Goal: Task Accomplishment & Management: Use online tool/utility

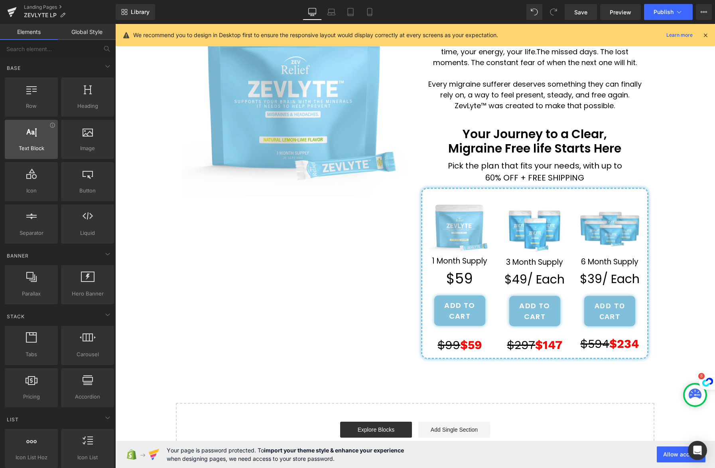
scroll to position [101, 0]
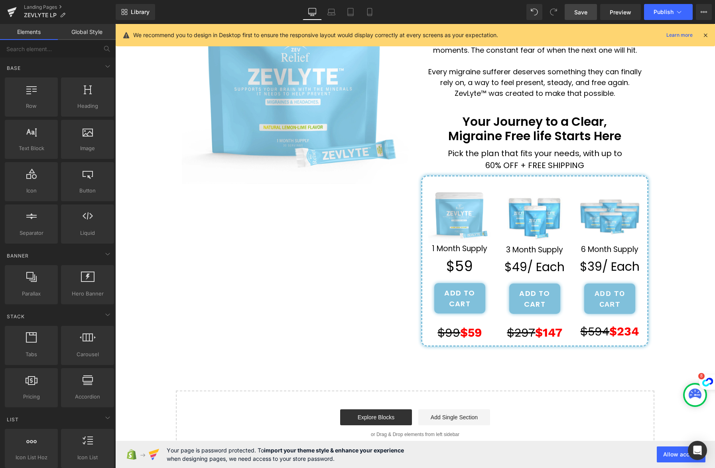
click at [584, 11] on span "Save" at bounding box center [581, 12] width 13 height 8
click at [705, 34] on icon at bounding box center [705, 35] width 7 height 7
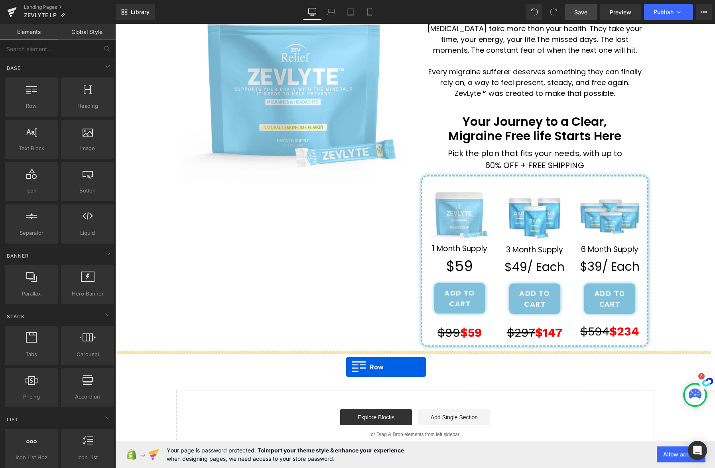
drag, startPoint x: 146, startPoint y: 120, endPoint x: 346, endPoint y: 367, distance: 317.1
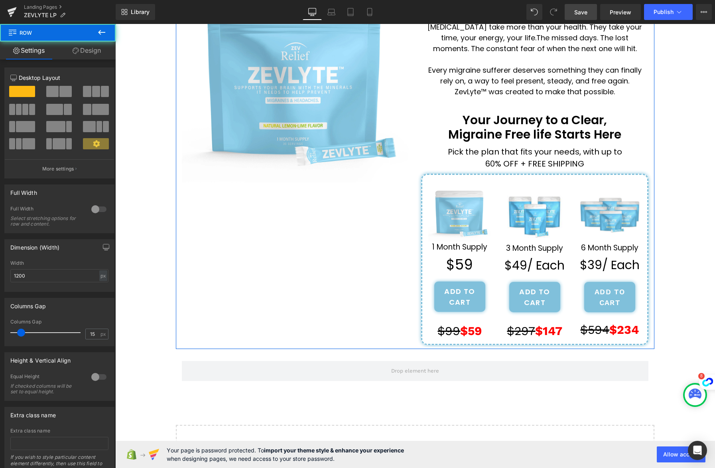
scroll to position [108, 0]
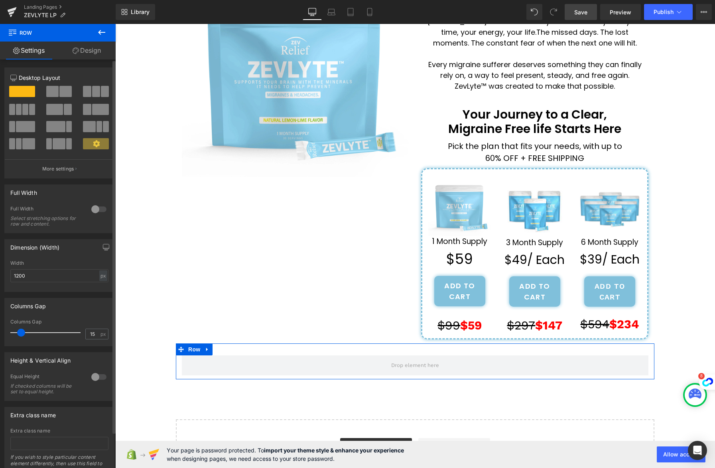
click at [53, 91] on span at bounding box center [52, 91] width 12 height 11
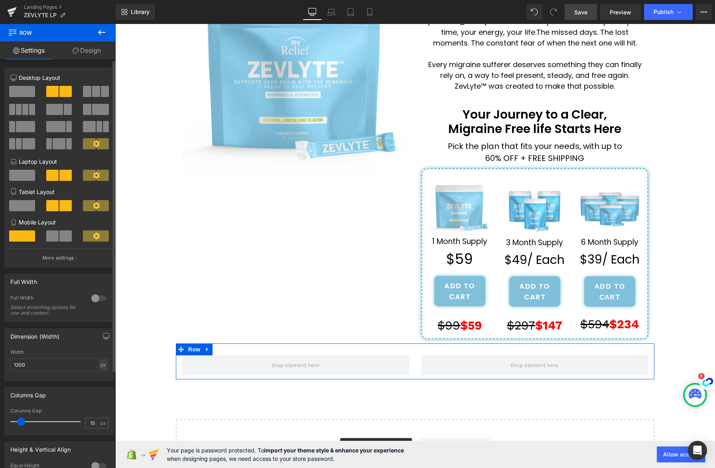
drag, startPoint x: 19, startPoint y: 91, endPoint x: 48, endPoint y: 88, distance: 29.2
click at [48, 88] on div at bounding box center [59, 95] width 111 height 18
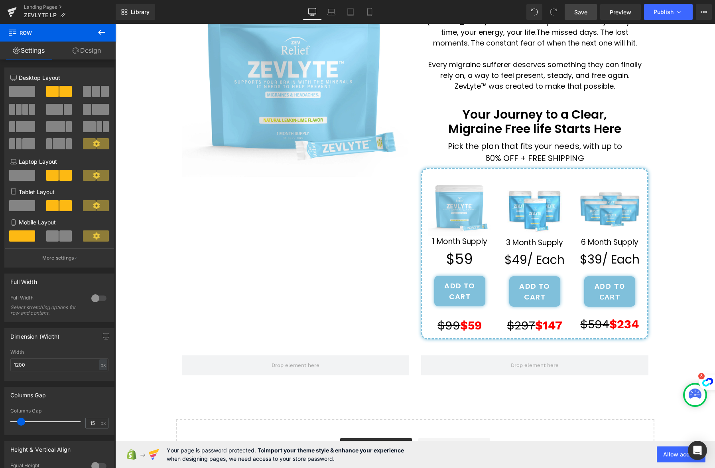
click at [105, 30] on icon at bounding box center [102, 33] width 10 height 10
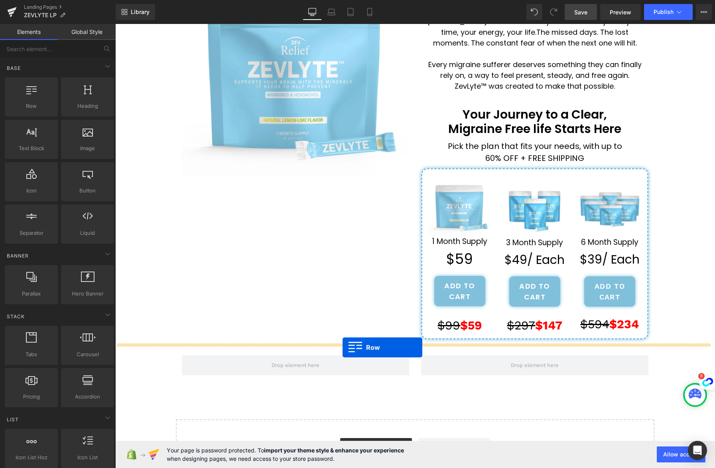
drag, startPoint x: 143, startPoint y: 120, endPoint x: 343, endPoint y: 347, distance: 302.8
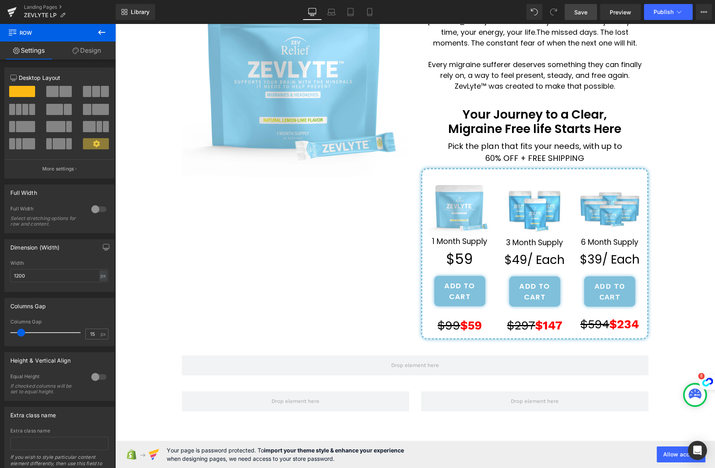
click at [103, 33] on icon at bounding box center [102, 33] width 10 height 10
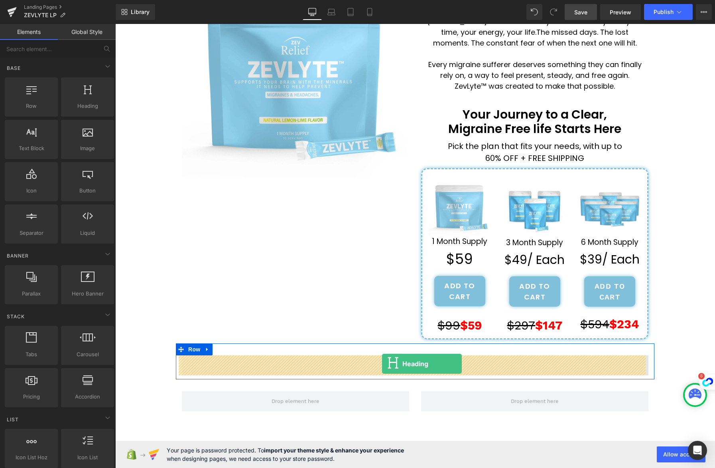
drag, startPoint x: 198, startPoint y: 127, endPoint x: 382, endPoint y: 363, distance: 299.4
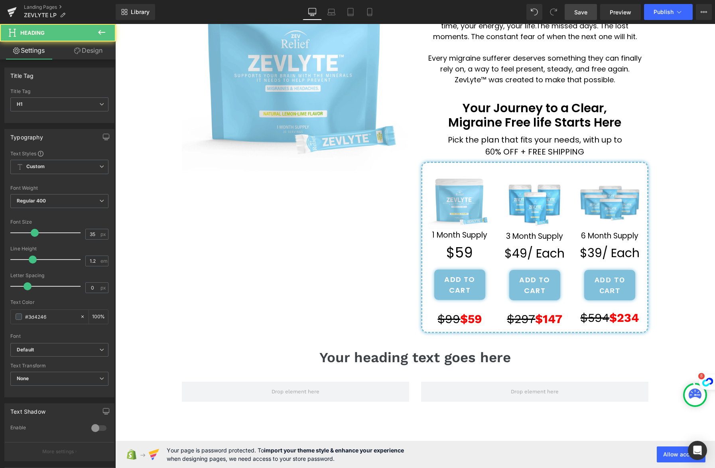
scroll to position [115, 0]
click at [514, 356] on h1 "Your heading text goes here" at bounding box center [415, 356] width 467 height 17
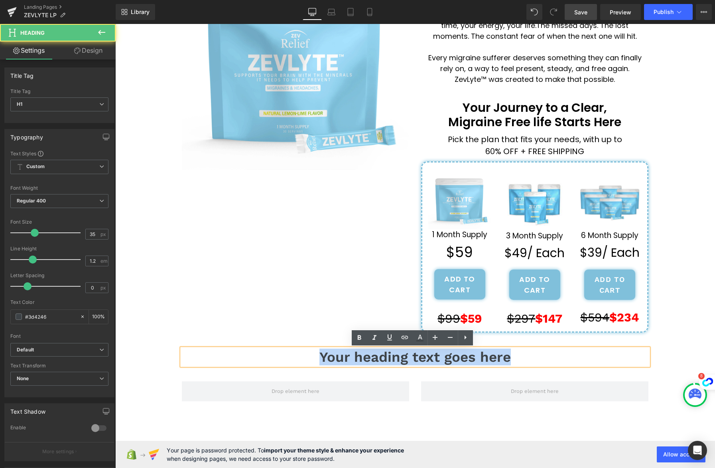
drag, startPoint x: 517, startPoint y: 359, endPoint x: 317, endPoint y: 353, distance: 200.4
click at [317, 353] on h1 "Your heading text goes here" at bounding box center [415, 356] width 467 height 17
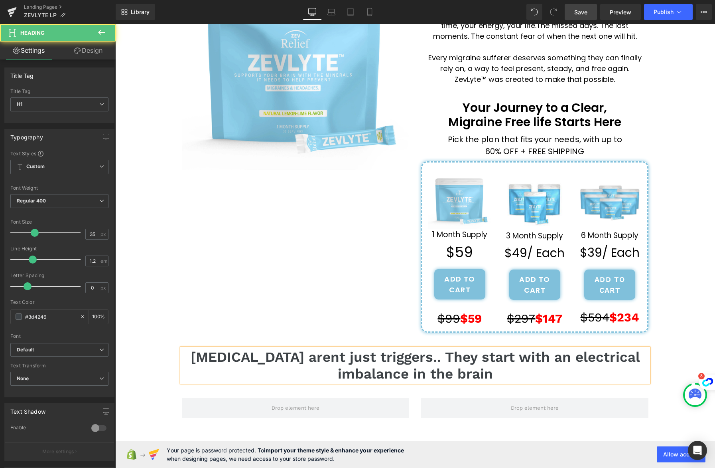
click at [312, 360] on h1 "[MEDICAL_DATA] arent just triggers.. They start with an electrical imbalance in…" at bounding box center [415, 365] width 467 height 34
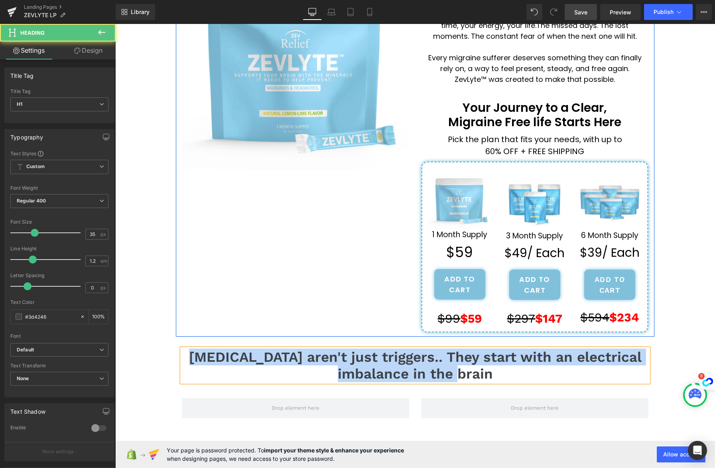
drag, startPoint x: 479, startPoint y: 371, endPoint x: 187, endPoint y: 331, distance: 295.3
click at [188, 330] on div "''How one Mother's Last Resort Discovery Ended 8 Years of Missing Her Children'…" at bounding box center [415, 229] width 600 height 596
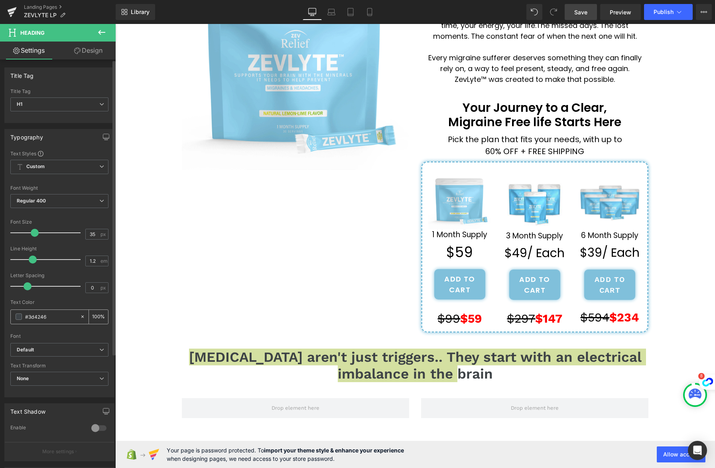
click at [18, 317] on span at bounding box center [19, 316] width 6 height 6
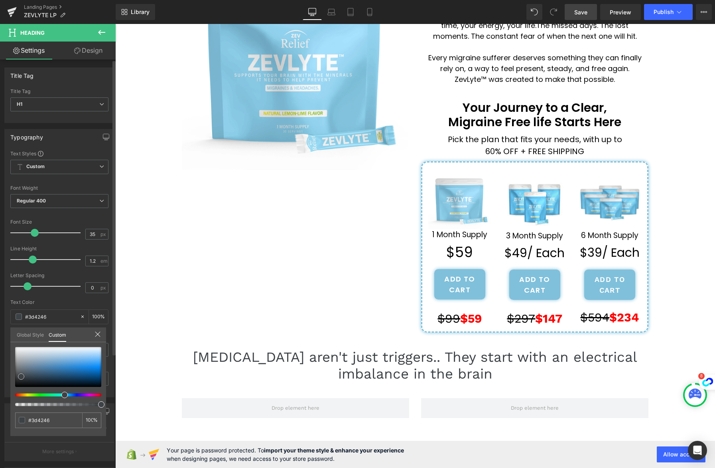
type input "#3b4044"
type input "#1d1e1f"
type input "#050505"
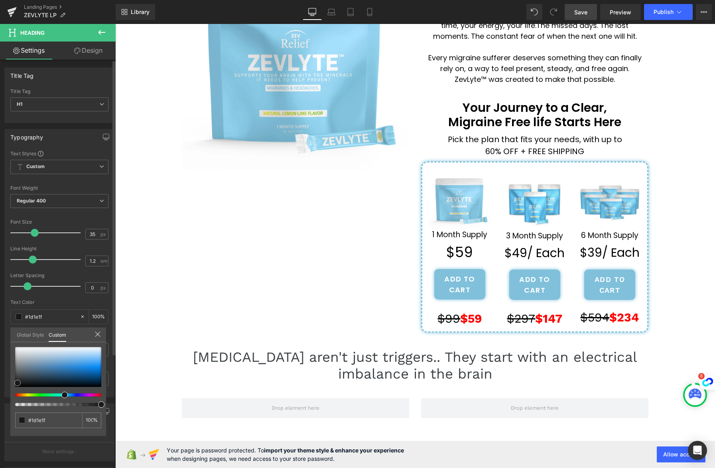
type input "#050505"
type input "#000000"
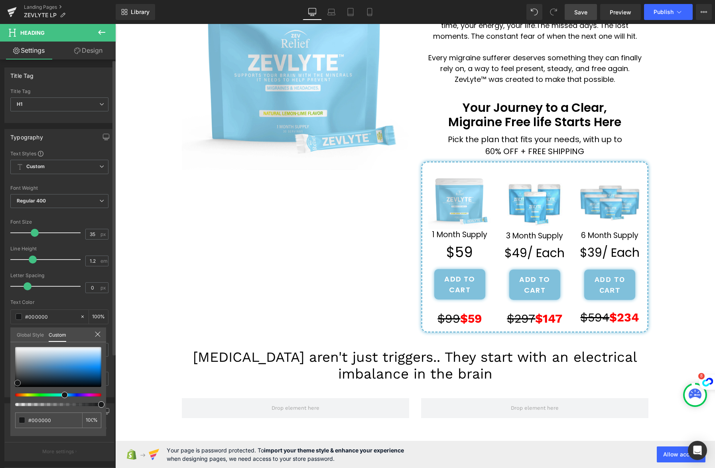
drag, startPoint x: 21, startPoint y: 376, endPoint x: 15, endPoint y: 389, distance: 14.1
click at [15, 386] on span at bounding box center [17, 382] width 6 height 6
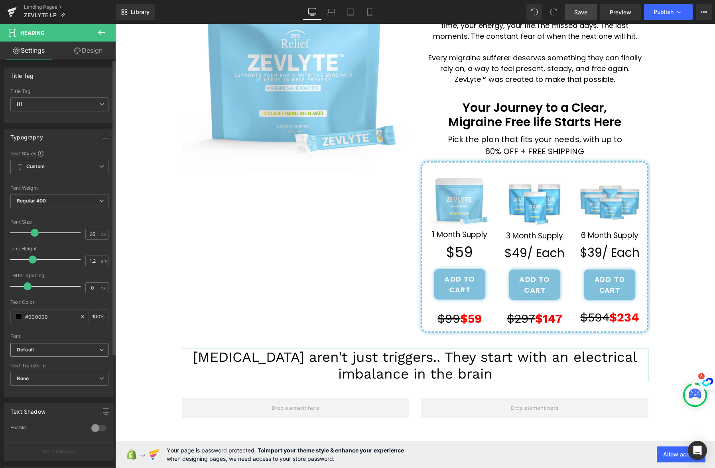
click at [67, 348] on b "Default" at bounding box center [58, 349] width 83 height 7
click at [66, 377] on li "Poppins" at bounding box center [57, 377] width 95 height 13
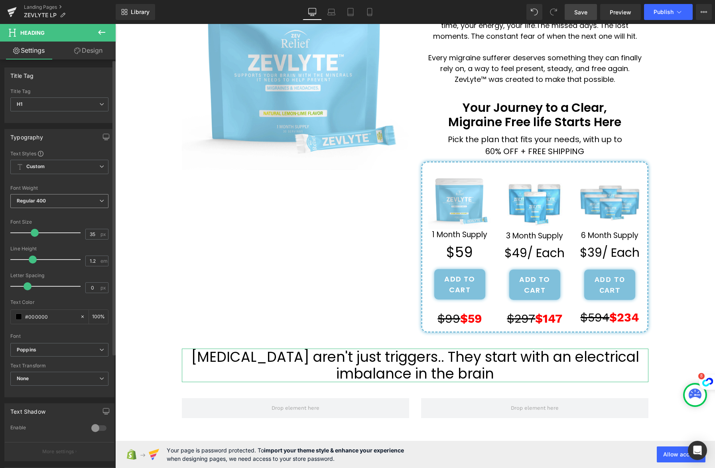
click at [73, 205] on span "Regular 400" at bounding box center [59, 201] width 98 height 14
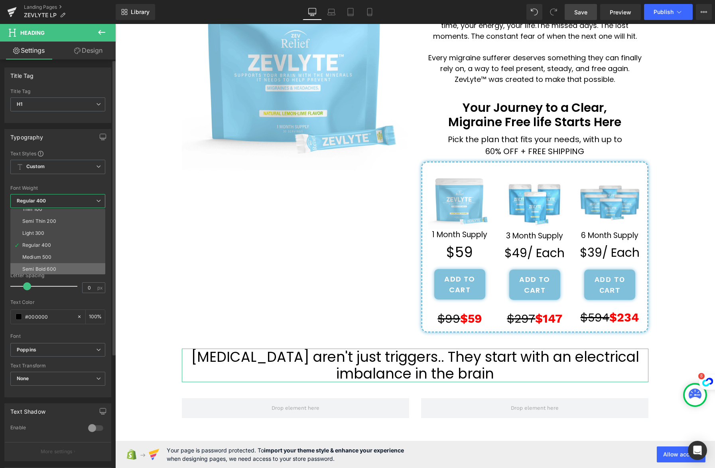
scroll to position [7, 0]
click at [61, 264] on li "Semi Bold 600" at bounding box center [59, 267] width 99 height 12
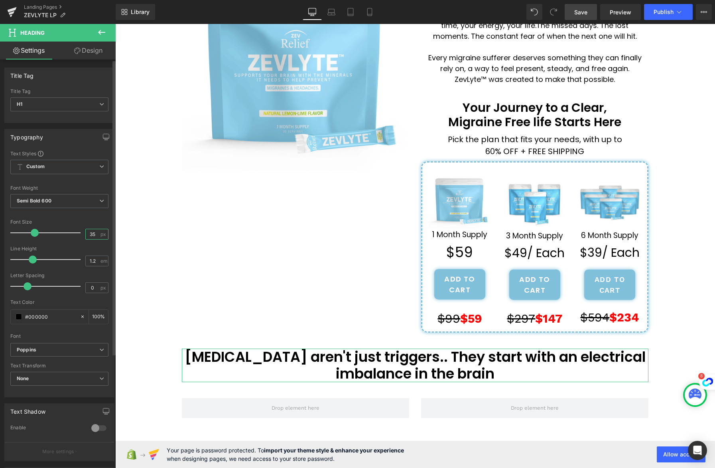
click at [91, 234] on input "35" at bounding box center [93, 234] width 14 height 10
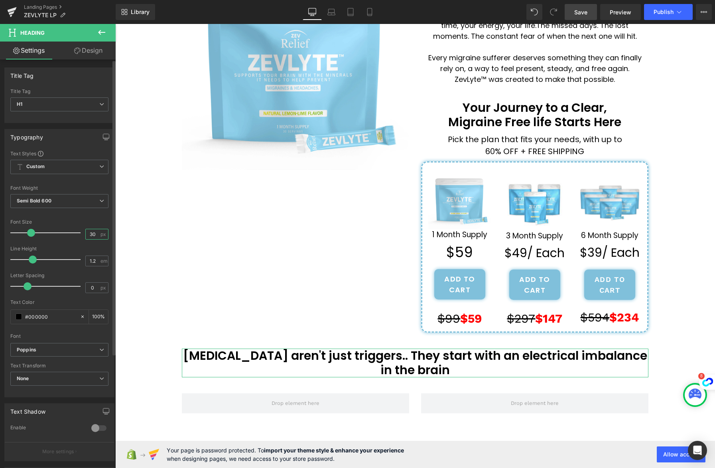
click at [94, 234] on input "30" at bounding box center [93, 234] width 14 height 10
click at [90, 235] on input "30" at bounding box center [93, 234] width 14 height 10
type input "35"
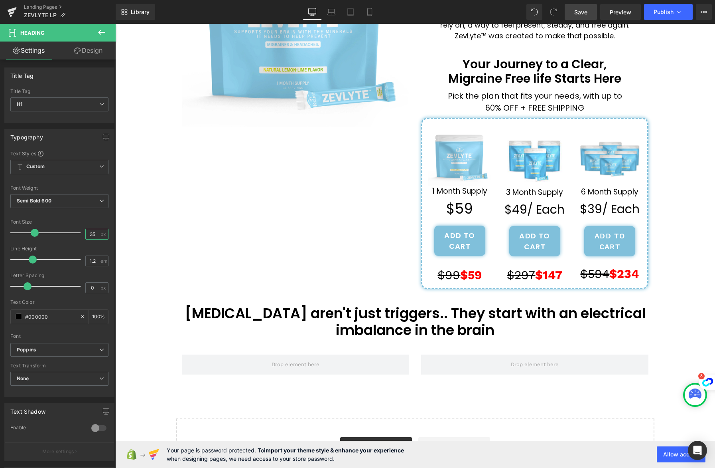
scroll to position [160, 0]
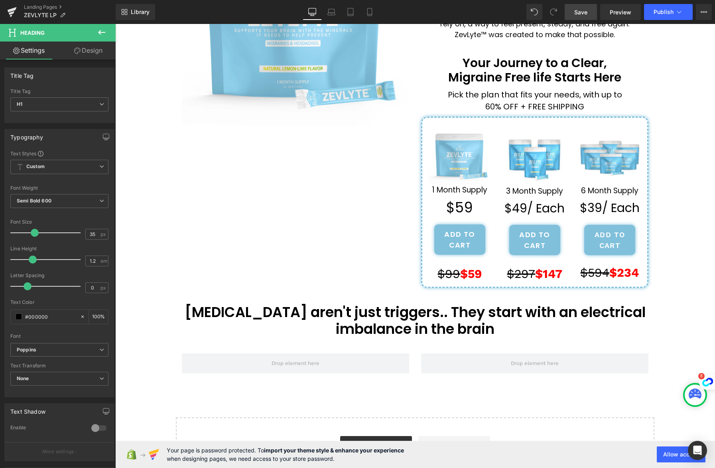
drag, startPoint x: 557, startPoint y: 314, endPoint x: 550, endPoint y: 315, distance: 6.8
click at [555, 315] on body "Skip to content Submit Close search Home Catalog ''How one Mother's Last Resort…" at bounding box center [415, 179] width 600 height 630
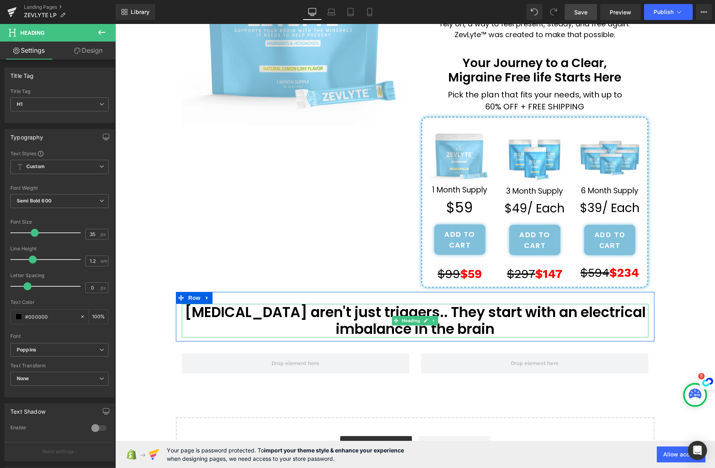
click at [551, 314] on h1 "[MEDICAL_DATA] aren't just triggers.. They start with an electrical imbalance i…" at bounding box center [415, 321] width 467 height 34
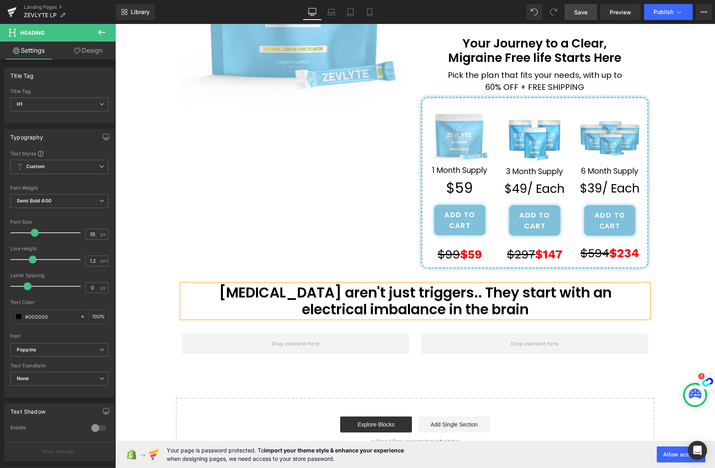
scroll to position [186, 0]
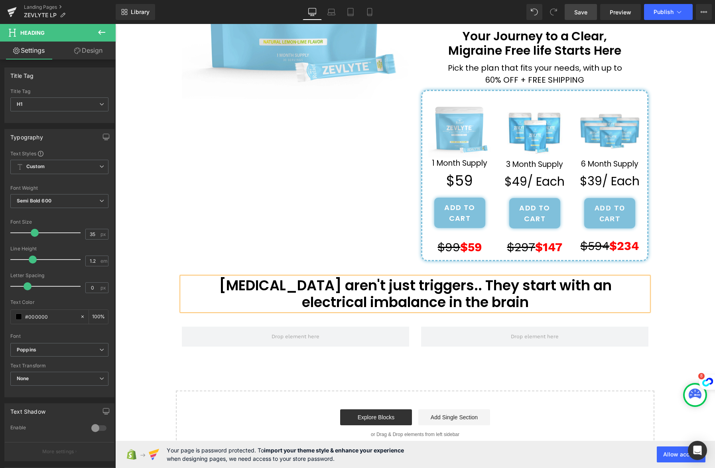
click at [693, 303] on div "''How one Mother's Last Resort Discovery Ended 8 Years of Missing Her Children'…" at bounding box center [415, 158] width 600 height 596
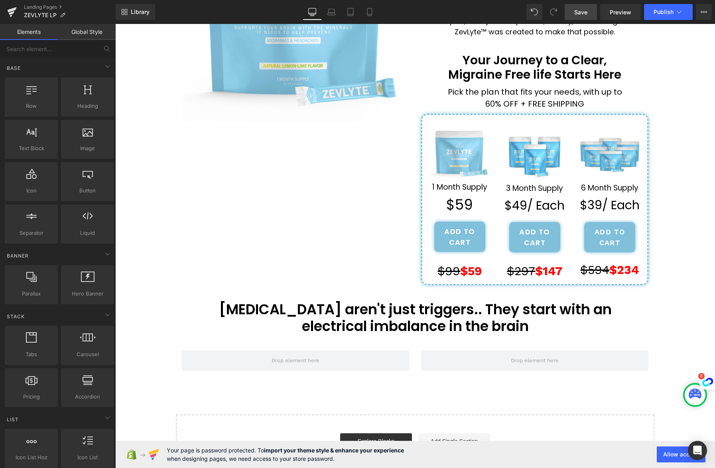
scroll to position [162, 0]
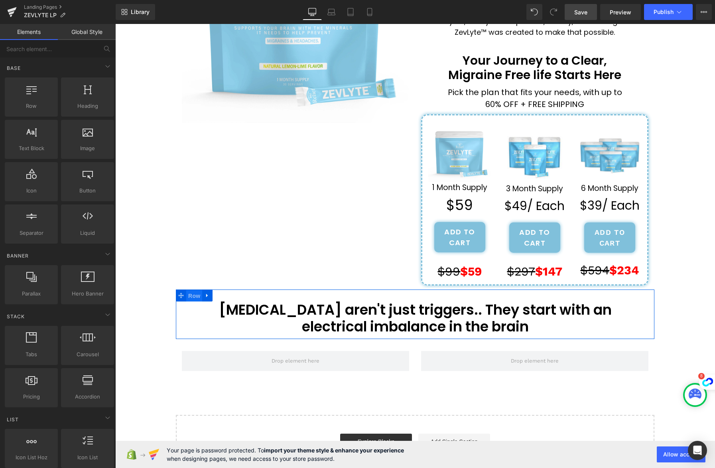
click at [190, 292] on span "Row" at bounding box center [194, 296] width 16 height 12
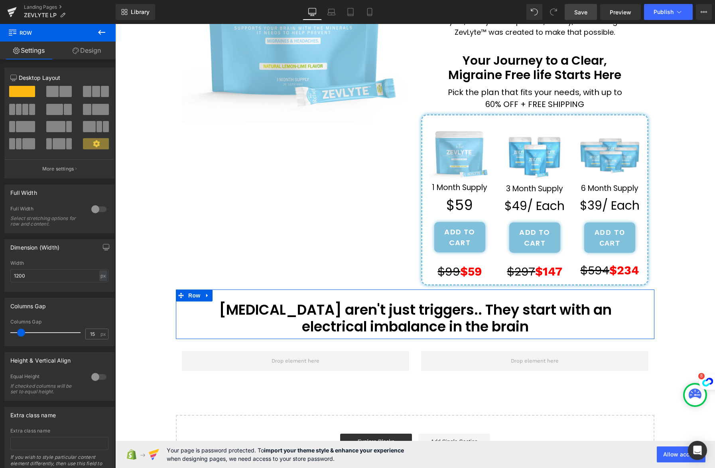
click at [100, 52] on link "Design" at bounding box center [87, 50] width 58 height 18
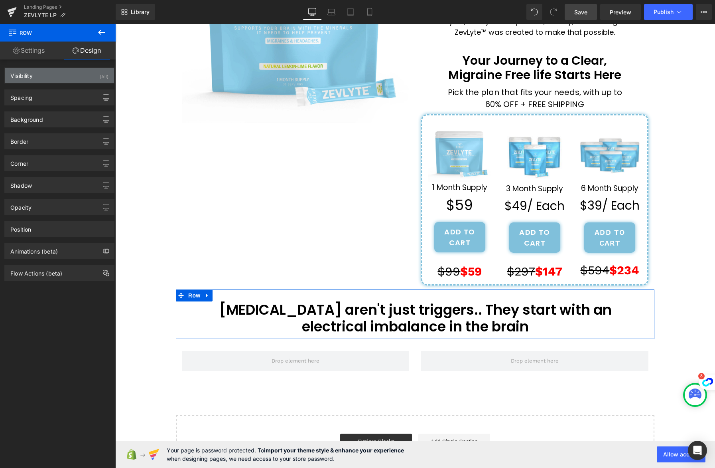
click at [67, 82] on div "Visibility (All)" at bounding box center [59, 75] width 109 height 15
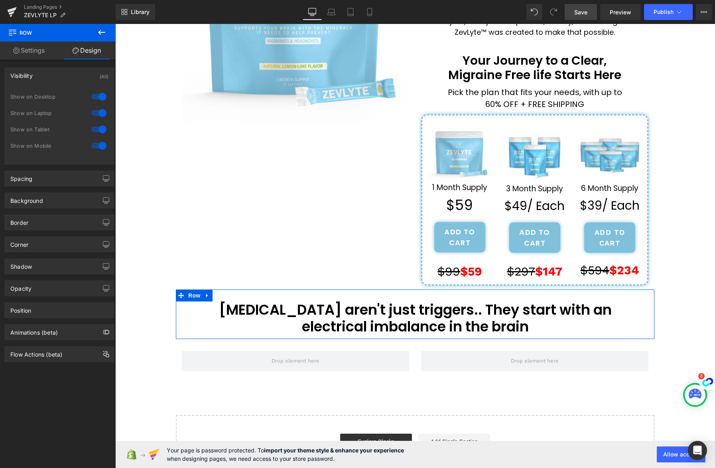
click at [99, 143] on div at bounding box center [98, 145] width 19 height 13
click at [99, 131] on div at bounding box center [98, 129] width 19 height 13
click at [99, 117] on div at bounding box center [98, 113] width 19 height 13
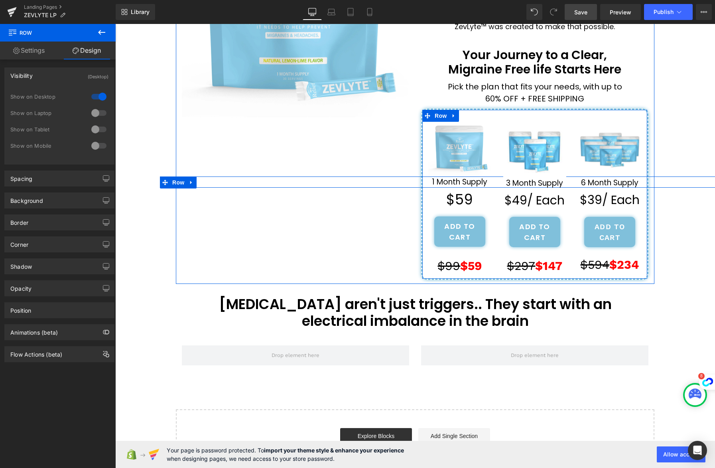
scroll to position [186, 0]
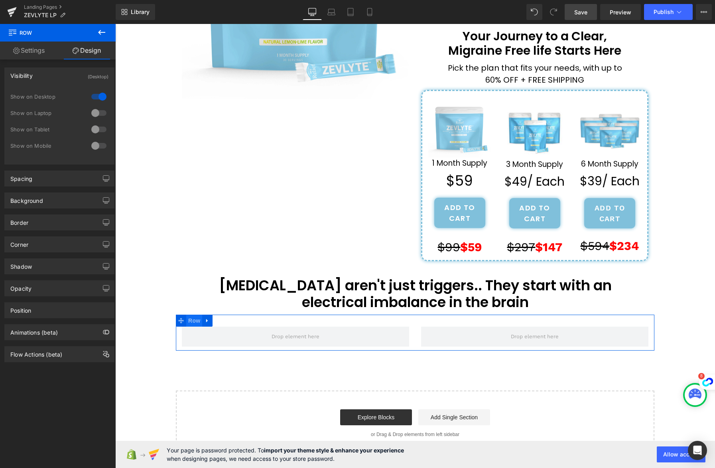
click at [195, 321] on span "Row" at bounding box center [194, 320] width 16 height 12
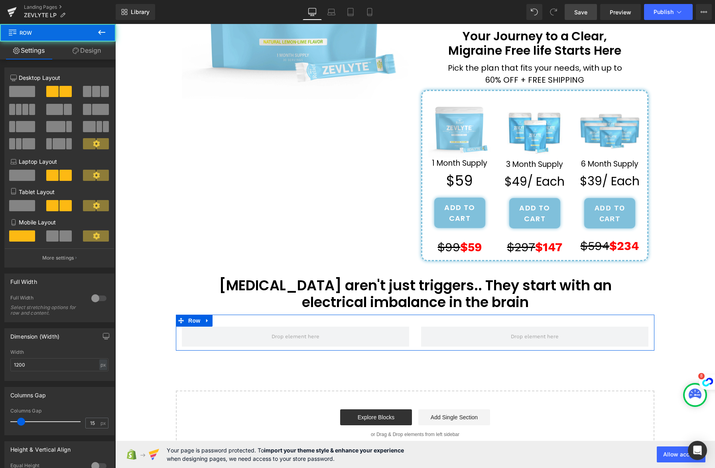
click at [94, 48] on link "Design" at bounding box center [87, 50] width 58 height 18
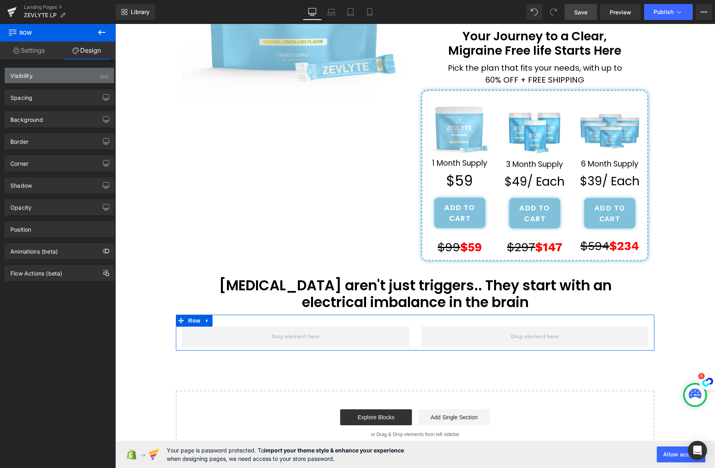
click at [85, 78] on div "Visibility (All)" at bounding box center [59, 75] width 109 height 15
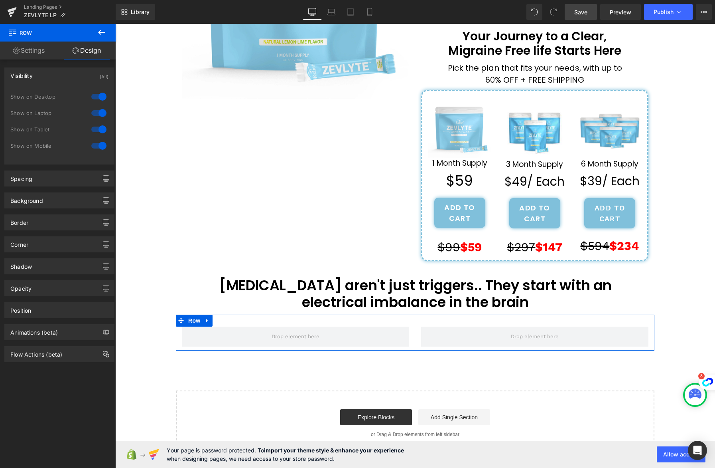
click at [98, 146] on div at bounding box center [98, 145] width 19 height 13
click at [96, 126] on div at bounding box center [98, 129] width 19 height 13
click at [99, 111] on div at bounding box center [98, 113] width 19 height 13
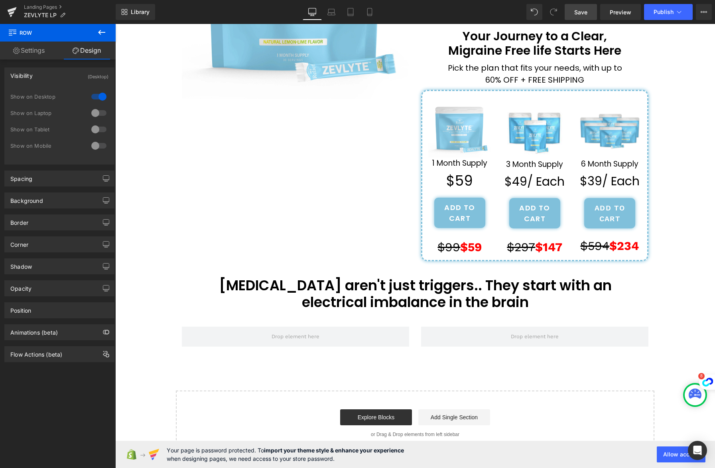
click at [103, 30] on icon at bounding box center [102, 33] width 10 height 10
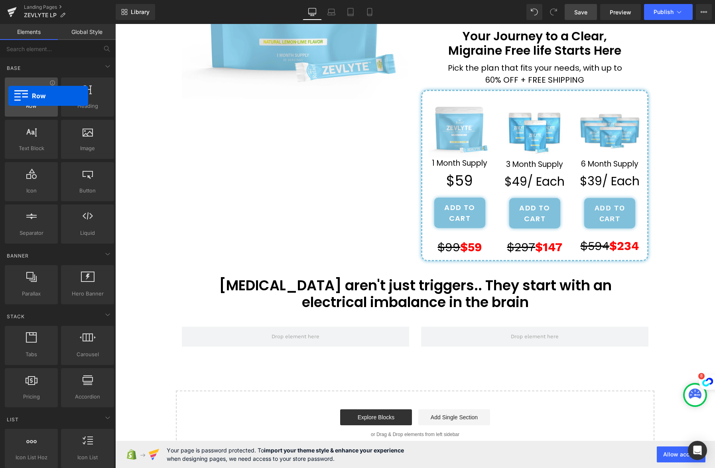
drag, startPoint x: 38, startPoint y: 108, endPoint x: 8, endPoint y: 96, distance: 32.0
click at [8, 96] on div "Row rows, columns, layouts, div" at bounding box center [31, 96] width 53 height 39
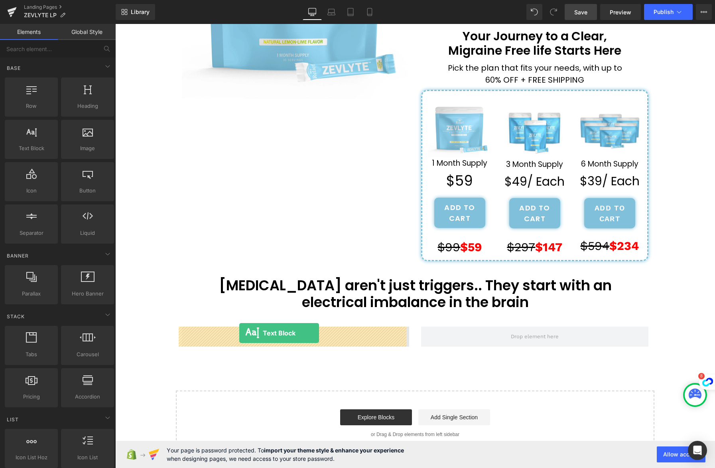
drag, startPoint x: 140, startPoint y: 170, endPoint x: 239, endPoint y: 333, distance: 190.8
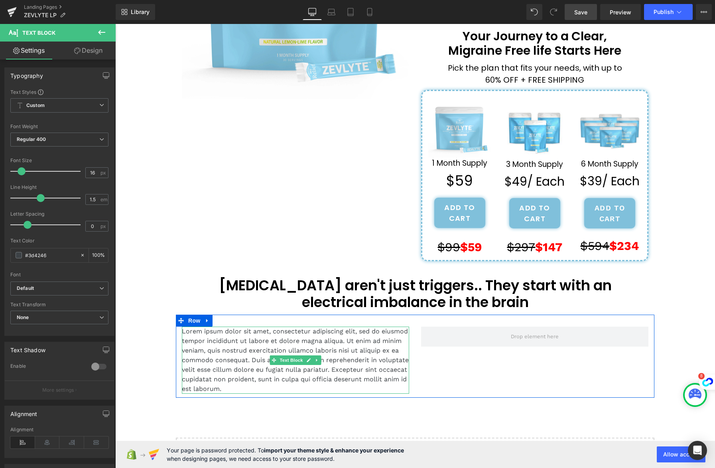
click at [339, 389] on p "Lorem ipsum dolor sit amet, consectetur adipiscing elit, sed do eiusmod tempor …" at bounding box center [295, 359] width 227 height 67
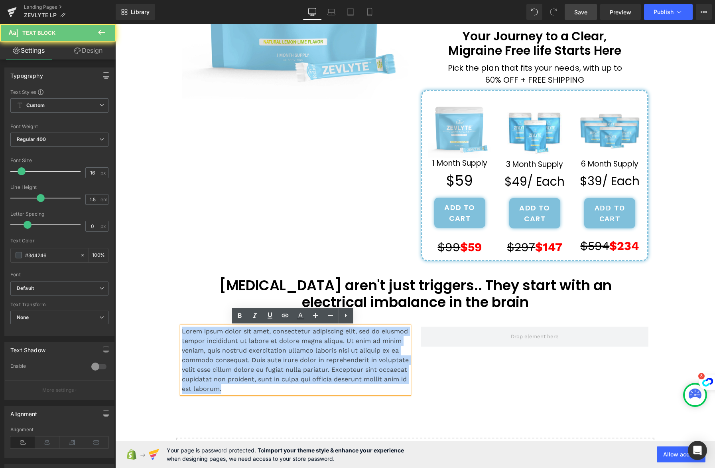
drag, startPoint x: 339, startPoint y: 389, endPoint x: 165, endPoint y: 325, distance: 184.8
click at [165, 325] on div "''How one Mother's Last Resort Discovery Ended 8 Years of Missing Her Children'…" at bounding box center [415, 181] width 600 height 643
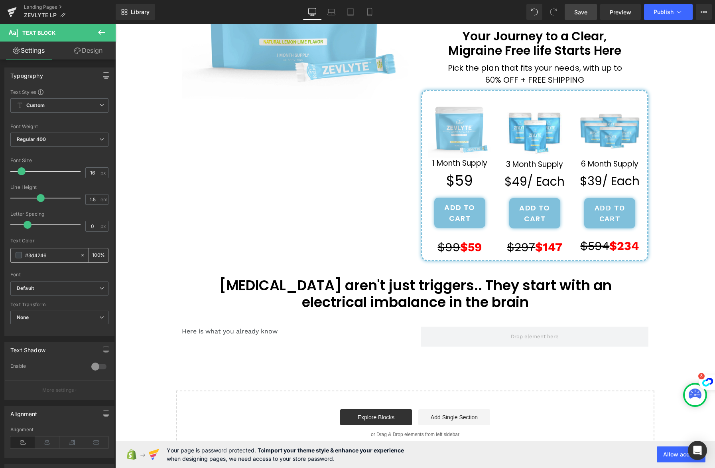
click at [19, 254] on span at bounding box center [19, 255] width 6 height 6
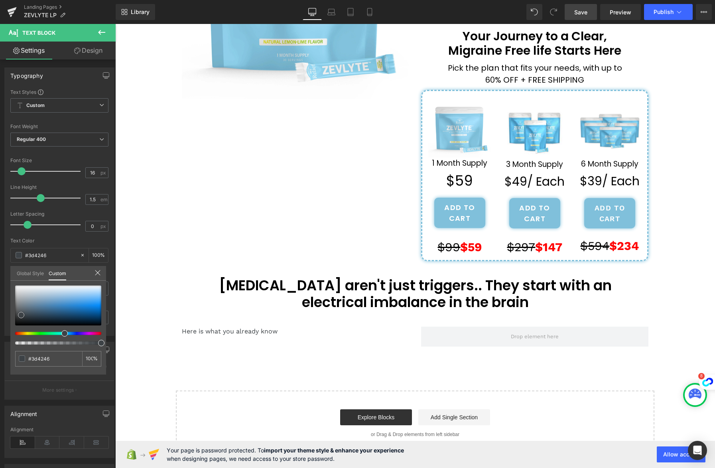
type input "#2d3033"
type input "#000000"
drag, startPoint x: 20, startPoint y: 317, endPoint x: 6, endPoint y: 345, distance: 31.2
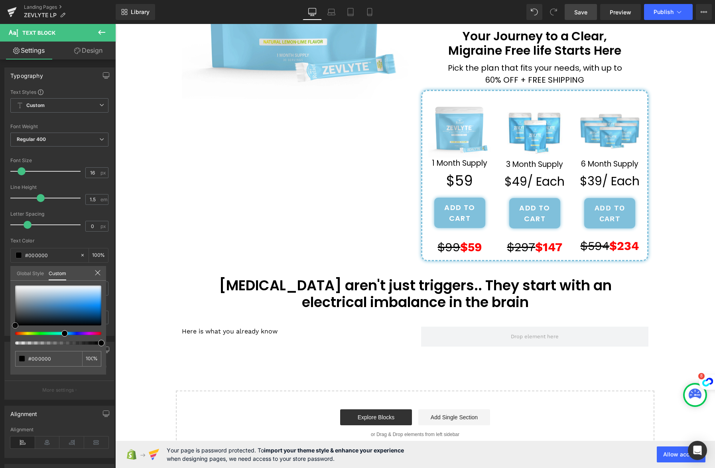
click at [6, 336] on div "Typography Text Styles Custom Custom Setup Global Style Custom Setup Global Sty…" at bounding box center [59, 198] width 119 height 274
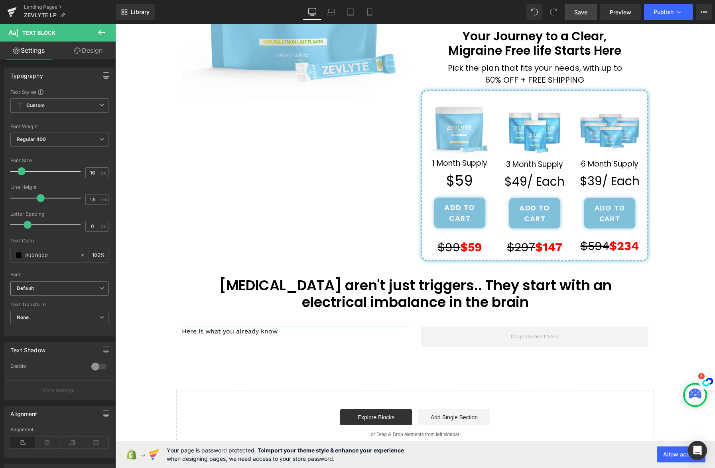
click at [51, 290] on b "Default" at bounding box center [58, 288] width 83 height 7
click at [59, 317] on li "Poppins" at bounding box center [57, 316] width 95 height 13
click at [41, 441] on icon at bounding box center [47, 442] width 25 height 12
click at [91, 172] on input "16" at bounding box center [93, 173] width 14 height 10
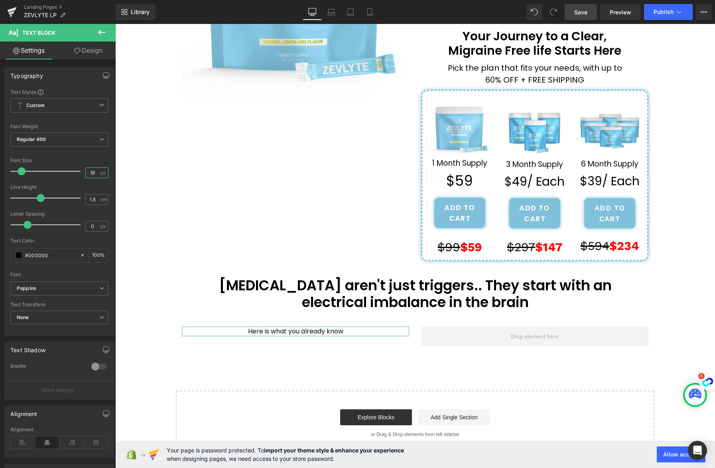
click at [91, 172] on input "16" at bounding box center [93, 173] width 14 height 10
type input "20"
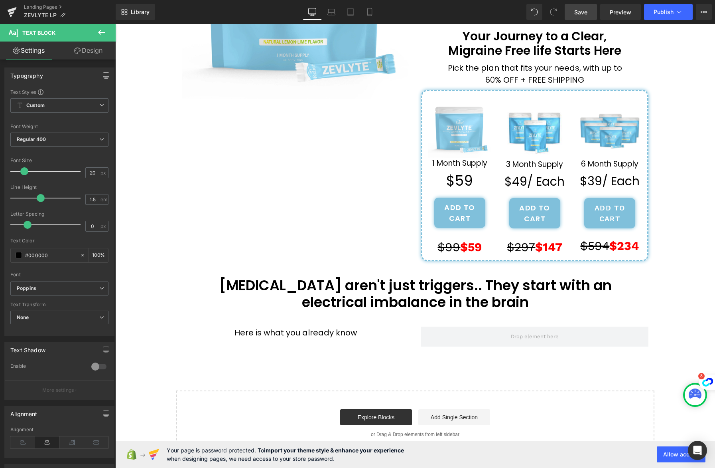
click at [97, 33] on icon at bounding box center [102, 33] width 10 height 10
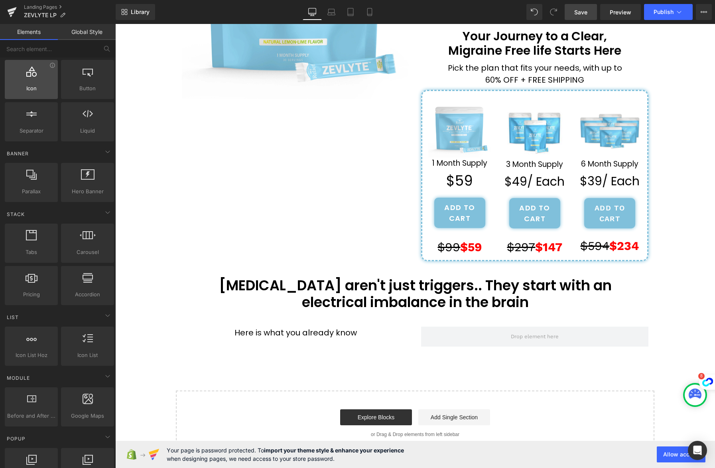
scroll to position [130, 0]
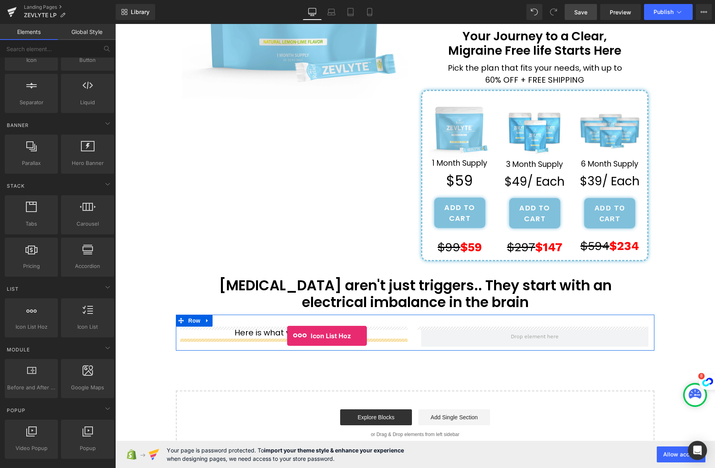
drag, startPoint x: 148, startPoint y: 342, endPoint x: 287, endPoint y: 336, distance: 139.0
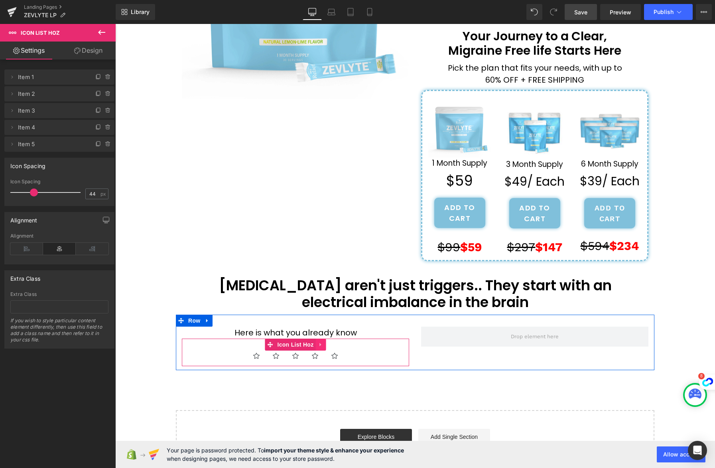
click at [320, 344] on icon at bounding box center [321, 345] width 2 height 4
click at [324, 344] on icon at bounding box center [327, 345] width 6 height 6
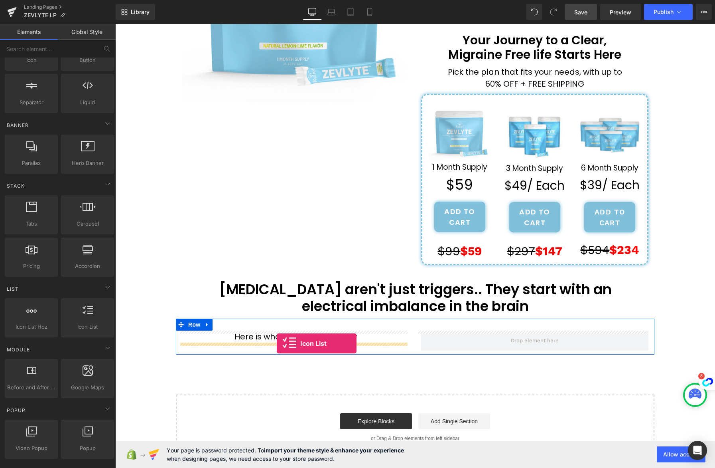
drag, startPoint x: 198, startPoint y: 334, endPoint x: 277, endPoint y: 343, distance: 79.9
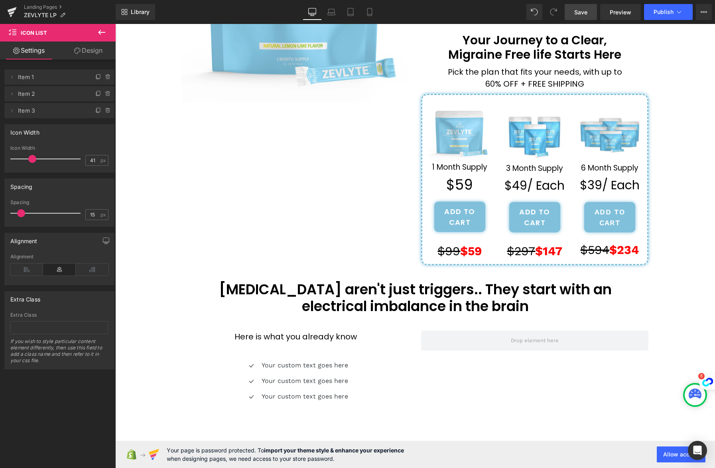
type input "40"
click at [32, 158] on span at bounding box center [32, 159] width 8 height 8
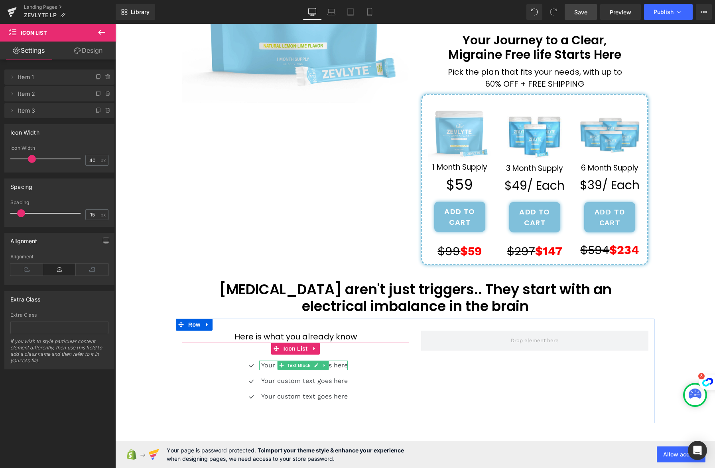
click at [334, 366] on p "Your custom text goes here" at bounding box center [304, 365] width 87 height 10
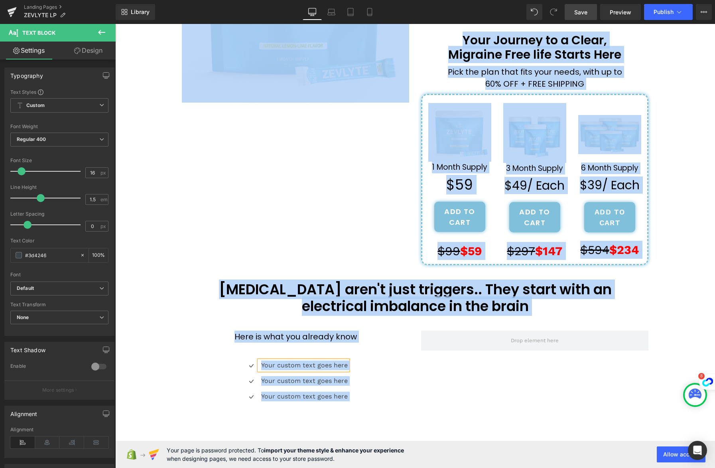
click at [335, 364] on p "Your custom text goes here" at bounding box center [304, 365] width 87 height 10
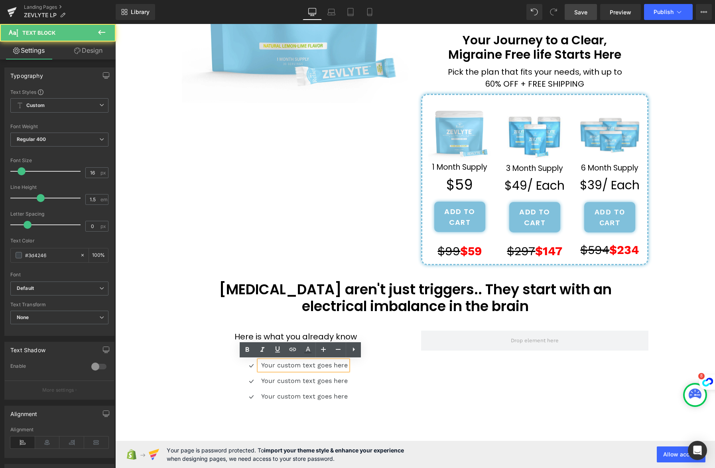
click at [338, 366] on p "Your custom text goes here" at bounding box center [304, 365] width 87 height 10
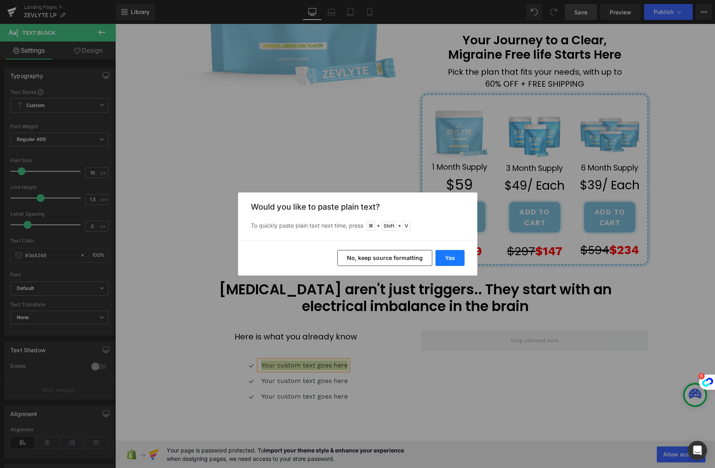
click at [452, 260] on button "Yes" at bounding box center [450, 258] width 29 height 16
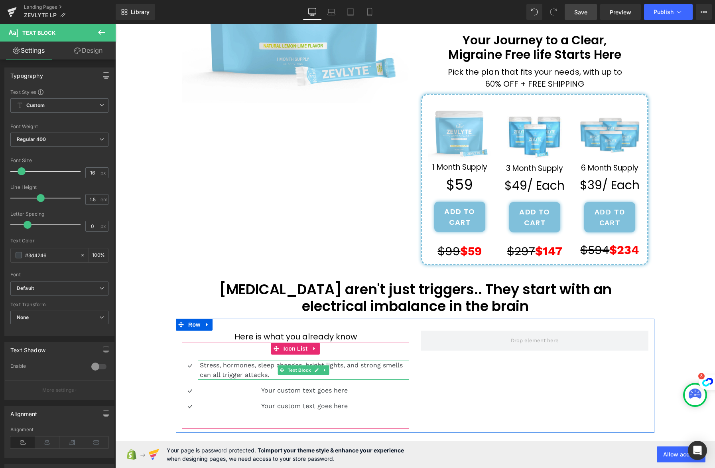
click at [269, 375] on p "Stress, hormones, sleep changes, bright lights, and strong smells can all trigg…" at bounding box center [304, 369] width 209 height 19
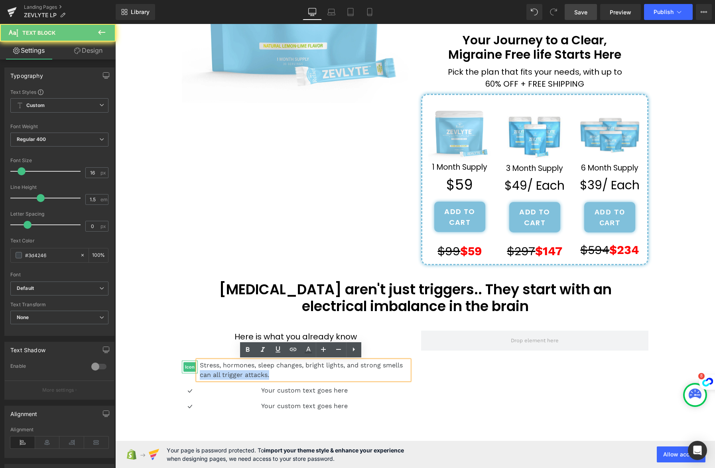
drag, startPoint x: 269, startPoint y: 375, endPoint x: 189, endPoint y: 365, distance: 80.5
click at [189, 365] on li "Icon Stress, hormones, sleep changes, bright lights, and strong smells can all …" at bounding box center [295, 369] width 227 height 19
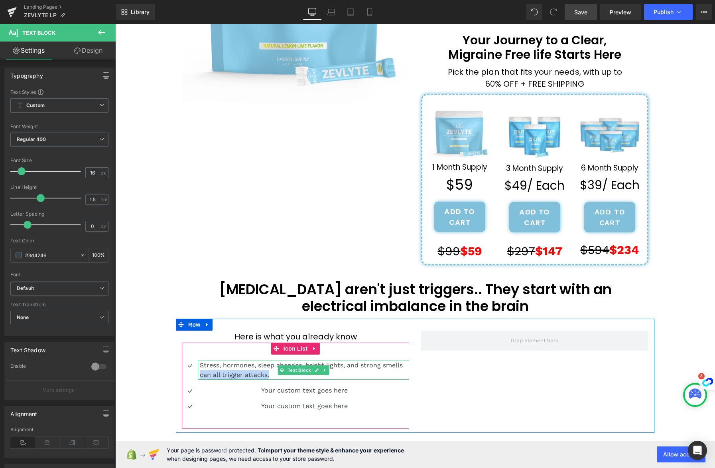
click at [269, 374] on p "Stress, hormones, sleep changes, bright lights, and strong smells can all trigg…" at bounding box center [304, 369] width 209 height 19
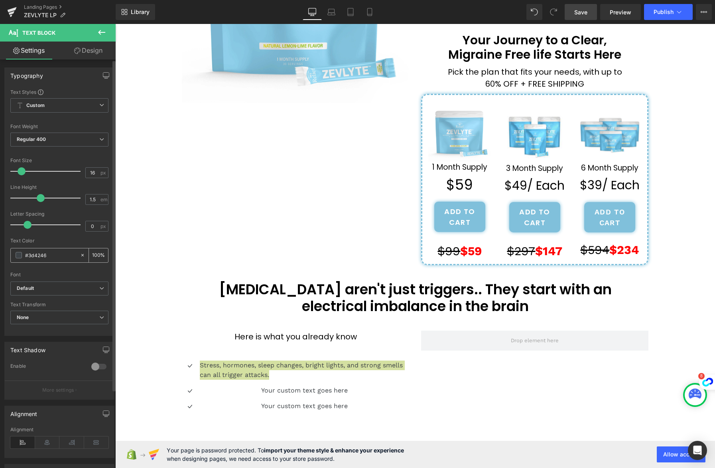
click at [21, 254] on span at bounding box center [19, 255] width 6 height 6
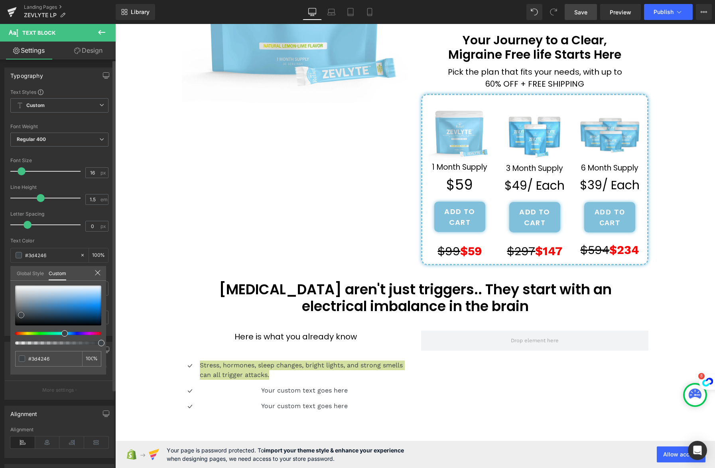
type input "#363b3e"
type input "#040505"
type input "#000000"
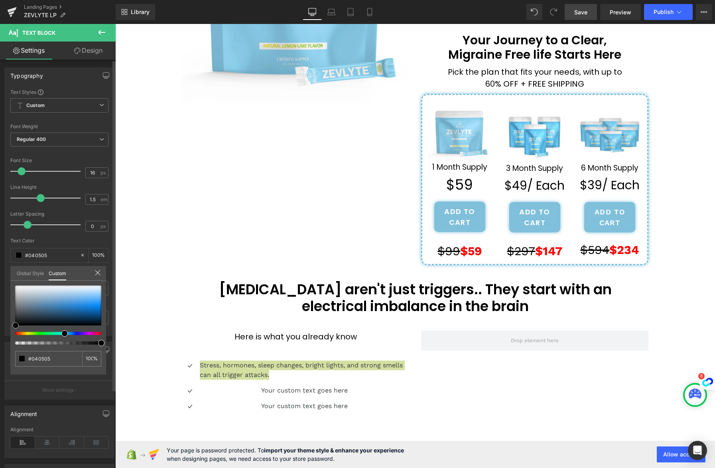
type input "#000000"
drag, startPoint x: 23, startPoint y: 314, endPoint x: 16, endPoint y: 345, distance: 31.6
click at [16, 346] on div "#000000 100 %" at bounding box center [58, 329] width 96 height 89
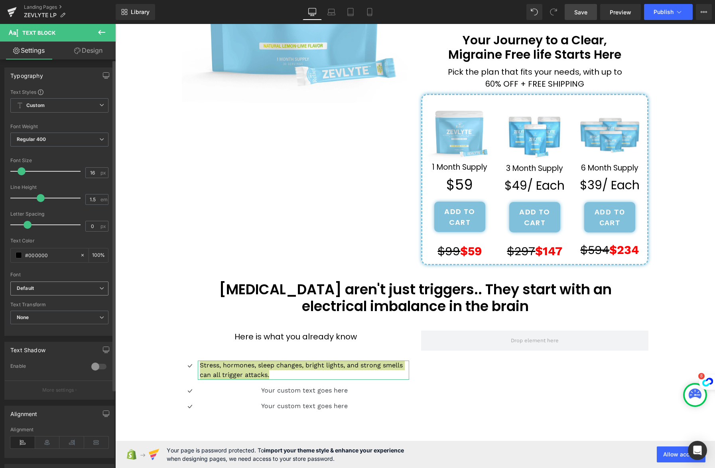
click at [35, 285] on b "Default" at bounding box center [58, 288] width 83 height 7
click at [43, 317] on p "Poppins" at bounding box center [35, 316] width 18 height 6
click at [6, 231] on div "Text Styles Custom Custom Setup Global Style Custom Setup Global Style Thin 100…" at bounding box center [59, 212] width 109 height 247
click at [10, 231] on div "Text Styles Custom Custom Setup Global Style Custom Setup Global Style Thin 100…" at bounding box center [59, 212] width 109 height 247
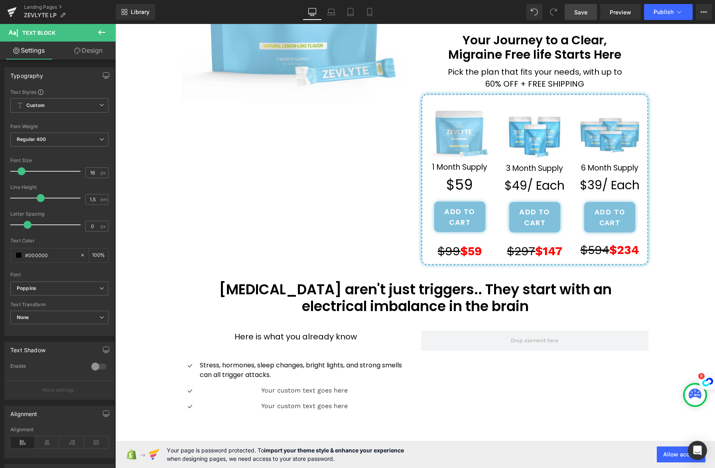
click at [388, 364] on body "Skip to content Submit Close search Home Catalog ''How one Mother's Last Resort…" at bounding box center [415, 196] width 600 height 708
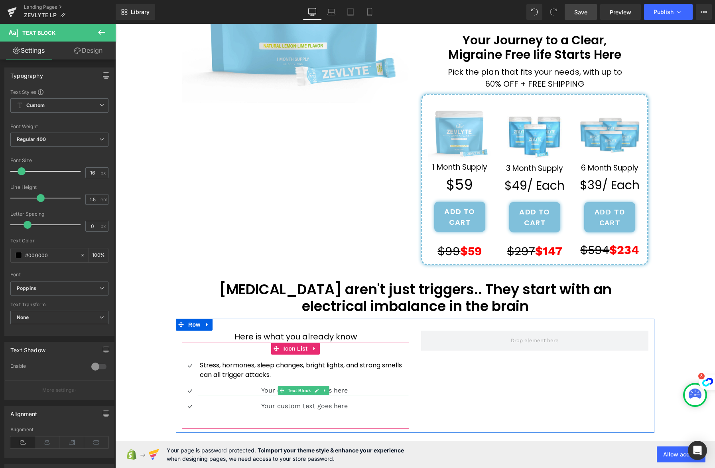
click at [348, 389] on p "Your custom text goes here" at bounding box center [304, 390] width 209 height 10
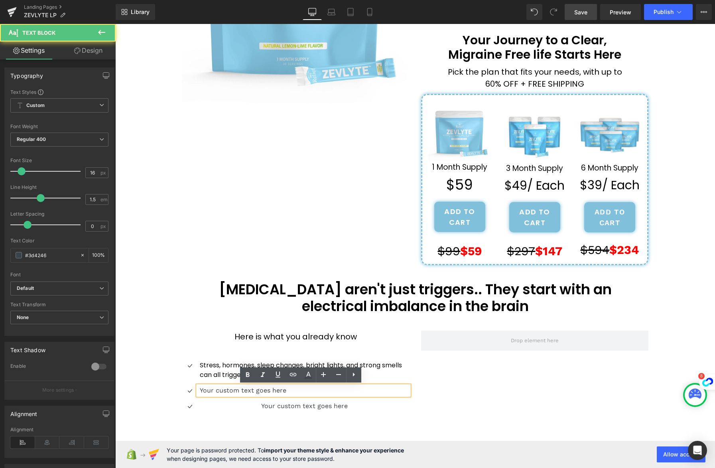
click at [344, 391] on p "Your custom text goes here" at bounding box center [304, 390] width 209 height 10
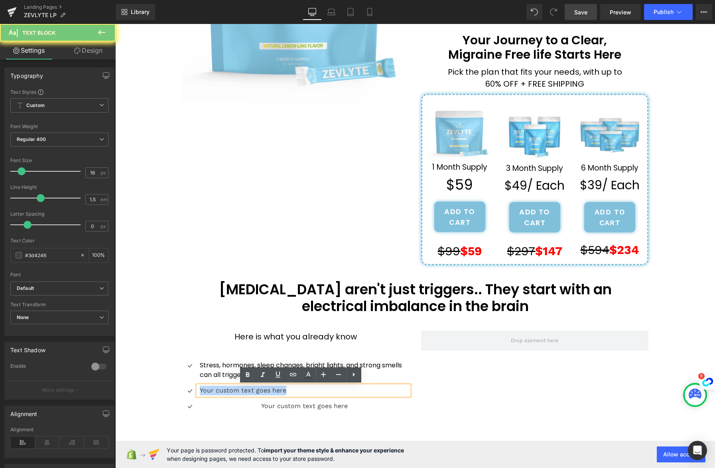
click at [344, 391] on p "Your custom text goes here" at bounding box center [304, 390] width 209 height 10
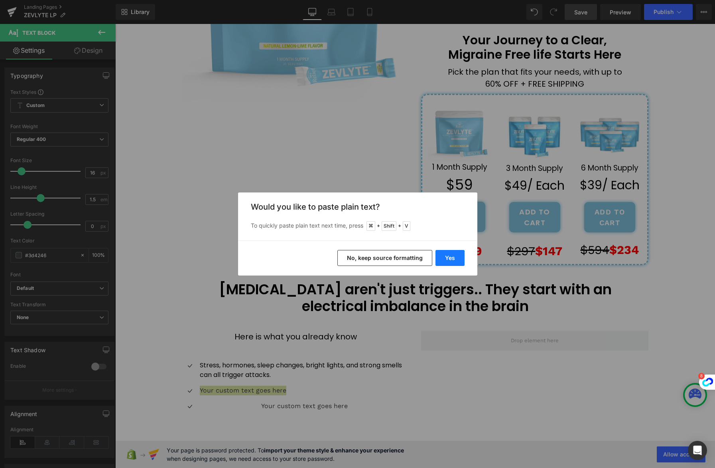
click at [456, 259] on button "Yes" at bounding box center [450, 258] width 29 height 16
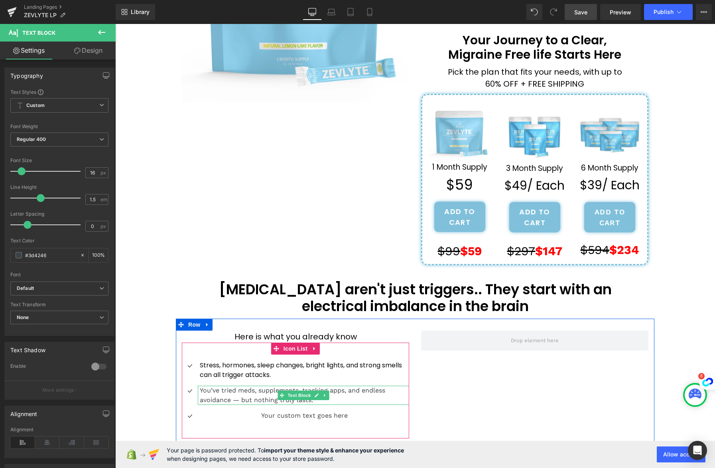
click at [339, 398] on p "You’ve tried meds, supplements, tracking apps, and endless avoidance — but noth…" at bounding box center [304, 394] width 209 height 19
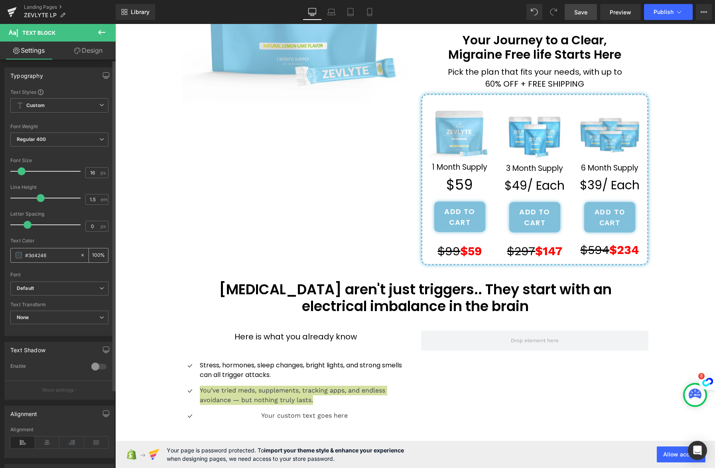
click at [18, 255] on span at bounding box center [19, 255] width 6 height 6
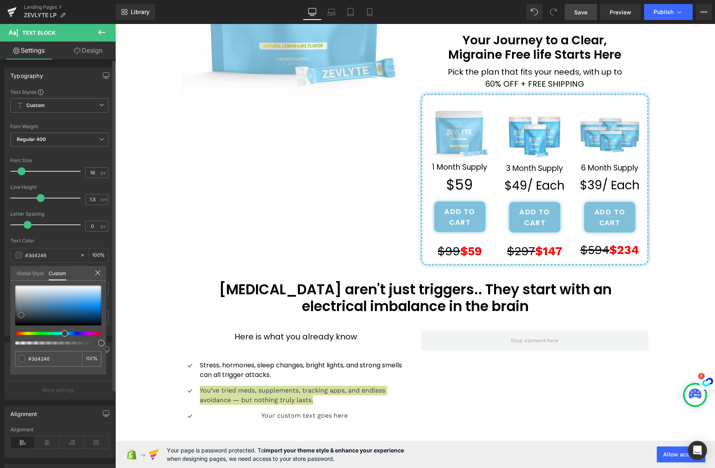
type input "#383d41"
type input "#1f2122"
type input "#000000"
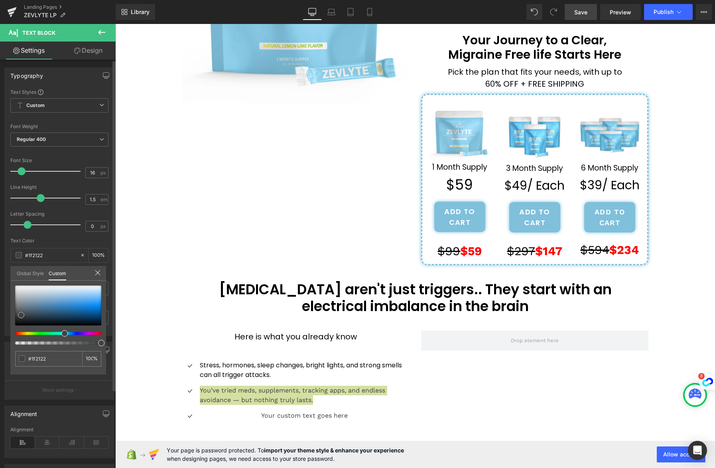
type input "#000000"
drag, startPoint x: 24, startPoint y: 312, endPoint x: 10, endPoint y: 341, distance: 31.2
click at [10, 341] on div "#000000 100 %" at bounding box center [58, 329] width 96 height 89
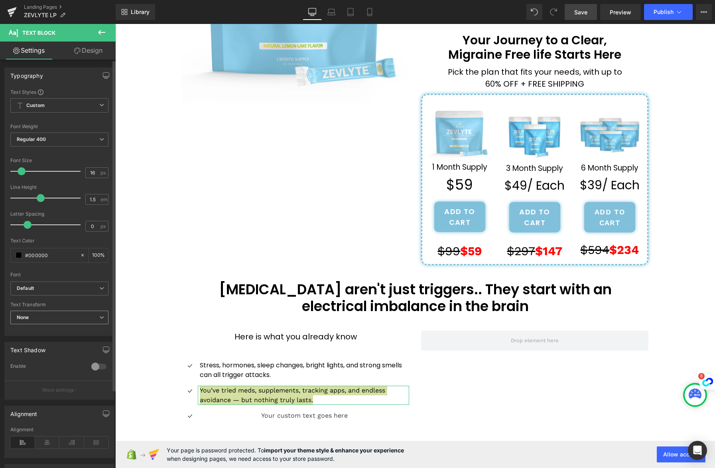
click at [40, 316] on span "None" at bounding box center [59, 317] width 98 height 14
click at [35, 285] on b "Default" at bounding box center [56, 288] width 79 height 7
click at [51, 313] on li "Poppins" at bounding box center [57, 316] width 95 height 13
click at [6, 261] on div "Text Styles Custom Custom Setup Global Style Custom Setup Global Style Thin 100…" at bounding box center [59, 212] width 109 height 247
click at [93, 177] on input "16" at bounding box center [93, 173] width 14 height 10
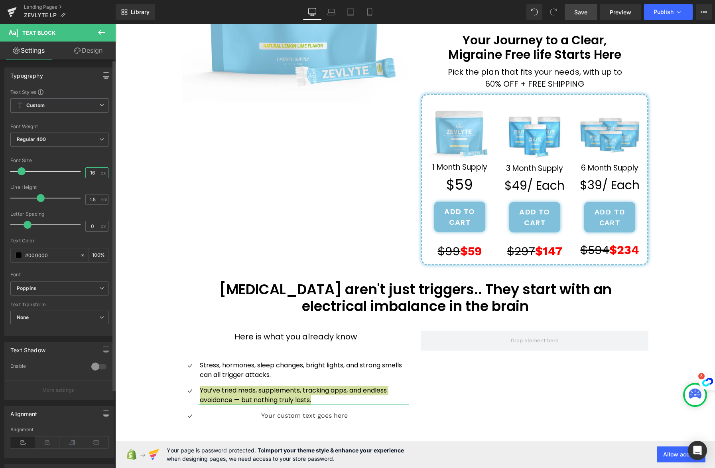
click at [93, 177] on input "16" at bounding box center [93, 173] width 14 height 10
click at [93, 173] on input "16" at bounding box center [93, 173] width 14 height 10
type input "20"
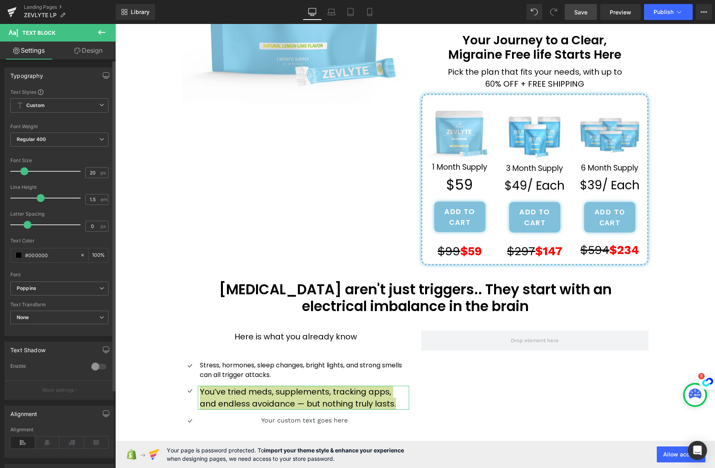
click at [95, 154] on div at bounding box center [59, 152] width 98 height 5
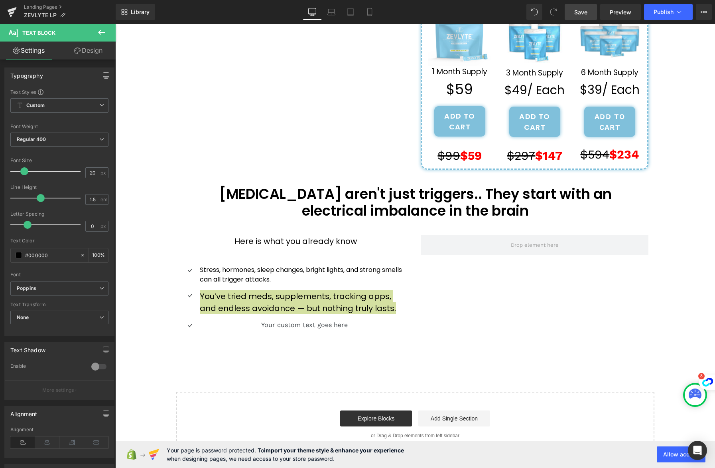
scroll to position [279, 0]
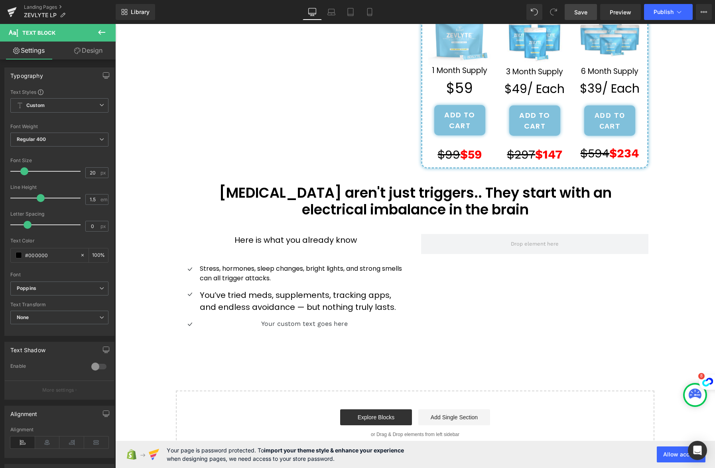
drag, startPoint x: 287, startPoint y: 278, endPoint x: 265, endPoint y: 281, distance: 21.8
click at [287, 278] on body "Skip to content Submit Close search Home Catalog ''How one Mother's Last Resort…" at bounding box center [415, 106] width 600 height 723
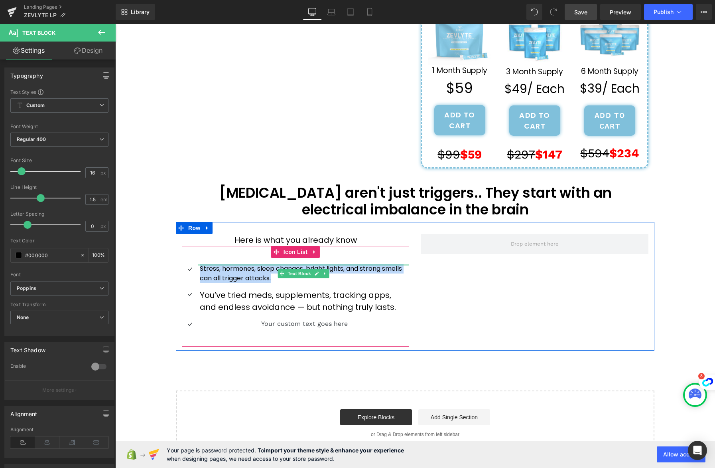
drag, startPoint x: 269, startPoint y: 279, endPoint x: 197, endPoint y: 264, distance: 73.5
click at [198, 264] on div "Stress, hormones, sleep changes, bright lights, and strong smells can all trigg…" at bounding box center [303, 273] width 211 height 19
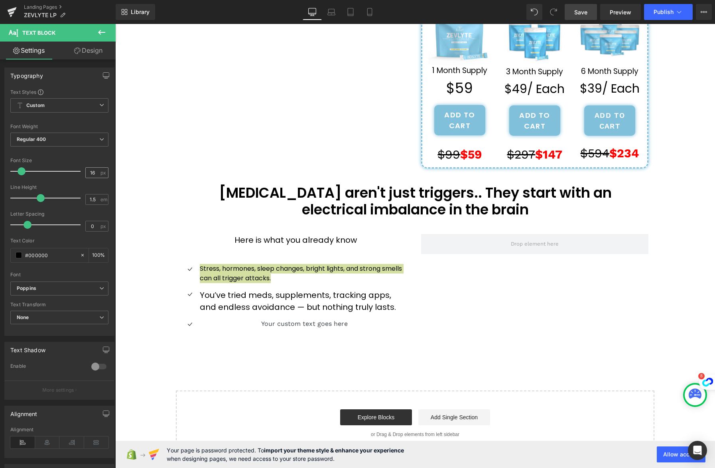
click at [87, 172] on input "16" at bounding box center [93, 173] width 14 height 10
type input "20"
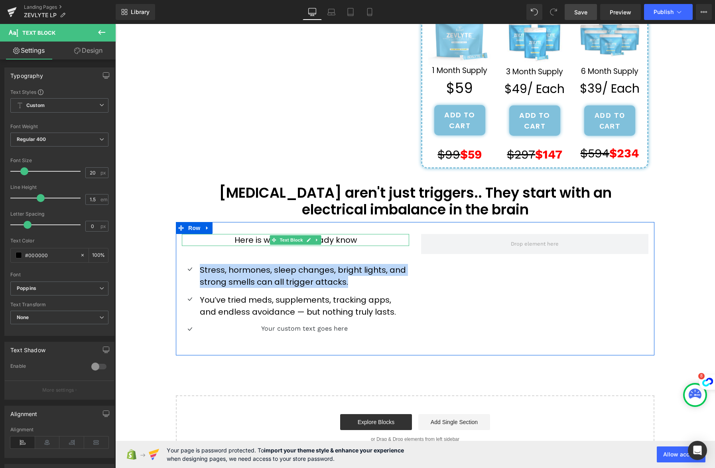
click at [360, 241] on p "Here is what you already know" at bounding box center [295, 240] width 227 height 12
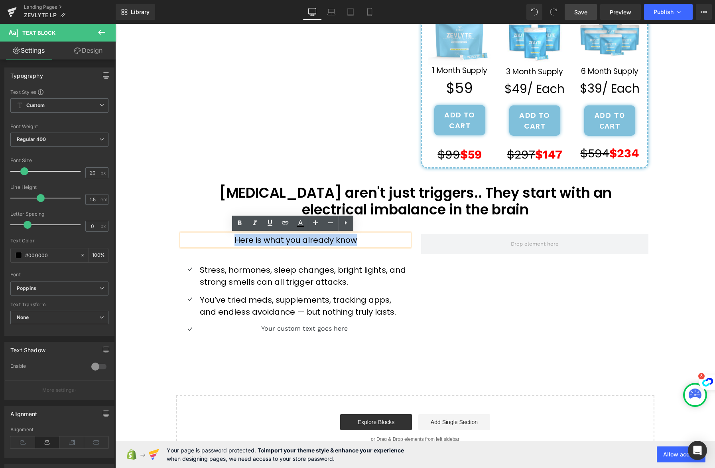
drag, startPoint x: 360, startPoint y: 240, endPoint x: 219, endPoint y: 239, distance: 140.9
click at [219, 239] on p "Here is what you already know" at bounding box center [295, 240] width 227 height 12
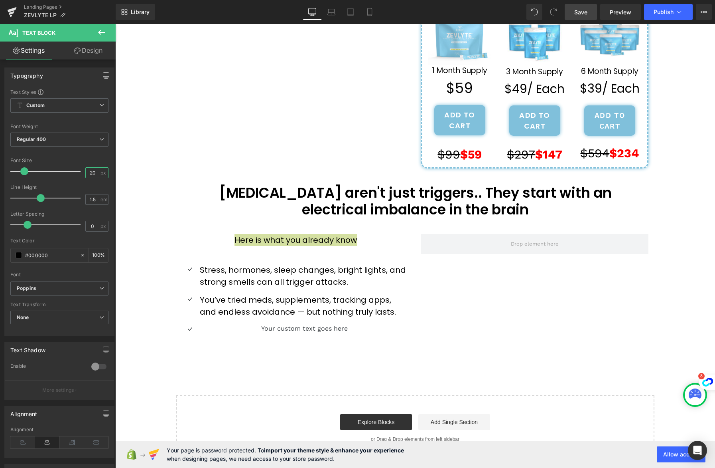
click at [89, 172] on input "20" at bounding box center [93, 173] width 14 height 10
type input "20"
click at [50, 140] on span "Regular 400" at bounding box center [59, 139] width 98 height 14
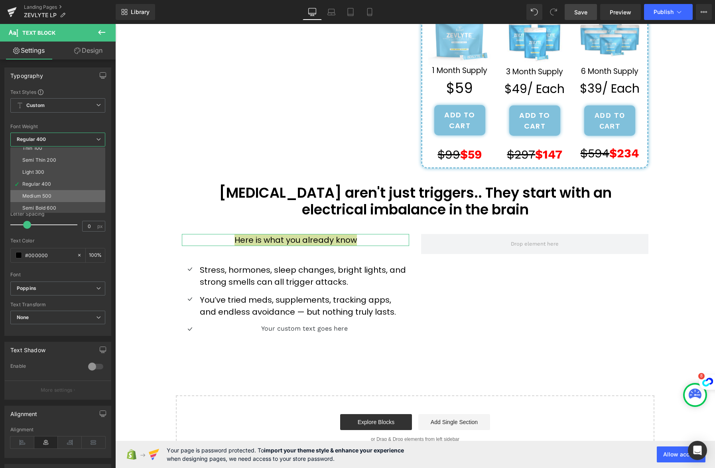
scroll to position [7, 0]
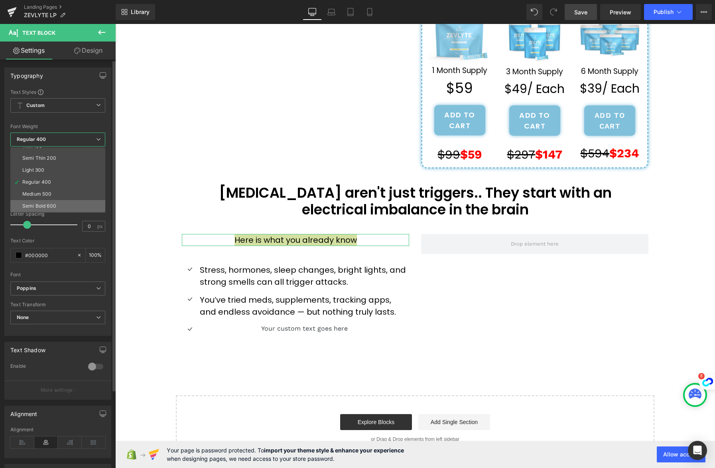
click at [59, 204] on li "Semi Bold 600" at bounding box center [59, 206] width 99 height 12
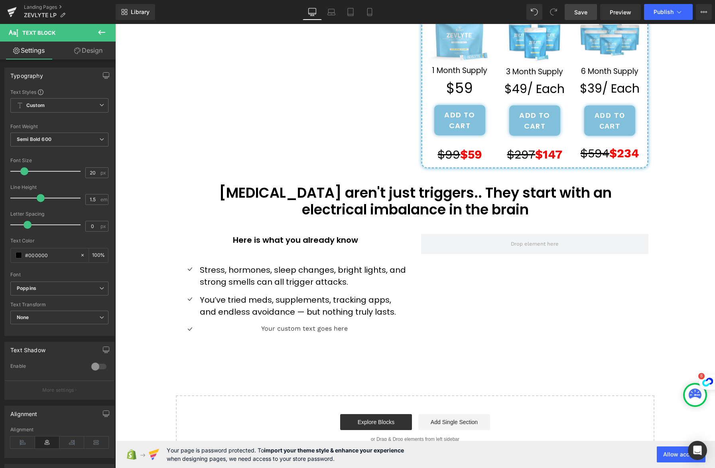
click at [138, 132] on div "''How one Mother's Last Resort Discovery Ended 8 Years of Missing Her Children'…" at bounding box center [415, 113] width 600 height 693
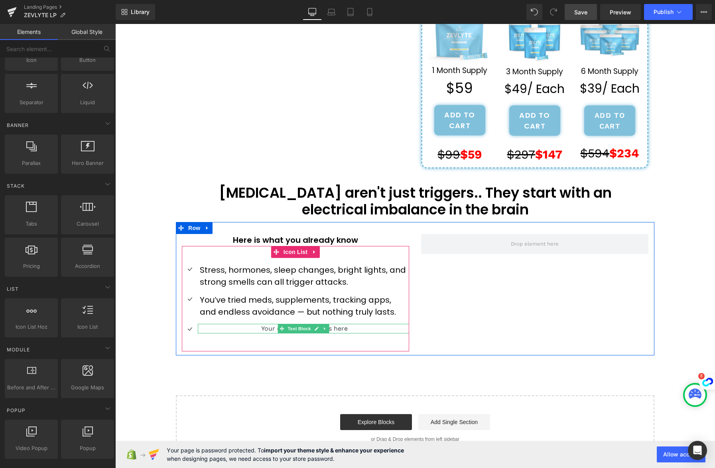
click at [352, 328] on p "Your custom text goes here" at bounding box center [304, 329] width 209 height 10
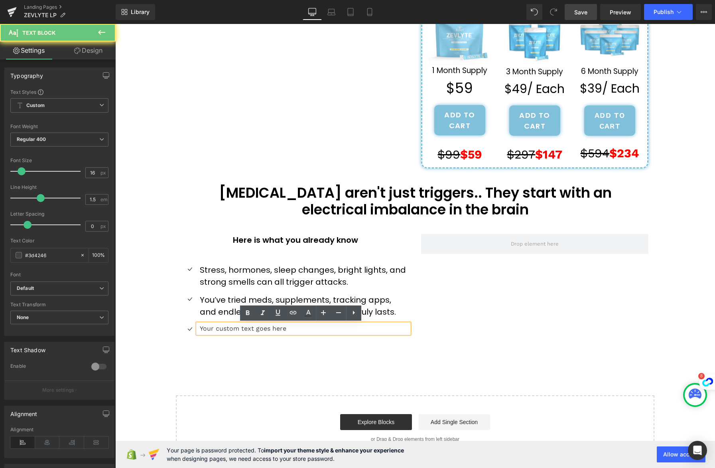
click at [352, 328] on p "Your custom text goes here" at bounding box center [304, 329] width 209 height 10
click at [351, 328] on p "Your custom text goes here" at bounding box center [304, 329] width 209 height 10
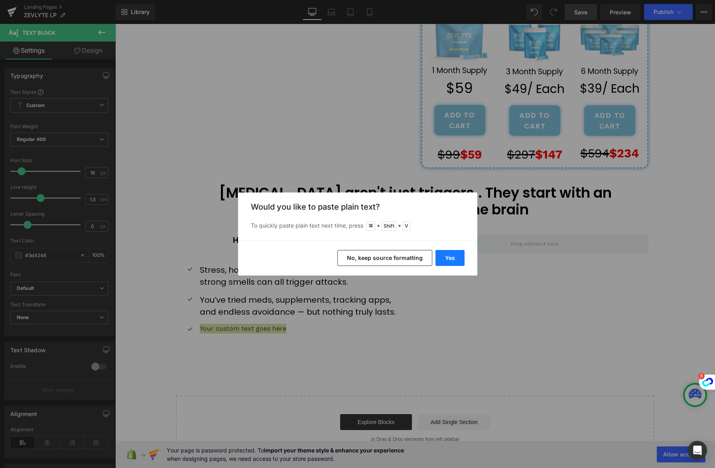
drag, startPoint x: 449, startPoint y: 256, endPoint x: 318, endPoint y: 252, distance: 131.3
click at [449, 256] on button "Yes" at bounding box center [450, 258] width 29 height 16
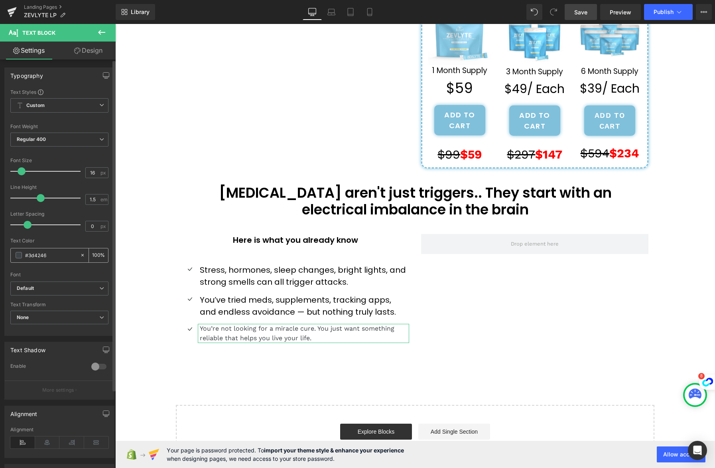
click at [19, 256] on span at bounding box center [19, 255] width 6 height 6
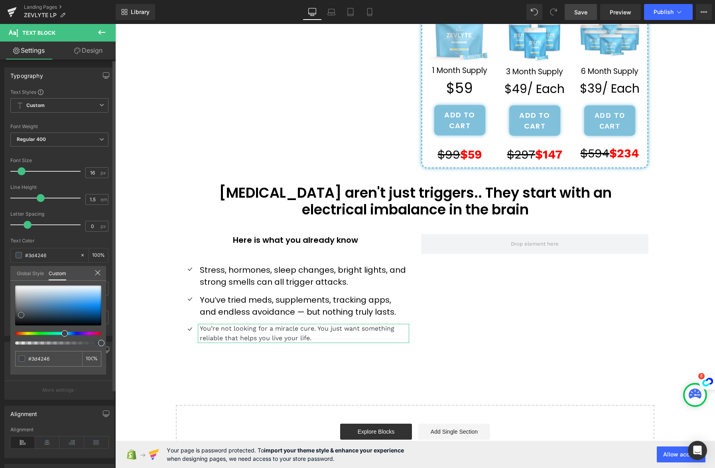
type input "#3b4044"
type input "#000000"
drag, startPoint x: 22, startPoint y: 314, endPoint x: 7, endPoint y: 340, distance: 29.7
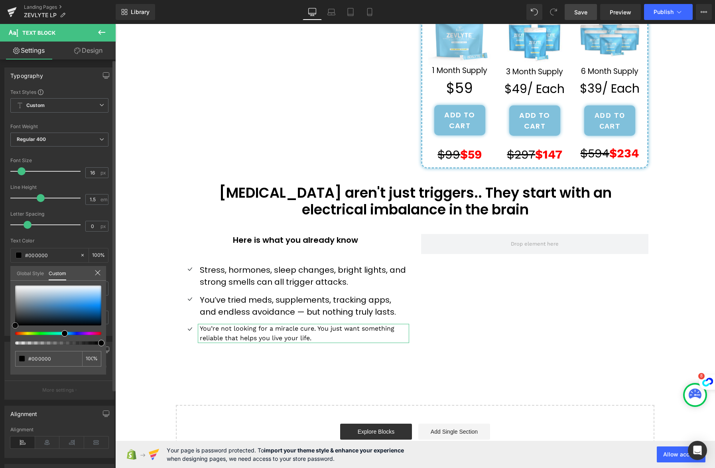
click at [7, 336] on div "Typography Text Styles Custom Custom Setup Global Style Custom Setup Global Sty…" at bounding box center [59, 198] width 119 height 274
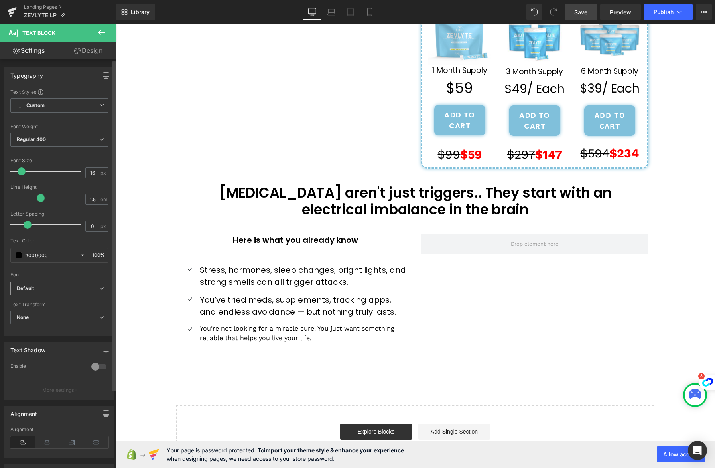
click at [36, 286] on b "Default" at bounding box center [58, 288] width 83 height 7
click at [49, 319] on li "Poppins" at bounding box center [57, 316] width 95 height 13
click at [346, 244] on body "Skip to content Submit Close search Home Catalog ''How one Mother's Last Resort…" at bounding box center [415, 113] width 600 height 737
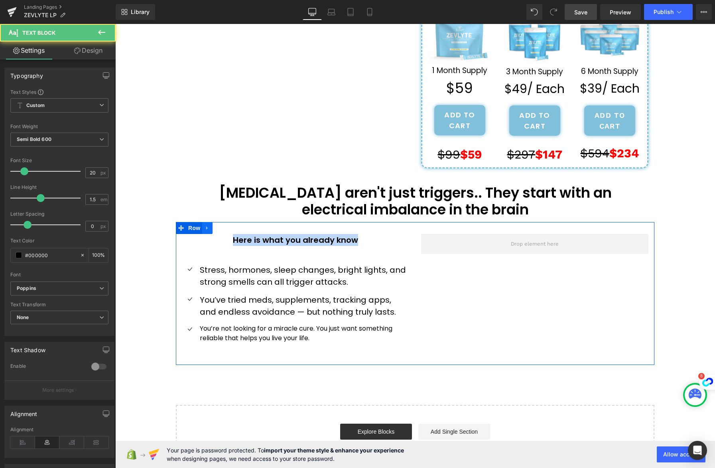
drag, startPoint x: 359, startPoint y: 240, endPoint x: 206, endPoint y: 231, distance: 153.1
click at [206, 231] on div "Here is what you already know Text Block Icon Stress, hormones, sleep changes, …" at bounding box center [415, 293] width 479 height 143
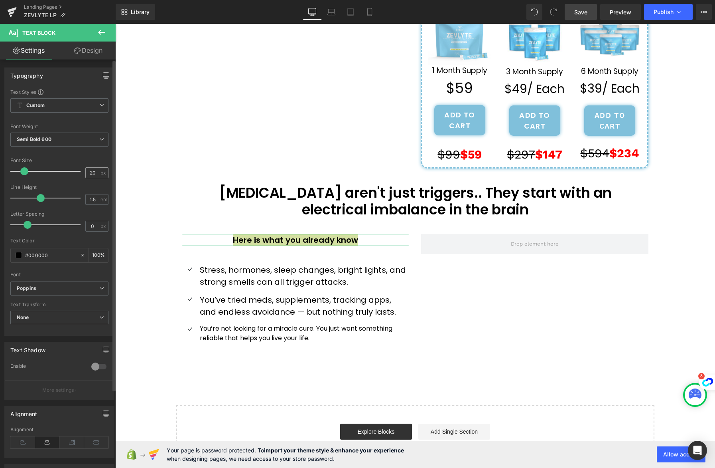
click at [92, 176] on input "20" at bounding box center [93, 173] width 14 height 10
click at [92, 175] on input "20" at bounding box center [93, 173] width 14 height 10
type input "25"
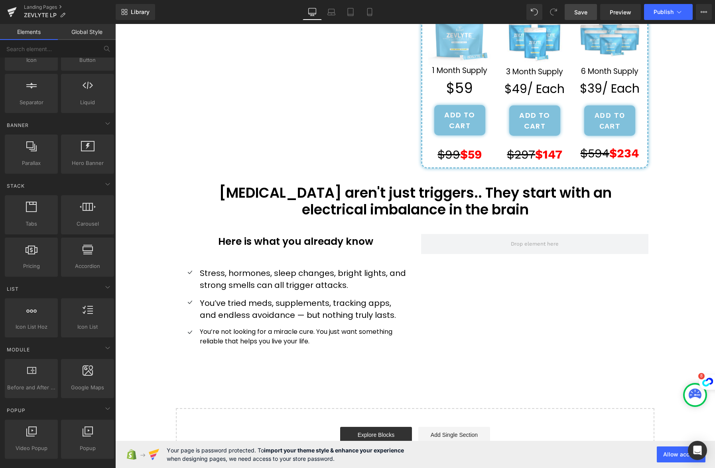
click at [133, 243] on div "''How one Mother's Last Resort Discovery Ended 8 Years of Missing Her Children'…" at bounding box center [415, 120] width 600 height 706
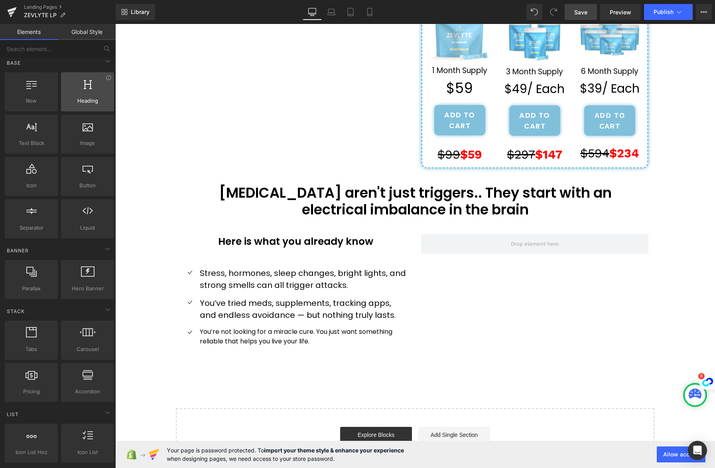
scroll to position [0, 0]
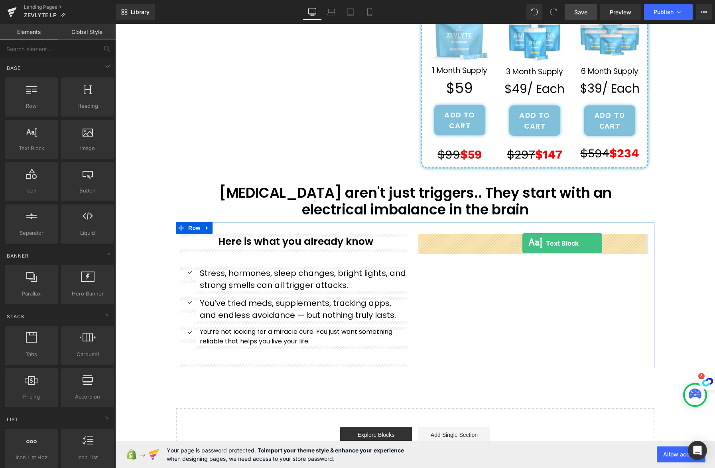
drag, startPoint x: 150, startPoint y: 159, endPoint x: 523, endPoint y: 243, distance: 382.0
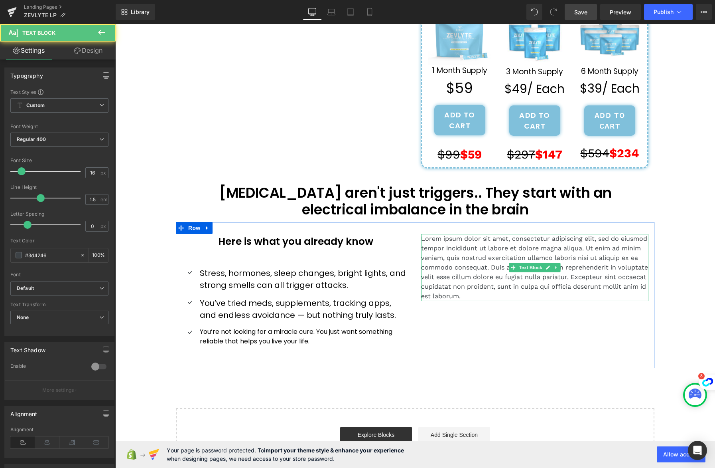
click at [512, 259] on p "Lorem ipsum dolor sit amet, consectetur adipiscing elit, sed do eiusmod tempor …" at bounding box center [534, 267] width 227 height 67
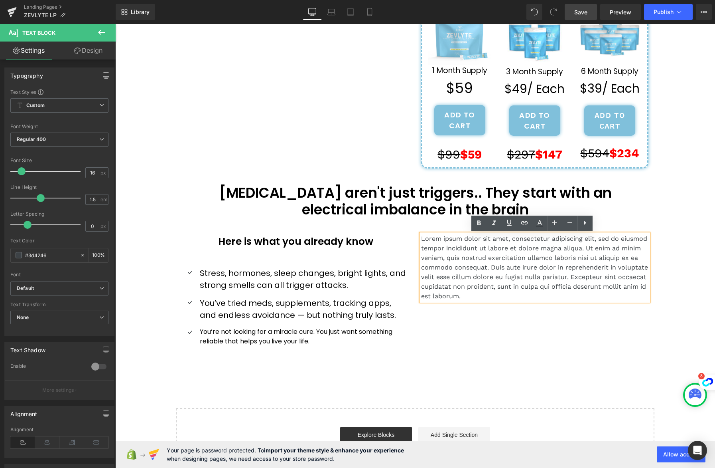
click at [500, 257] on p "Lorem ipsum dolor sit amet, consectetur adipiscing elit, sed do eiusmod tempor …" at bounding box center [534, 267] width 227 height 67
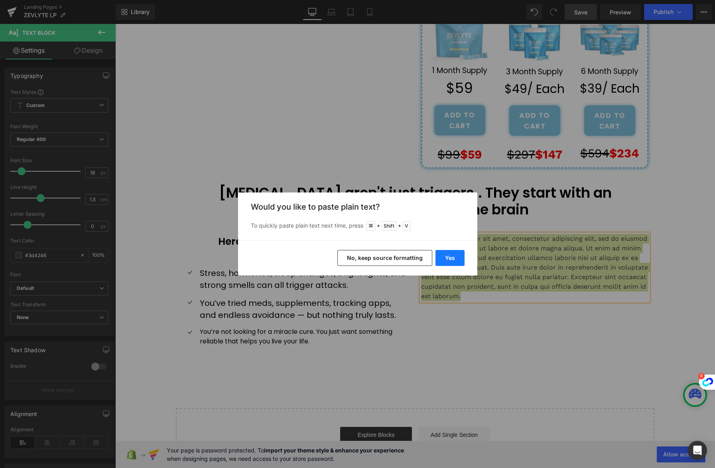
drag, startPoint x: 456, startPoint y: 257, endPoint x: 348, endPoint y: 232, distance: 111.3
click at [456, 257] on button "Yes" at bounding box center [450, 258] width 29 height 16
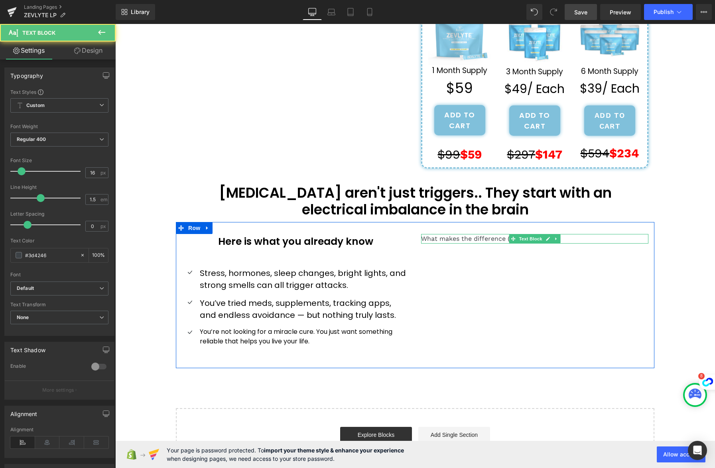
click at [571, 238] on p "What makes the difference (the big idea)" at bounding box center [534, 239] width 227 height 10
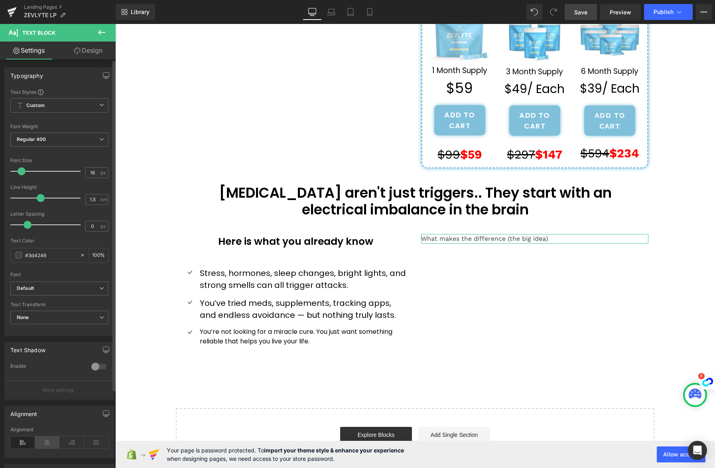
click at [47, 441] on icon at bounding box center [47, 442] width 25 height 12
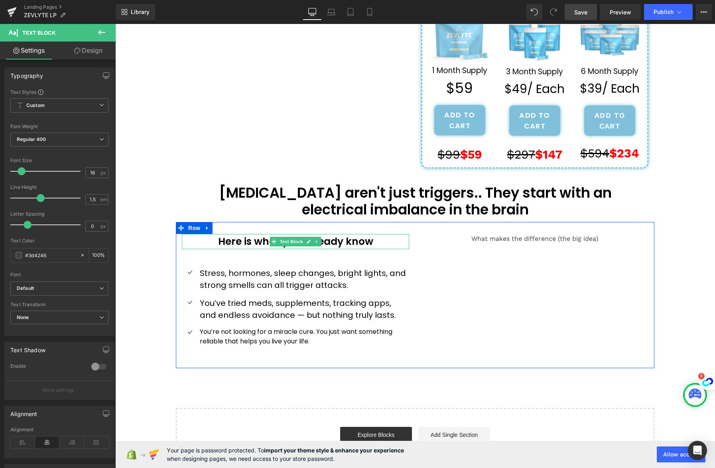
click at [326, 243] on p "Here is what you already know" at bounding box center [295, 241] width 227 height 15
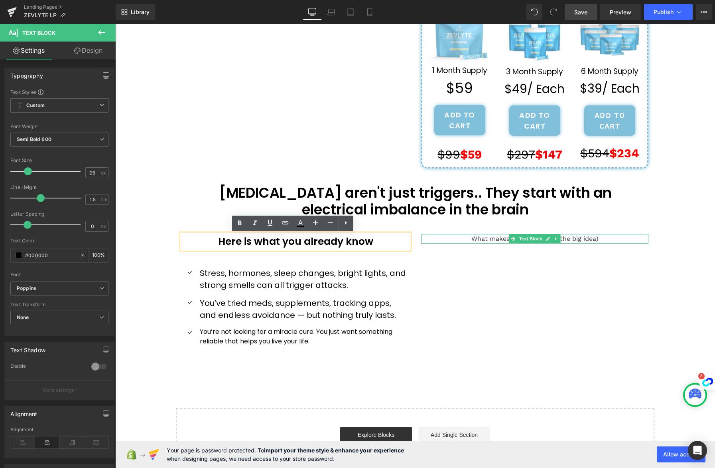
click at [585, 240] on p "What makes the difference (the big idea)" at bounding box center [534, 239] width 227 height 10
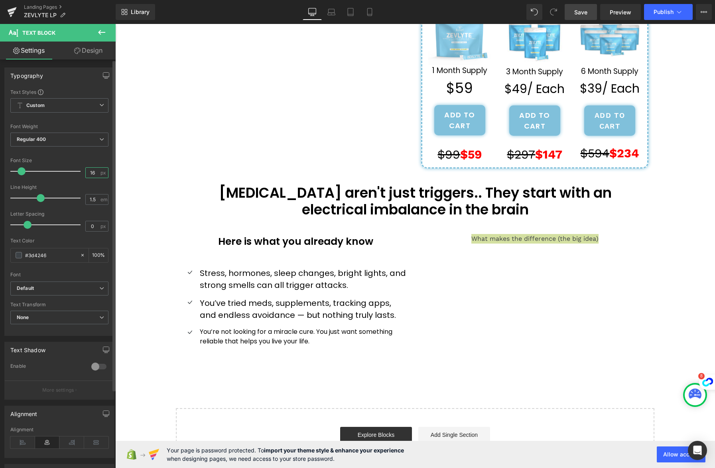
click at [93, 171] on input "16" at bounding box center [93, 173] width 14 height 10
type input "25"
click at [18, 255] on span at bounding box center [19, 255] width 6 height 6
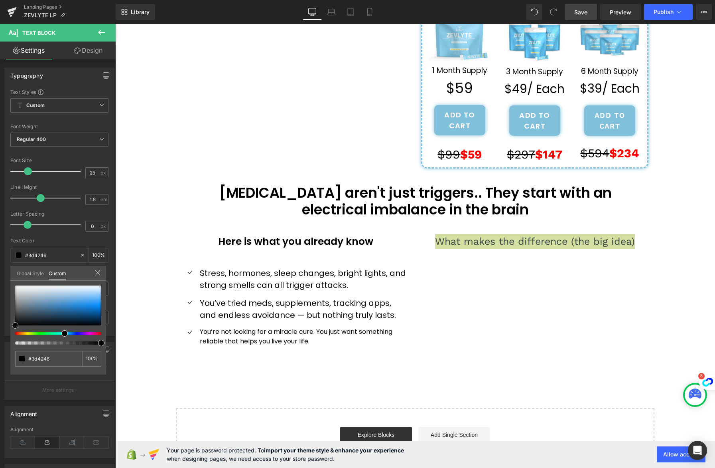
type input "#050505"
type input "#000000"
drag, startPoint x: 13, startPoint y: 326, endPoint x: -6, endPoint y: 347, distance: 28.8
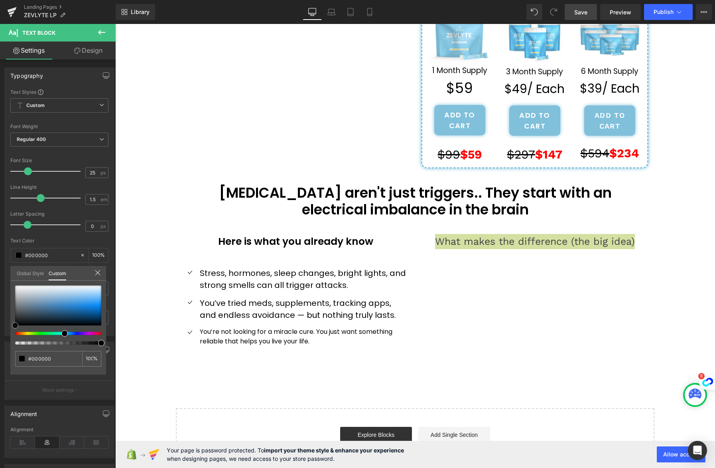
click at [0, 347] on html "Text Block You are previewing how the will restyle your page. You can not edit …" at bounding box center [357, 234] width 715 height 468
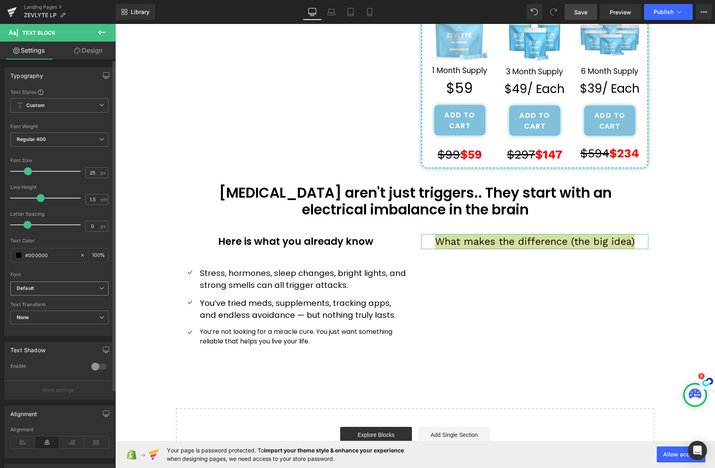
drag, startPoint x: 55, startPoint y: 286, endPoint x: 57, endPoint y: 304, distance: 18.1
click at [55, 286] on b "Default" at bounding box center [58, 288] width 83 height 7
click at [55, 313] on li "Poppins" at bounding box center [57, 316] width 95 height 13
click at [46, 139] on span "Regular 400" at bounding box center [59, 139] width 98 height 14
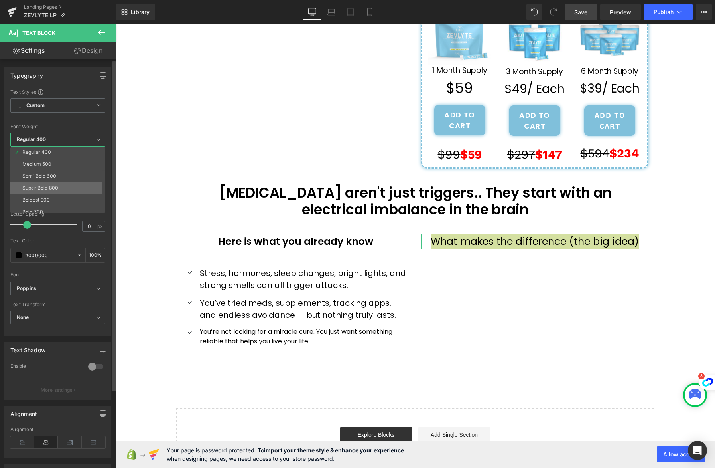
scroll to position [36, 0]
click at [55, 180] on div "Semi Bold 600" at bounding box center [39, 178] width 34 height 6
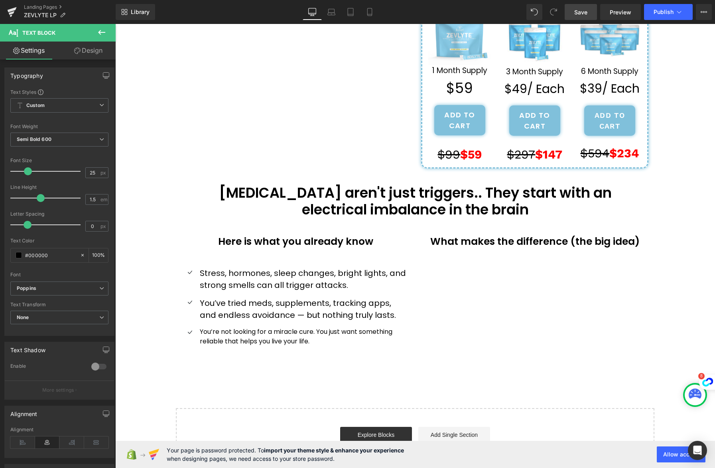
click at [134, 173] on body "Skip to content Submit Close search Home Catalog ''How one Mother's Last Resort…" at bounding box center [415, 115] width 600 height 740
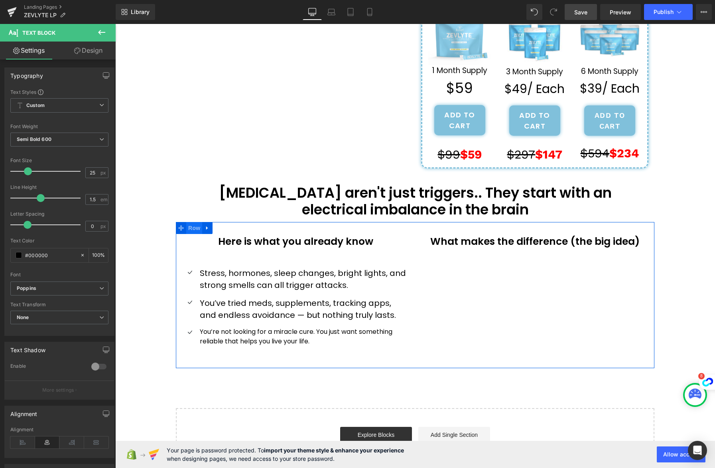
click at [190, 228] on span "Row" at bounding box center [194, 228] width 16 height 12
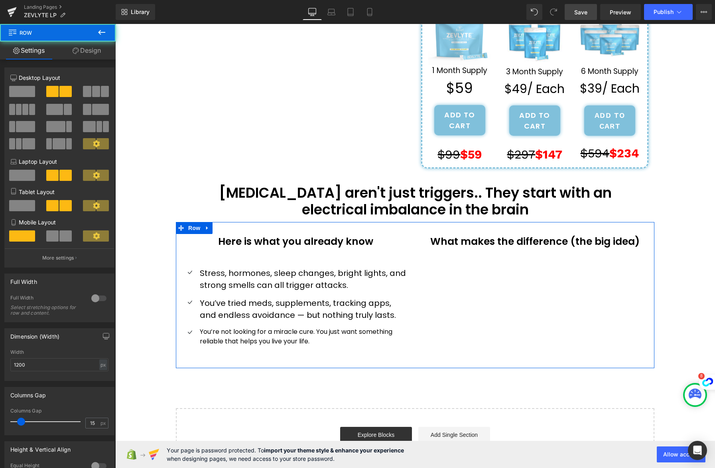
click at [90, 52] on link "Design" at bounding box center [87, 50] width 58 height 18
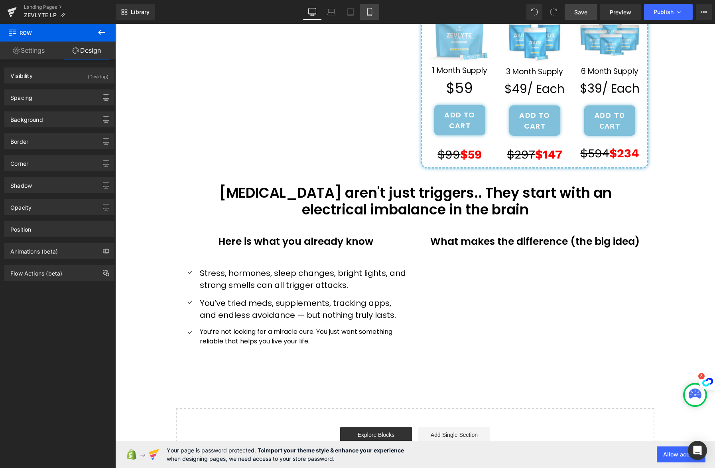
click at [372, 16] on icon at bounding box center [370, 12] width 8 height 8
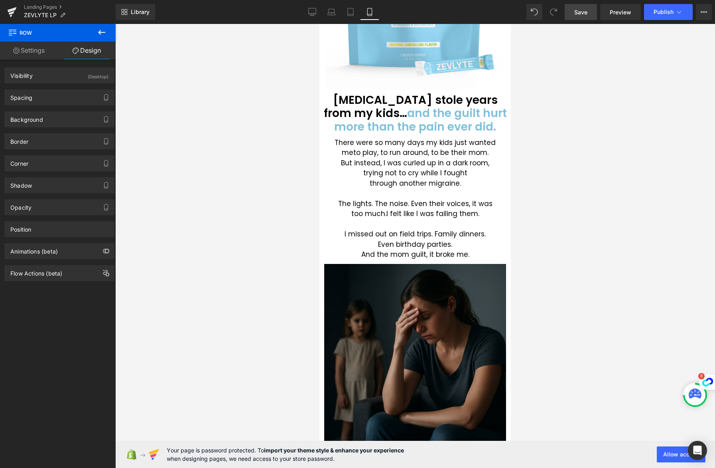
scroll to position [0, 0]
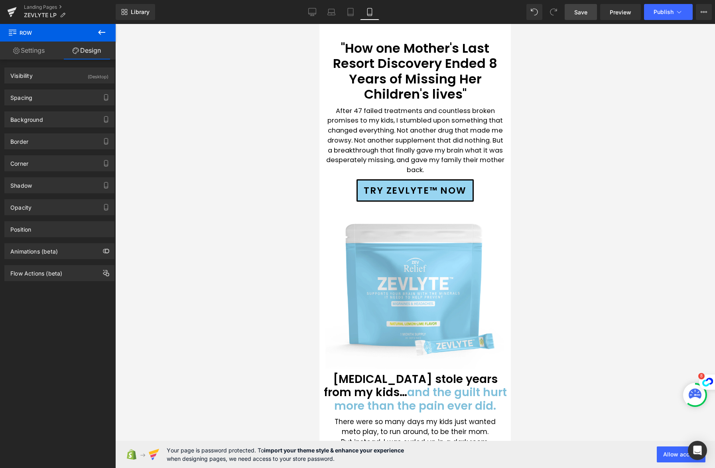
drag, startPoint x: 584, startPoint y: 8, endPoint x: 12, endPoint y: 10, distance: 571.8
click at [584, 8] on span "Save" at bounding box center [581, 12] width 13 height 8
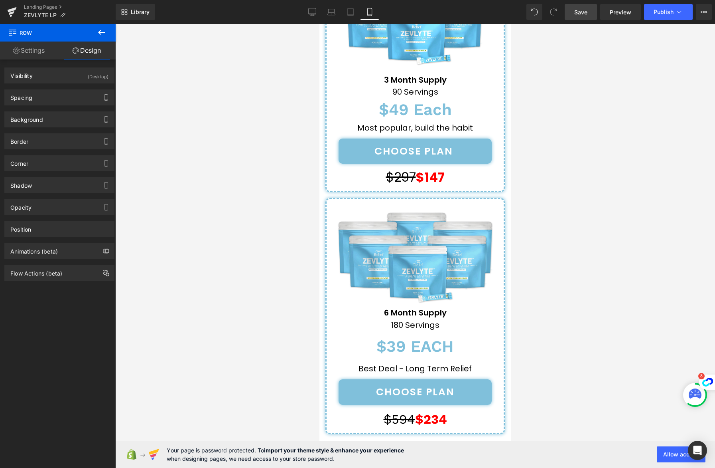
scroll to position [3430, 0]
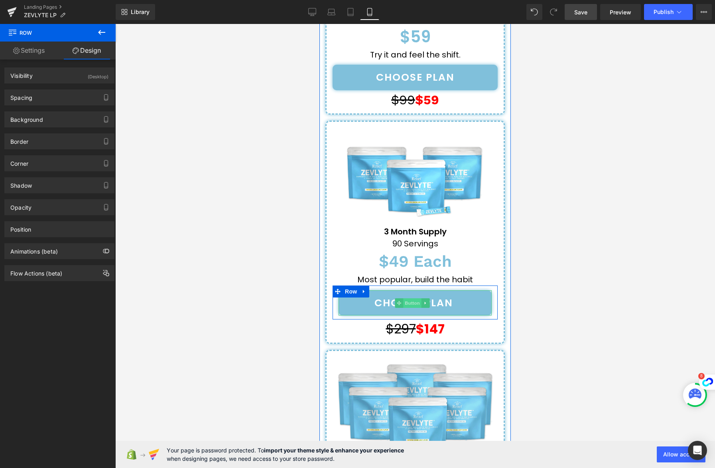
click at [416, 298] on span "Button" at bounding box center [412, 303] width 18 height 10
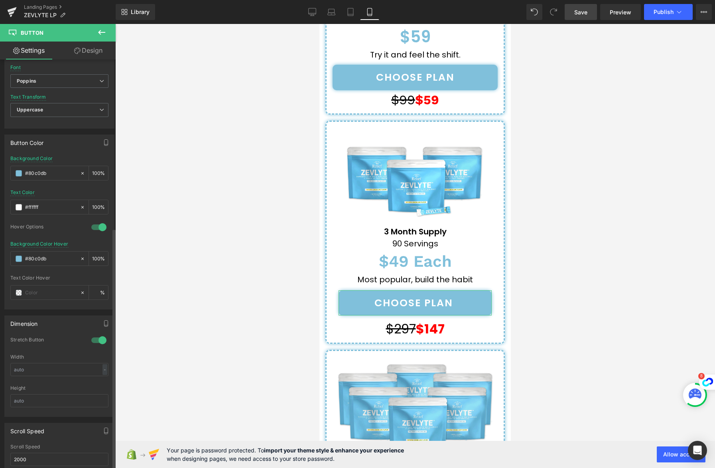
scroll to position [337, 0]
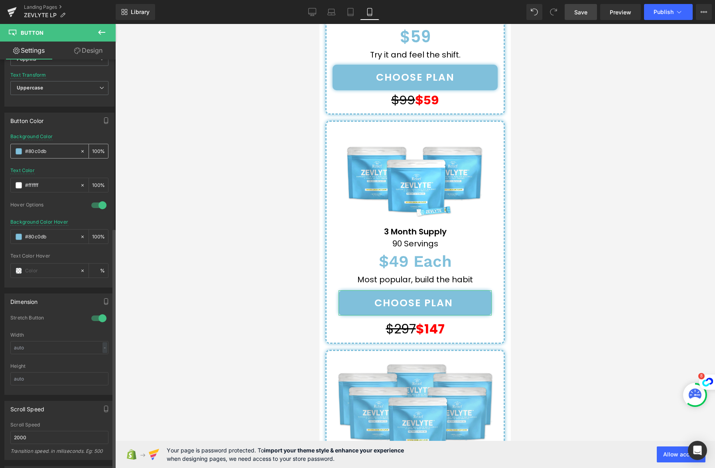
click at [35, 152] on input "#80c0db" at bounding box center [50, 151] width 51 height 9
click at [310, 10] on icon at bounding box center [312, 12] width 8 height 8
type input "14"
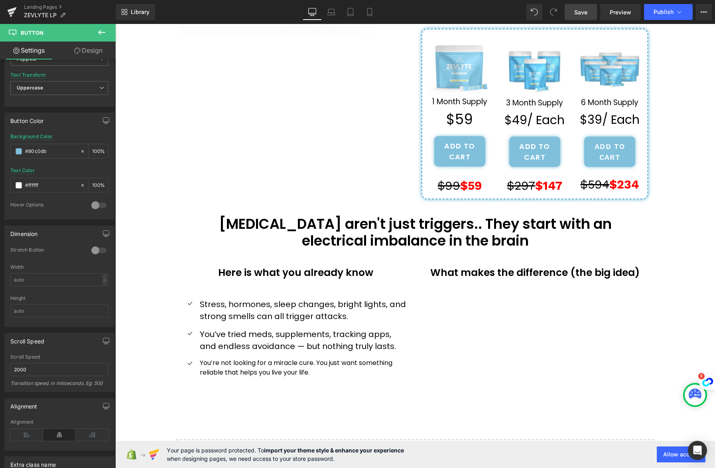
scroll to position [249, 0]
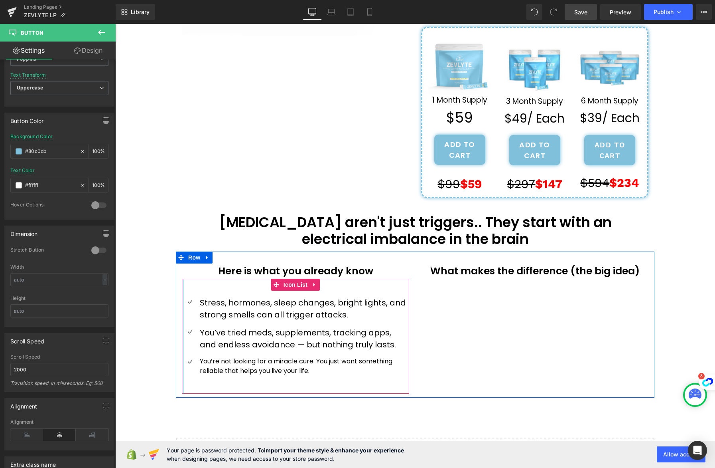
click at [182, 290] on div at bounding box center [183, 335] width 2 height 115
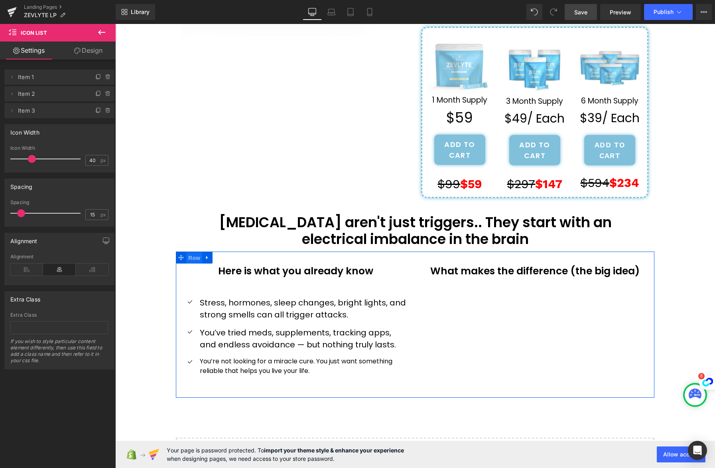
click at [189, 259] on span "Row" at bounding box center [194, 258] width 16 height 12
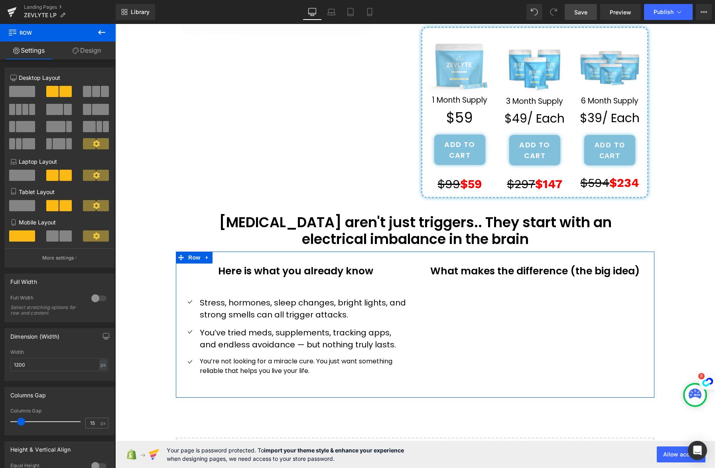
click at [103, 53] on link "Design" at bounding box center [87, 50] width 58 height 18
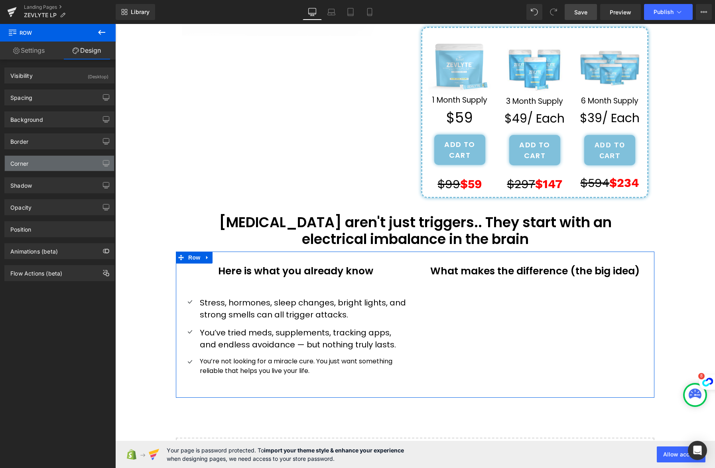
type input "transparent"
type input "0"
click at [43, 119] on div "Background" at bounding box center [59, 119] width 109 height 15
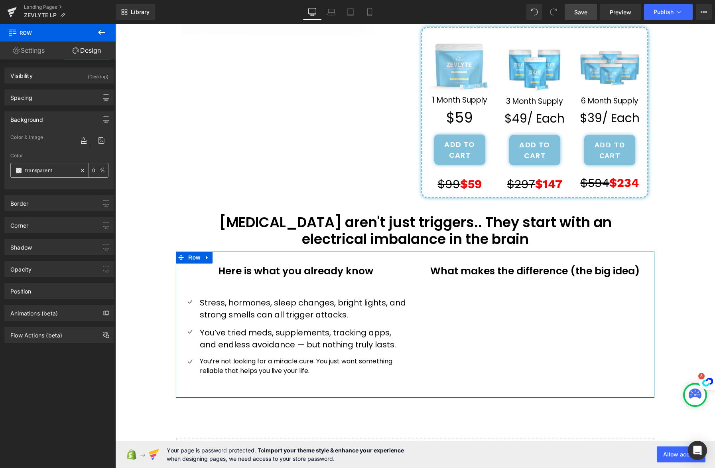
click at [41, 172] on input "transparent" at bounding box center [50, 170] width 51 height 9
paste input "#80c0db"
type input "#80c0db"
type input "100"
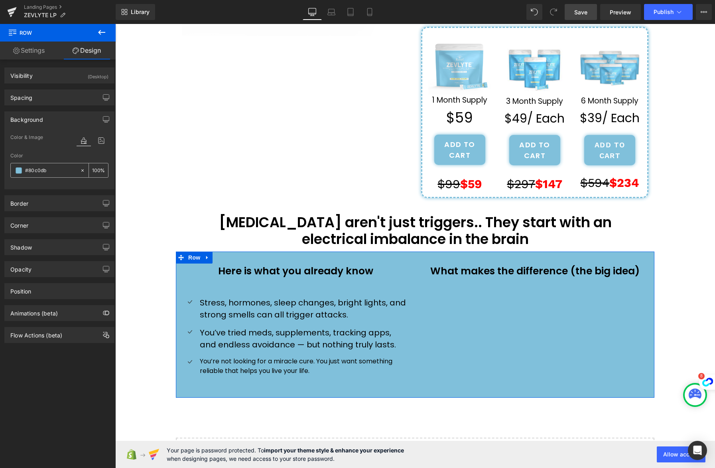
click at [20, 171] on span at bounding box center [19, 170] width 6 height 6
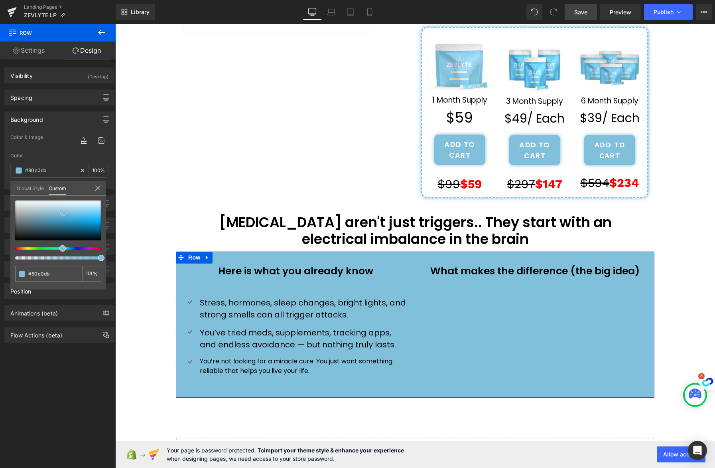
type input "#83c1dc"
type input "#87c3dd"
type input "#8bc5de"
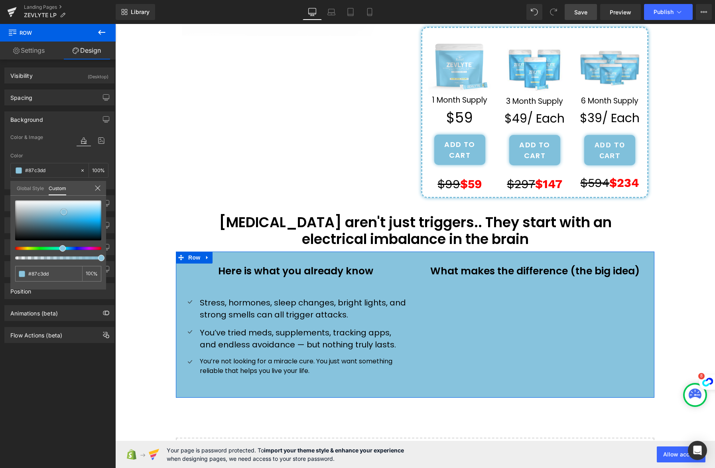
type input "#8bc5de"
type input "#8fc7df"
type input "#93c9e0"
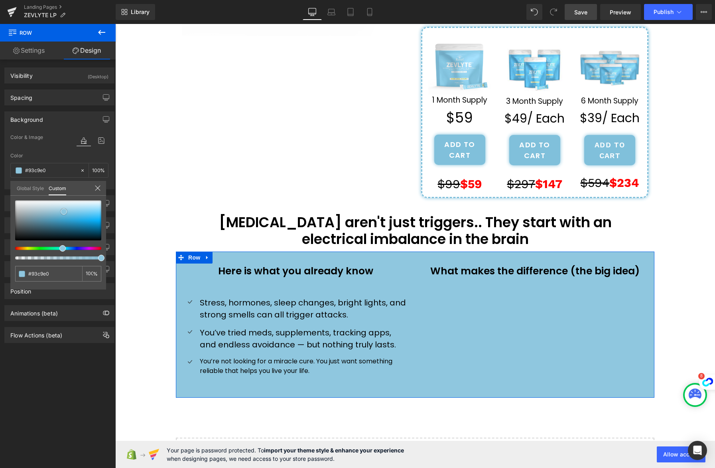
type input "#94c9e0"
type input "#96cbe2"
type input "#9acde3"
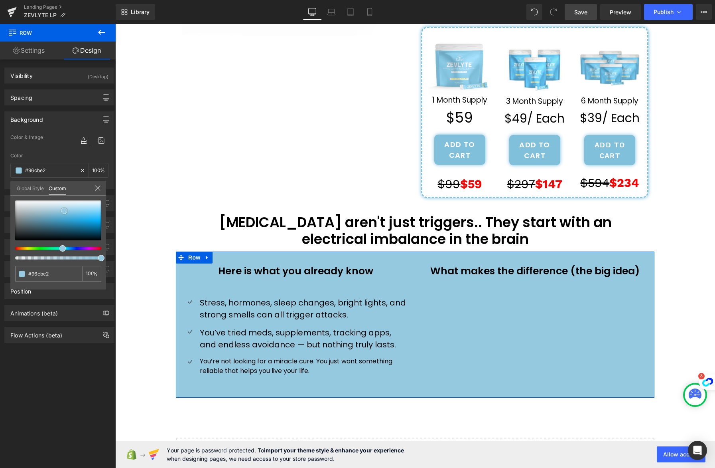
type input "#9acde3"
type input "#9ecfe4"
type input "#9fcfe4"
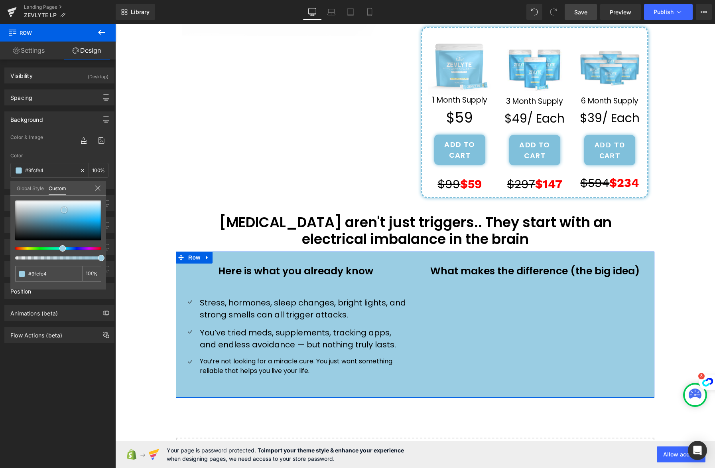
type input "#a3d1e5"
type input "#a7d3e6"
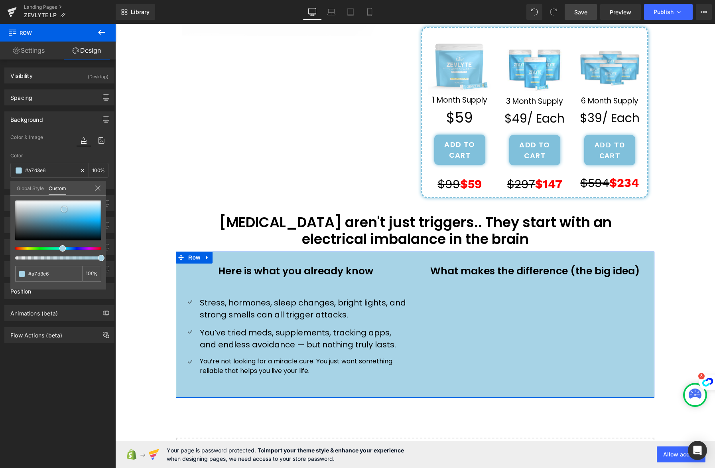
type input "#abd5e7"
type input "#afd7e8"
type input "#aed7e9"
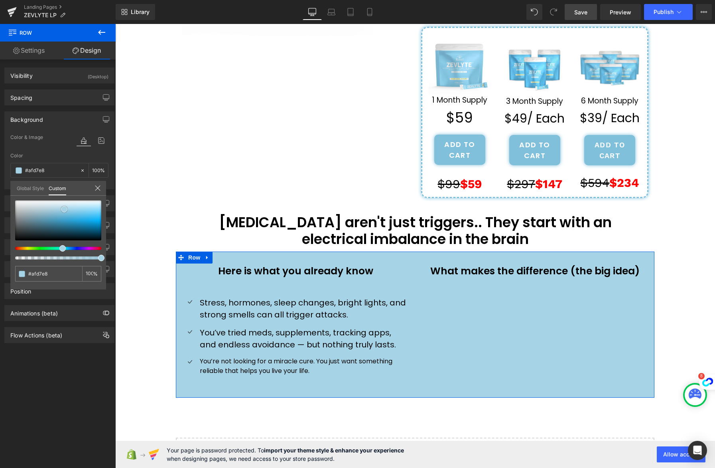
type input "#aed7e9"
type input "#b2d9ea"
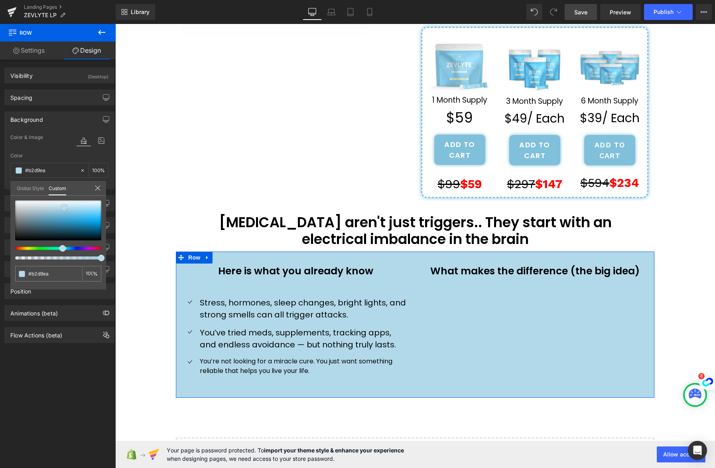
type input "#b6dbeb"
type input "#baddec"
type input "#bedfed"
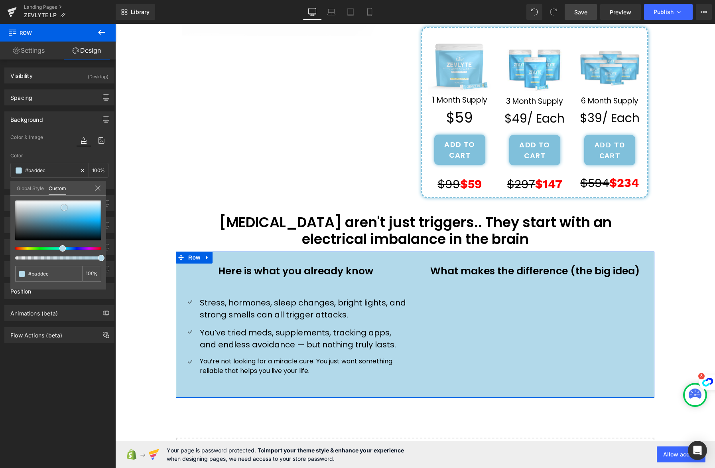
type input "#bedfed"
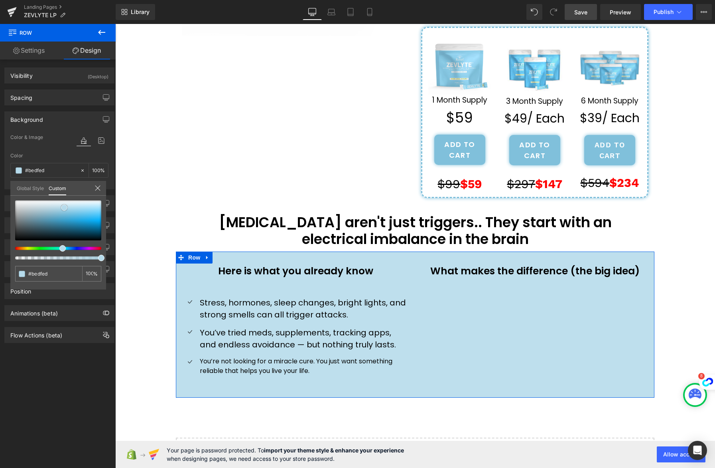
type input "#c2e1ee"
type input "#c7e3ef"
type input "#cbe5f0"
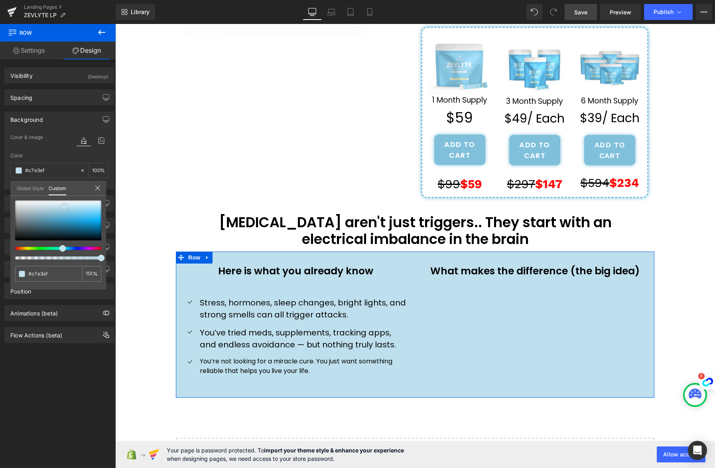
type input "#cbe5f0"
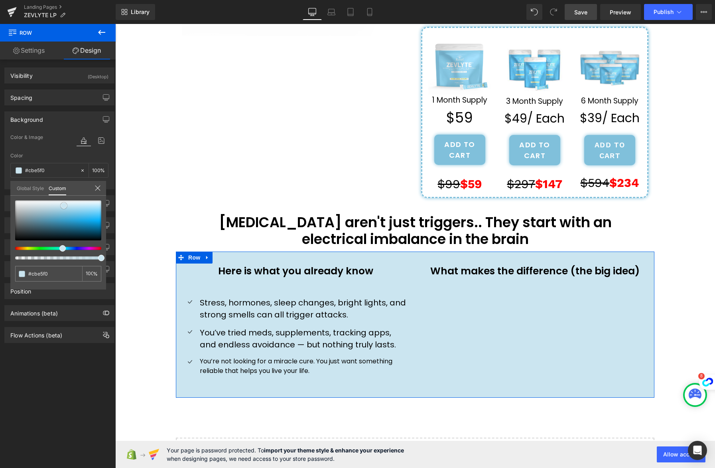
type input "#cfe7f1"
type input "#d3e9f2"
type input "#d7ebf3"
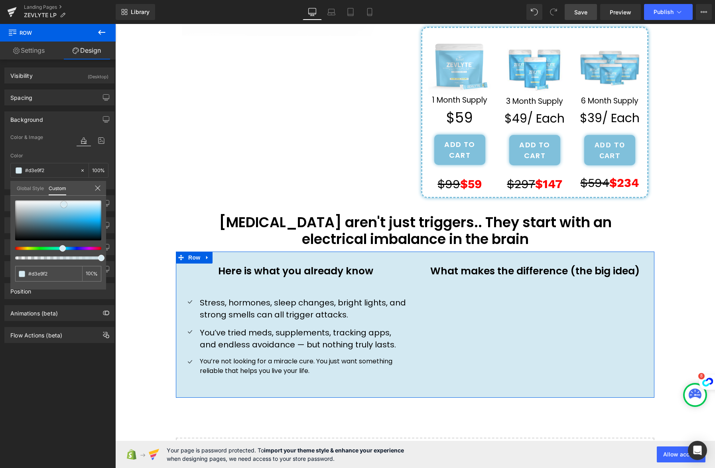
type input "#d7ebf3"
type input "#dbedf4"
type input "#dfeff6"
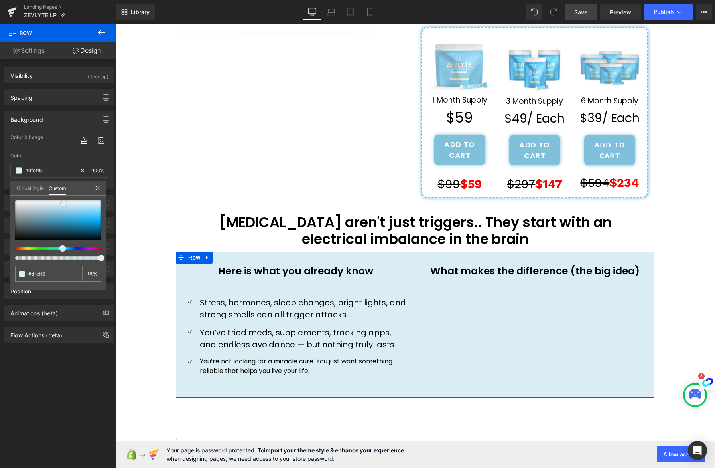
type input "#e3f1f7"
drag, startPoint x: 64, startPoint y: 212, endPoint x: 64, endPoint y: 202, distance: 10.0
click at [64, 202] on span at bounding box center [64, 203] width 6 height 6
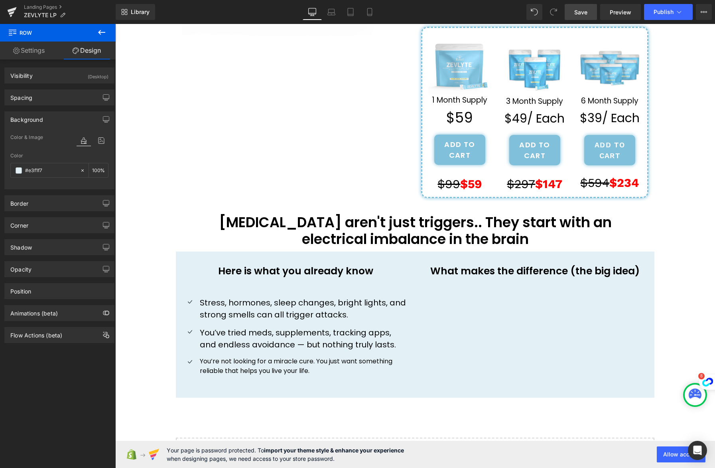
click at [135, 228] on body "Skip to content Submit Close search Home Catalog ''How one Mother's Last Resort…" at bounding box center [415, 145] width 600 height 740
click at [191, 259] on span "Row" at bounding box center [194, 258] width 16 height 12
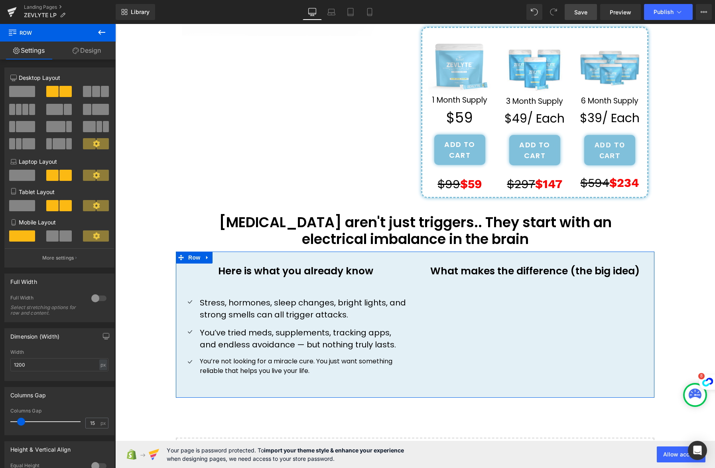
click at [93, 297] on div at bounding box center [98, 298] width 19 height 13
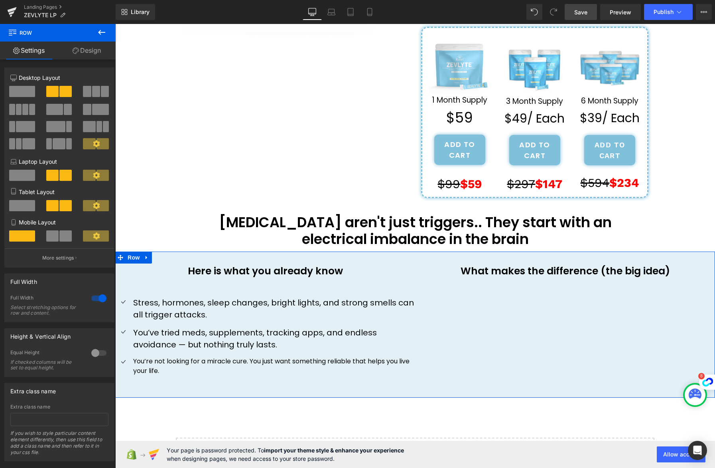
click at [93, 299] on div at bounding box center [98, 298] width 19 height 13
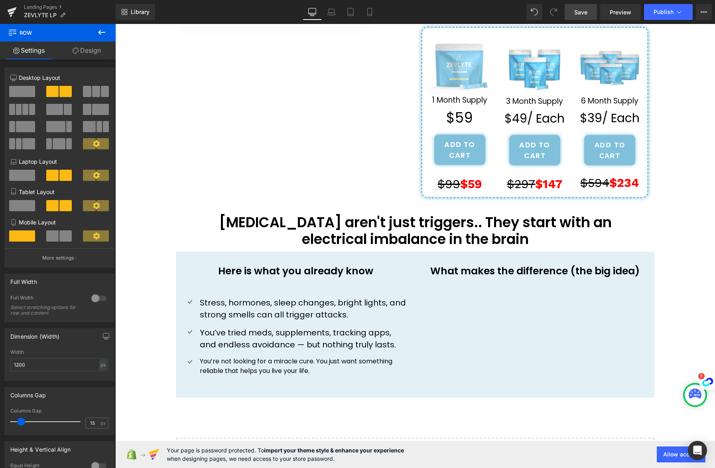
click at [105, 33] on icon at bounding box center [102, 33] width 10 height 10
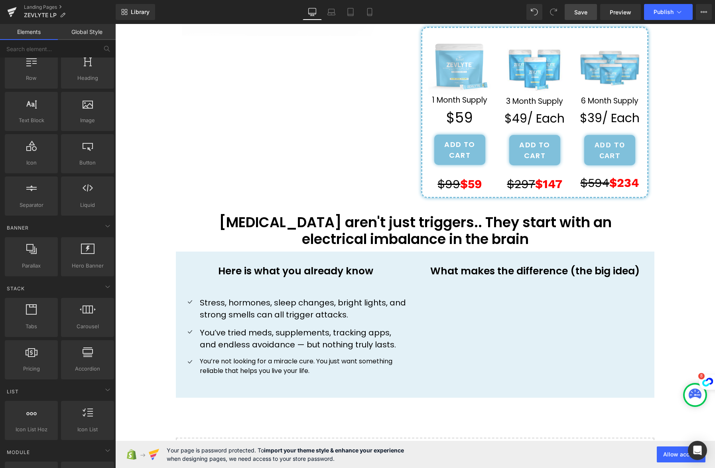
scroll to position [32, 0]
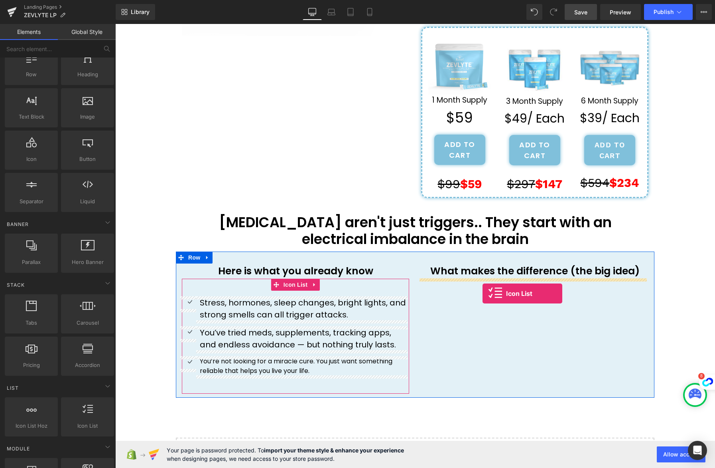
drag, startPoint x: 208, startPoint y: 446, endPoint x: 483, endPoint y: 293, distance: 314.3
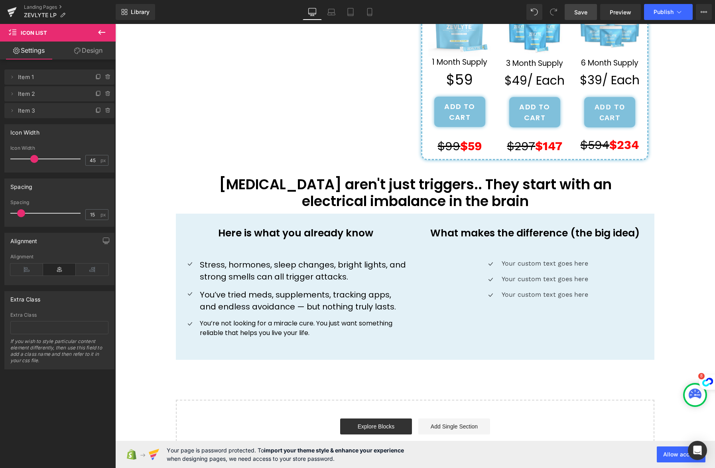
scroll to position [296, 0]
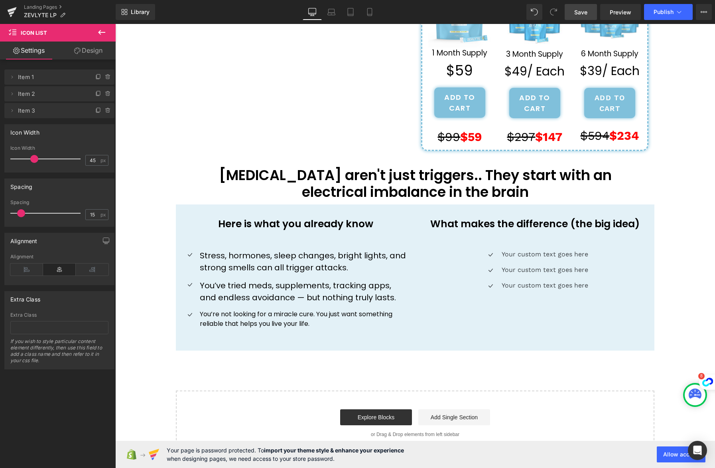
drag, startPoint x: 585, startPoint y: 15, endPoint x: 192, endPoint y: 124, distance: 407.9
click at [585, 15] on span "Save" at bounding box center [581, 12] width 13 height 8
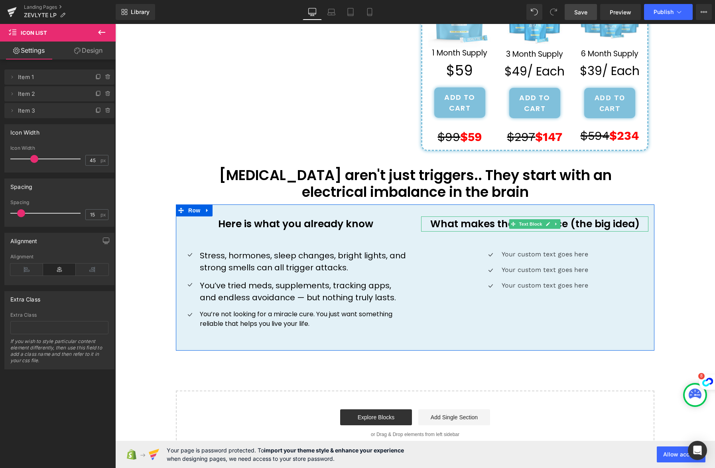
click at [617, 225] on p "What makes the difference (the big idea)" at bounding box center [534, 223] width 227 height 15
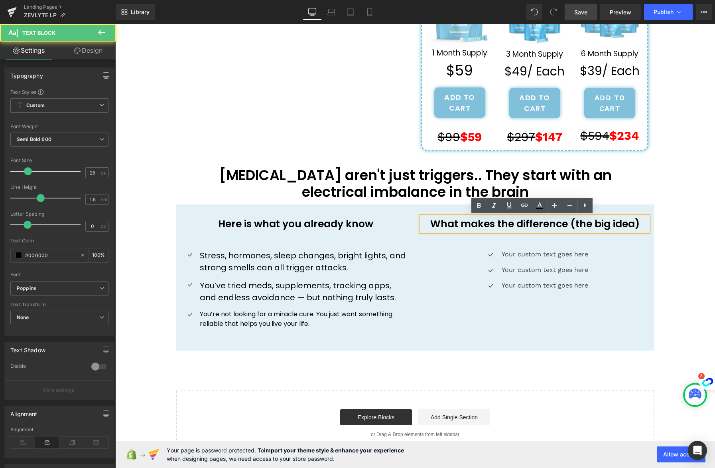
click at [618, 225] on p "What makes the difference (the big idea)" at bounding box center [534, 223] width 227 height 15
click at [619, 224] on p "What makes the difference (the big idea)" at bounding box center [534, 223] width 227 height 15
click at [622, 227] on p "What makes the difference (the big idea)" at bounding box center [534, 223] width 227 height 15
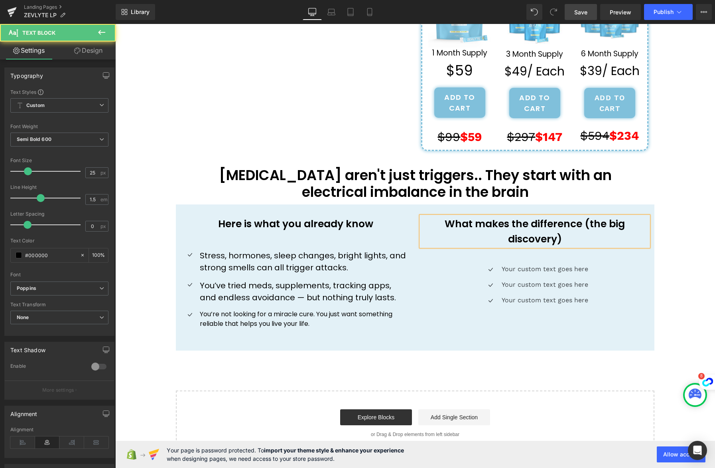
click at [583, 224] on p "What makes the difference (the big discovery)" at bounding box center [534, 231] width 227 height 30
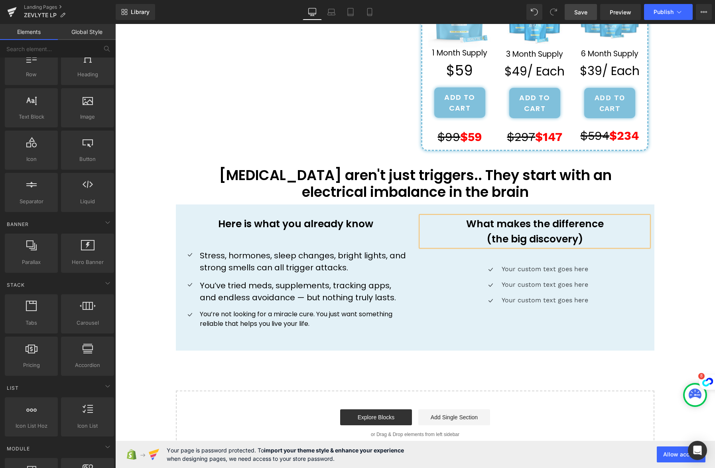
click at [684, 186] on div "''How one Mother's Last Resort Discovery Ended 8 Years of Missing Her Children'…" at bounding box center [415, 102] width 600 height 706
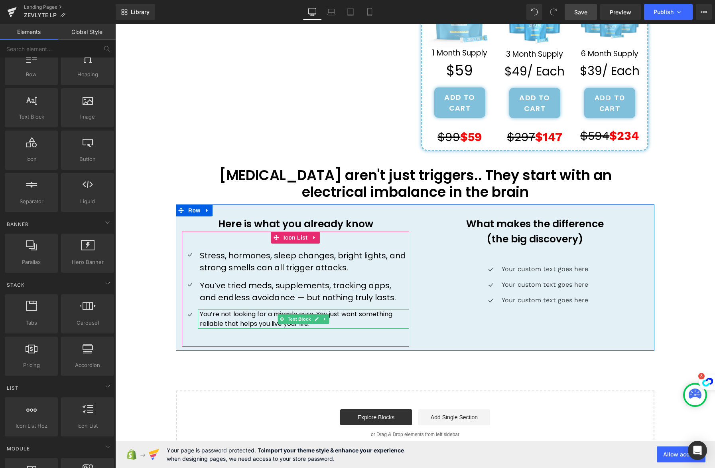
click at [338, 323] on p "You’re not looking for a miracle cure. You just want something reliable that he…" at bounding box center [304, 318] width 209 height 19
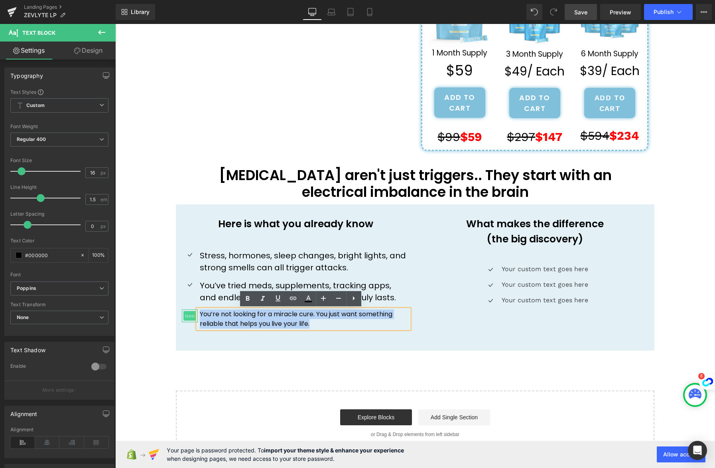
drag, startPoint x: 338, startPoint y: 323, endPoint x: 189, endPoint y: 312, distance: 149.6
click at [189, 312] on li "Icon You’re not looking for a miracle cure. You just want something reliable th…" at bounding box center [295, 318] width 227 height 19
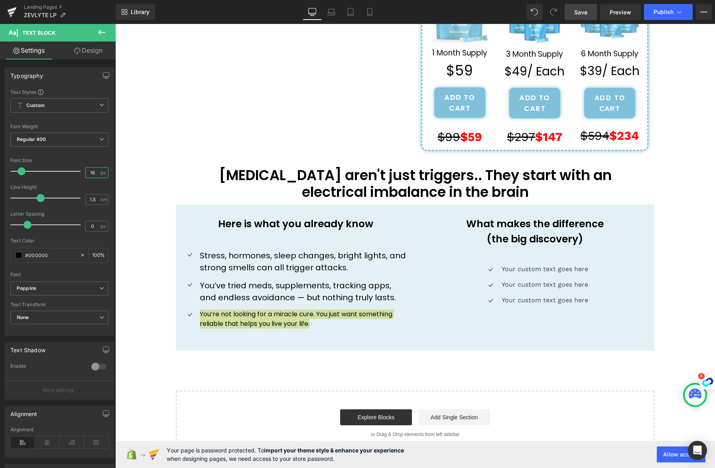
click at [92, 173] on input "16" at bounding box center [93, 173] width 14 height 10
click at [89, 172] on input "16" at bounding box center [93, 173] width 14 height 10
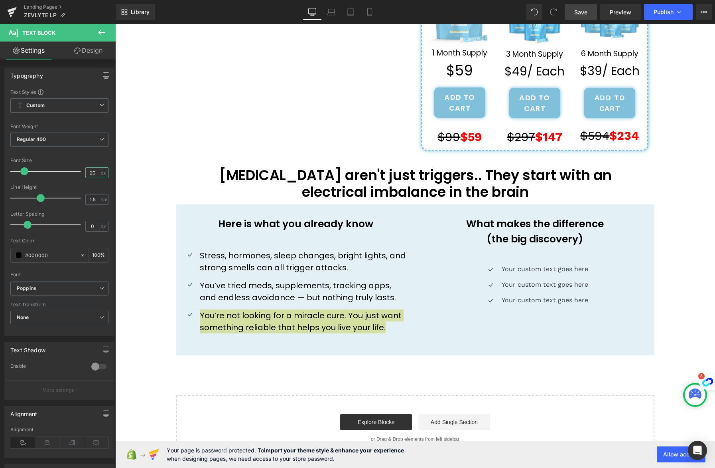
type input "20"
click at [105, 155] on div "Font Default Poppins Poppins Default Poppins Open Font Manager" at bounding box center [59, 185] width 98 height 193
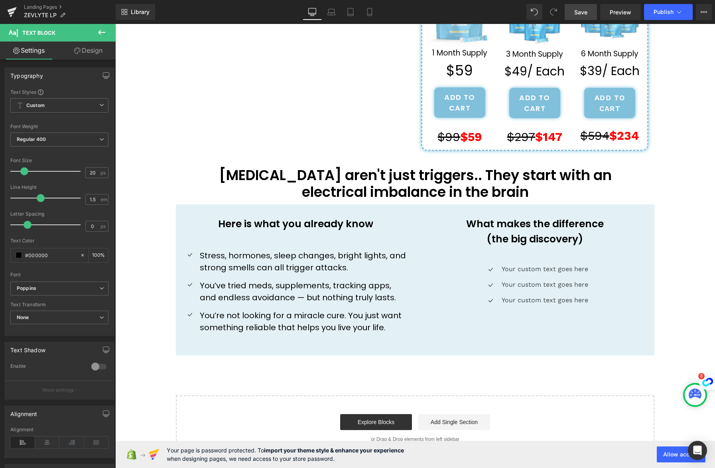
click at [132, 210] on div "''How one Mother's Last Resort Discovery Ended 8 Years of Missing Her Children'…" at bounding box center [415, 104] width 600 height 711
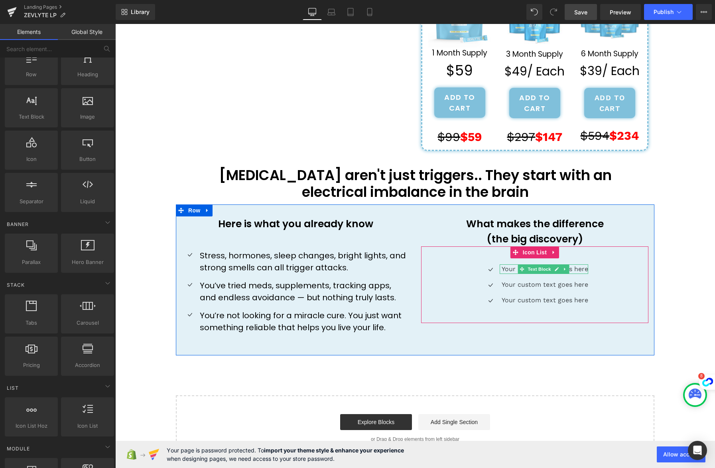
click at [575, 269] on p "Your custom text goes here" at bounding box center [545, 269] width 87 height 10
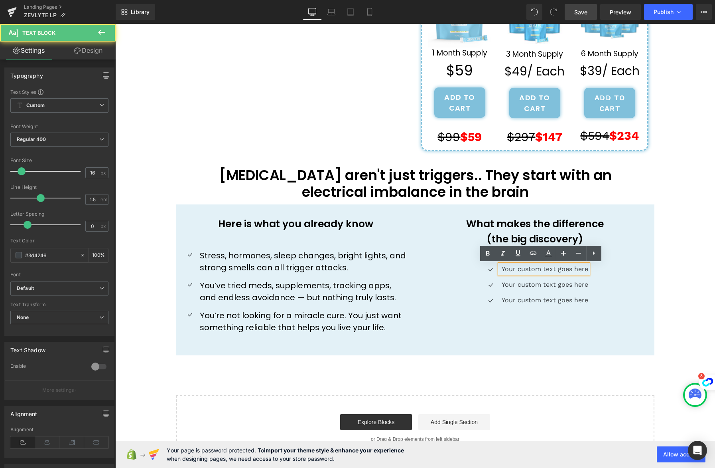
click at [576, 269] on p "Your custom text goes here" at bounding box center [545, 269] width 87 height 10
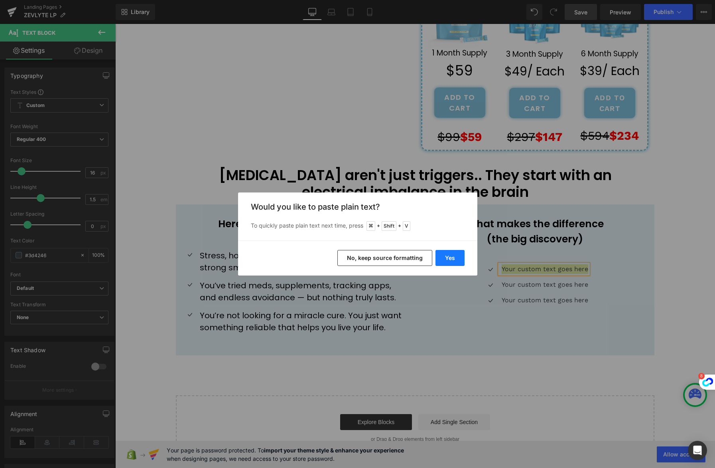
click at [458, 256] on button "Yes" at bounding box center [450, 258] width 29 height 16
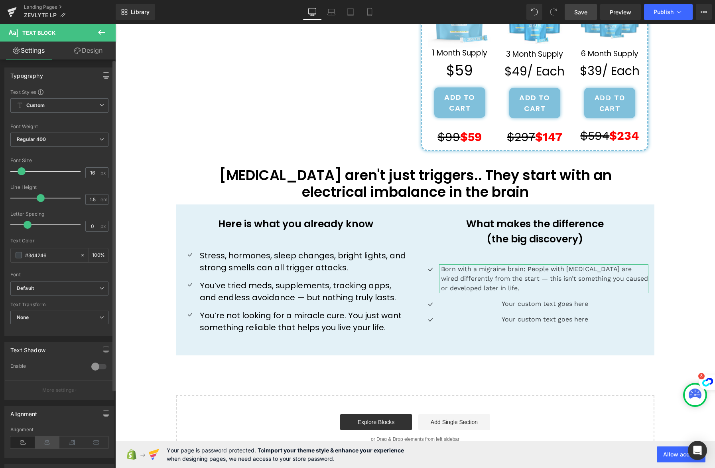
click at [47, 444] on icon at bounding box center [47, 442] width 25 height 12
click at [24, 441] on icon at bounding box center [22, 442] width 25 height 12
click at [88, 172] on input "16" at bounding box center [93, 173] width 14 height 10
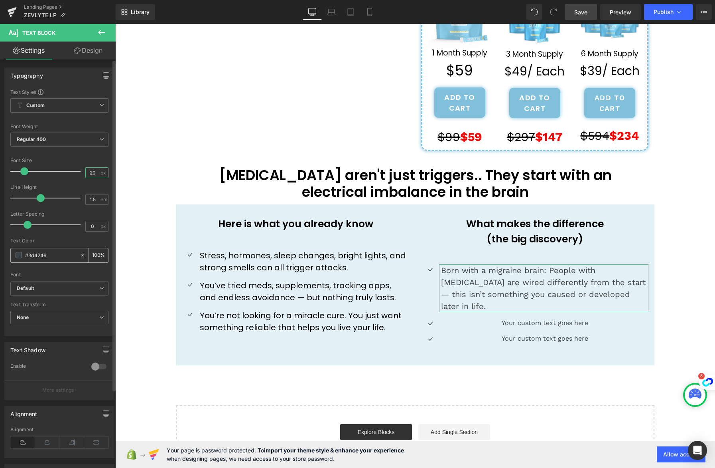
type input "20"
click at [19, 256] on span at bounding box center [19, 255] width 6 height 6
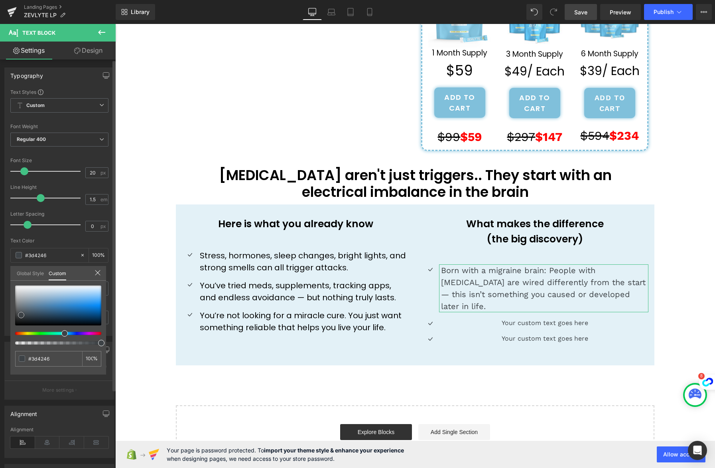
type input "#3b4044"
type input "#000000"
drag, startPoint x: 8, startPoint y: 336, endPoint x: 6, endPoint y: 340, distance: 4.1
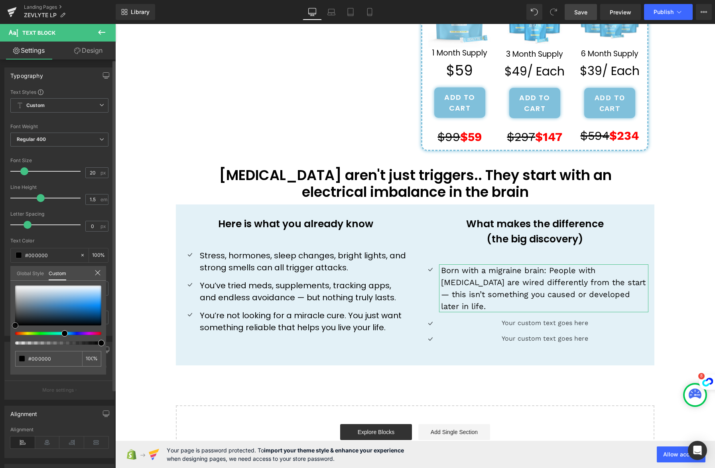
click at [6, 336] on div "Typography Text Styles Custom Custom Setup Global Style Custom Setup Global Sty…" at bounding box center [59, 198] width 119 height 274
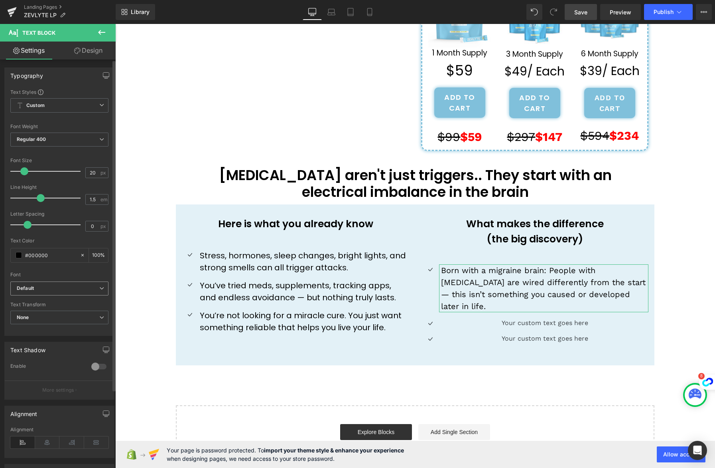
click at [34, 288] on icon "Default" at bounding box center [25, 288] width 17 height 7
click at [48, 313] on li "Poppins" at bounding box center [57, 316] width 95 height 13
click at [563, 310] on body "Skip to content Submit Close search Home Catalog ''How one Mother's Last Resort…" at bounding box center [415, 104] width 600 height 755
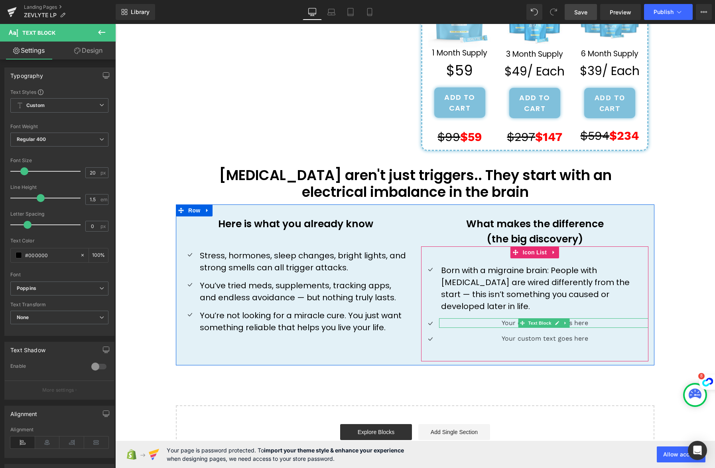
click at [592, 318] on p "Your custom text goes here" at bounding box center [544, 323] width 207 height 10
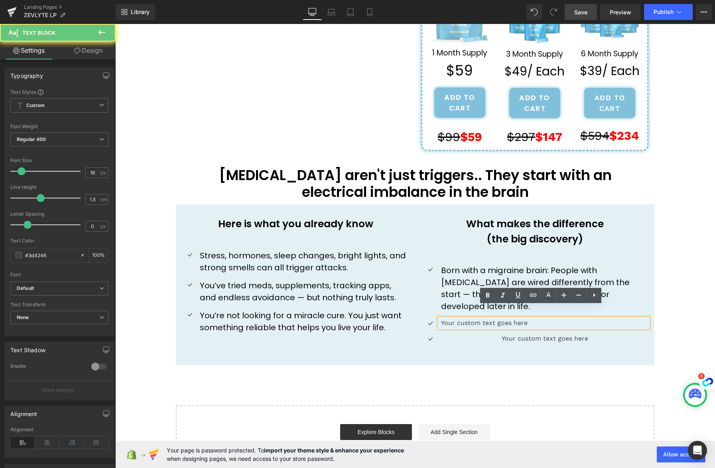
click at [543, 318] on p "Your custom text goes here" at bounding box center [544, 323] width 207 height 10
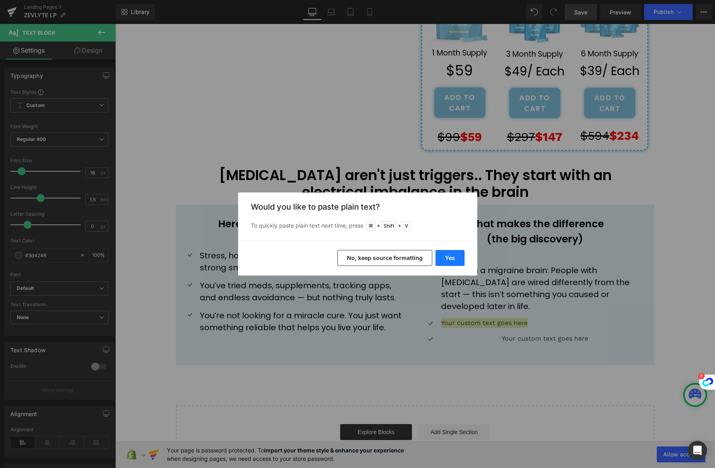
click at [456, 260] on button "Yes" at bounding box center [450, 258] width 29 height 16
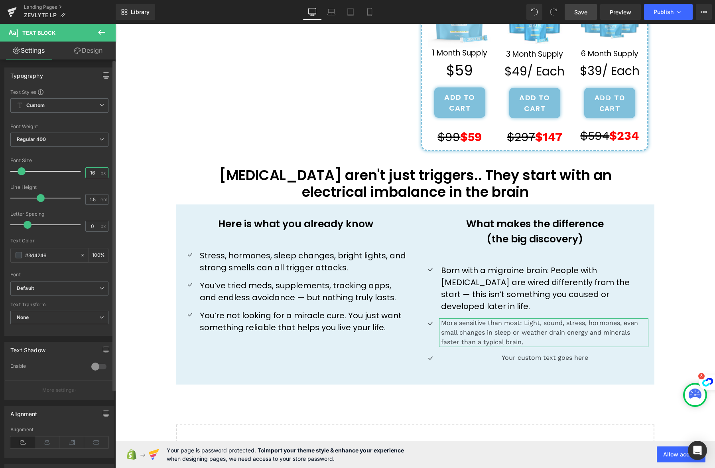
click at [89, 172] on input "16" at bounding box center [93, 173] width 14 height 10
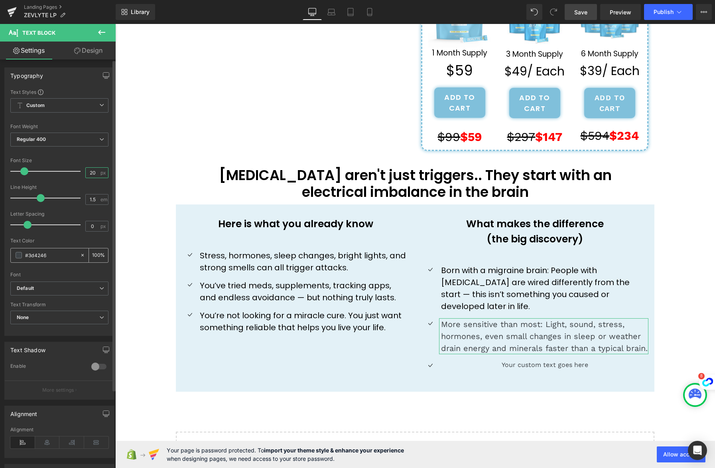
type input "20"
click at [18, 255] on span at bounding box center [19, 255] width 6 height 6
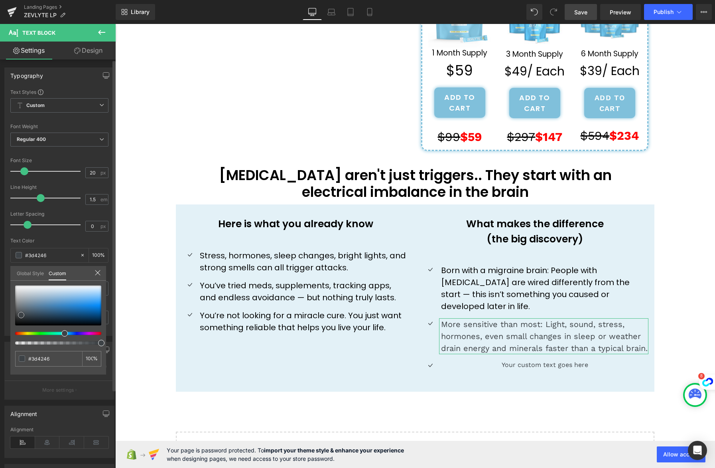
type input "#3b4044"
type input "#070707"
type input "#000000"
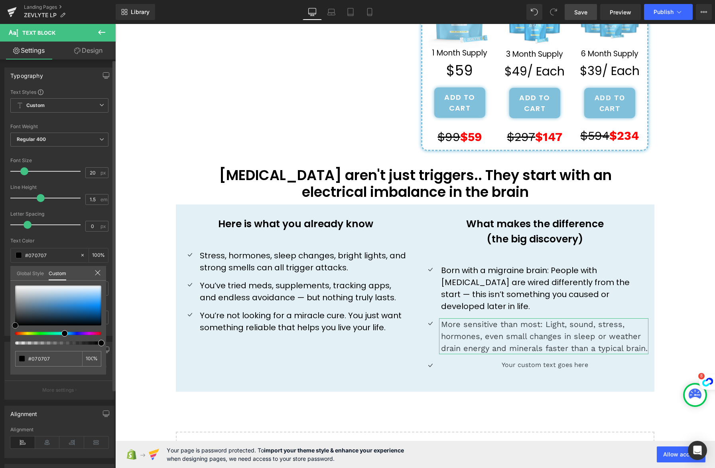
type input "#000000"
drag, startPoint x: 20, startPoint y: 313, endPoint x: 12, endPoint y: 342, distance: 29.8
click at [15, 342] on div at bounding box center [58, 314] width 86 height 59
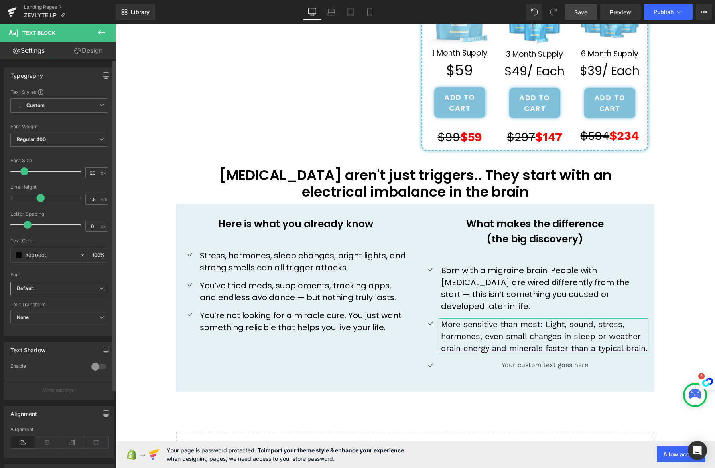
click at [38, 290] on b "Default" at bounding box center [58, 288] width 83 height 7
click at [58, 320] on li "Poppins" at bounding box center [57, 316] width 95 height 13
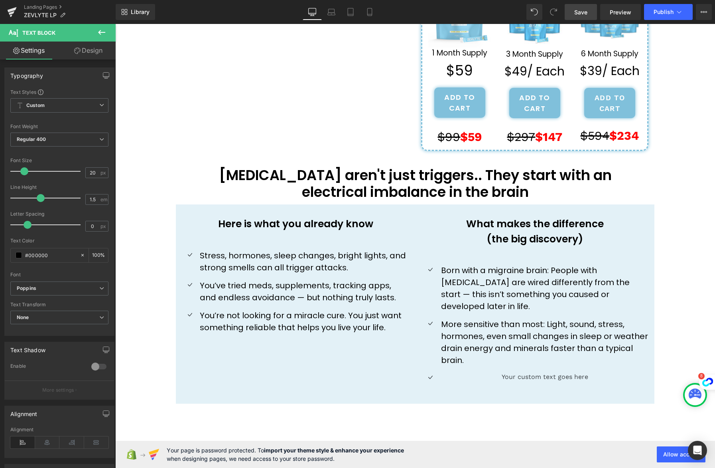
drag, startPoint x: 592, startPoint y: 364, endPoint x: 570, endPoint y: 365, distance: 22.0
click at [585, 365] on body "Skip to content Submit Close search Home Catalog ''How one Mother's Last Resort…" at bounding box center [415, 123] width 600 height 793
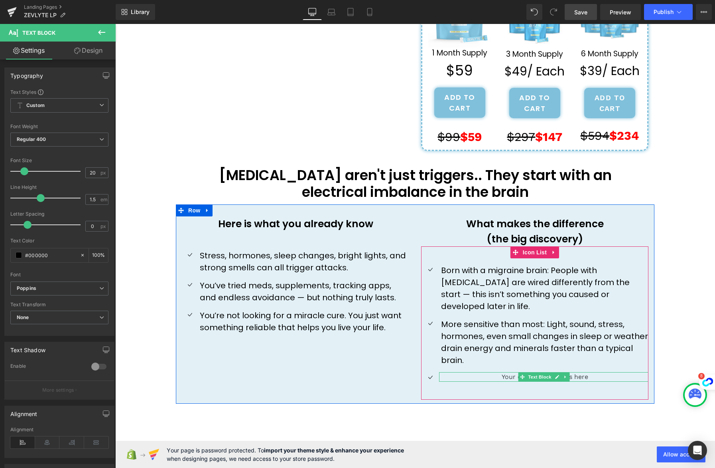
click at [601, 372] on p "Your custom text goes here" at bounding box center [544, 377] width 207 height 10
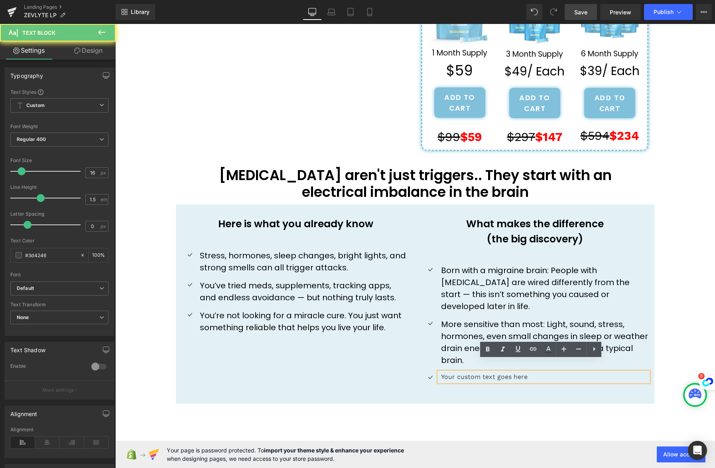
drag, startPoint x: 601, startPoint y: 363, endPoint x: 595, endPoint y: 364, distance: 6.4
click at [600, 372] on p "Your custom text goes here" at bounding box center [544, 377] width 207 height 10
click at [595, 372] on p "Your custom text goes here" at bounding box center [544, 377] width 207 height 10
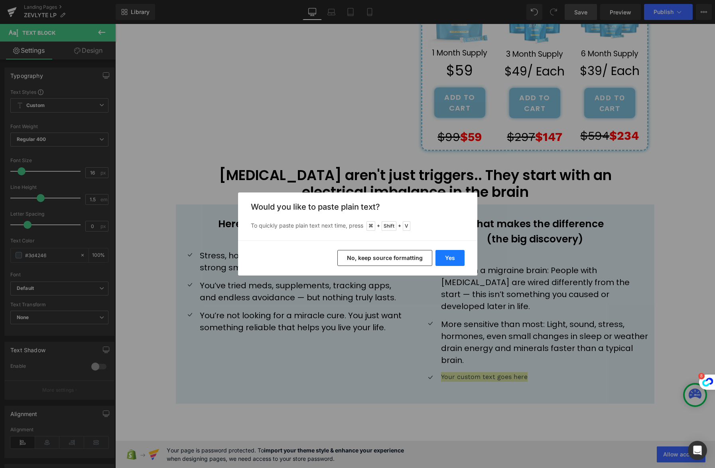
drag, startPoint x: 452, startPoint y: 258, endPoint x: 83, endPoint y: 172, distance: 378.4
click at [452, 258] on button "Yes" at bounding box center [450, 258] width 29 height 16
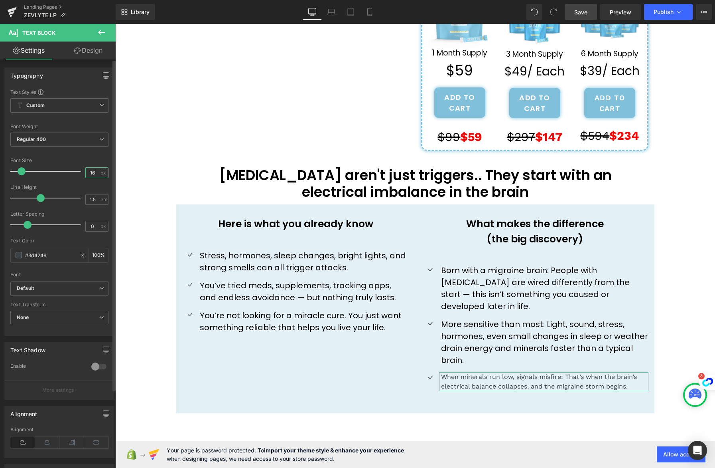
click at [93, 172] on input "16" at bounding box center [93, 173] width 14 height 10
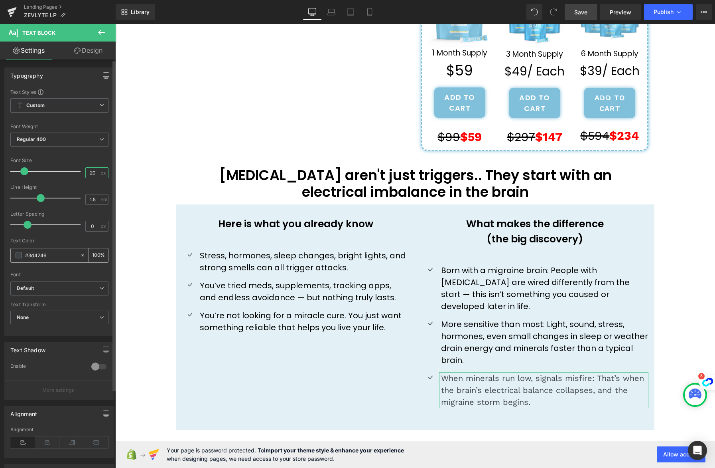
type input "20"
click at [19, 256] on span at bounding box center [19, 255] width 6 height 6
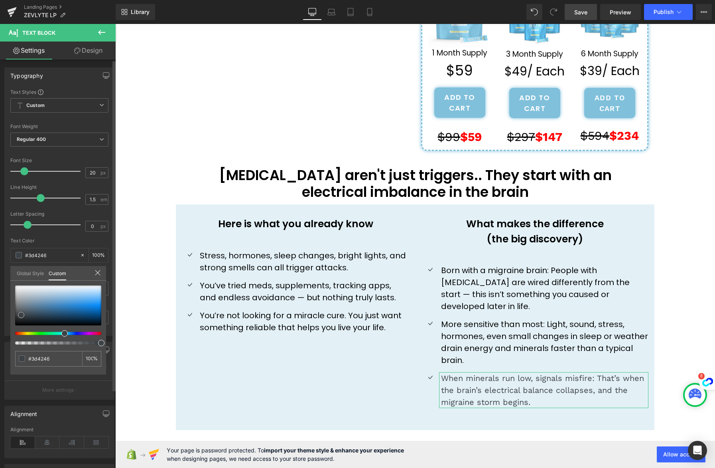
type input "#3b4044"
type input "#070708"
drag, startPoint x: 18, startPoint y: 322, endPoint x: 9, endPoint y: 336, distance: 15.9
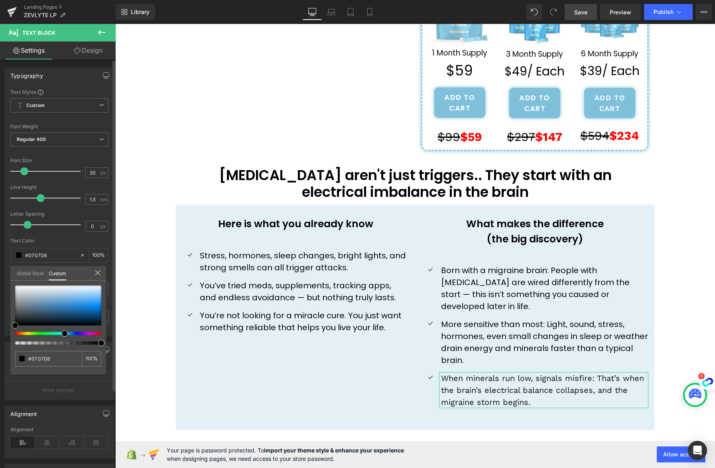
click at [9, 336] on div "Typography Text Styles Custom Custom Setup Global Style Custom Setup Global Sty…" at bounding box center [59, 198] width 119 height 274
type input "#000000"
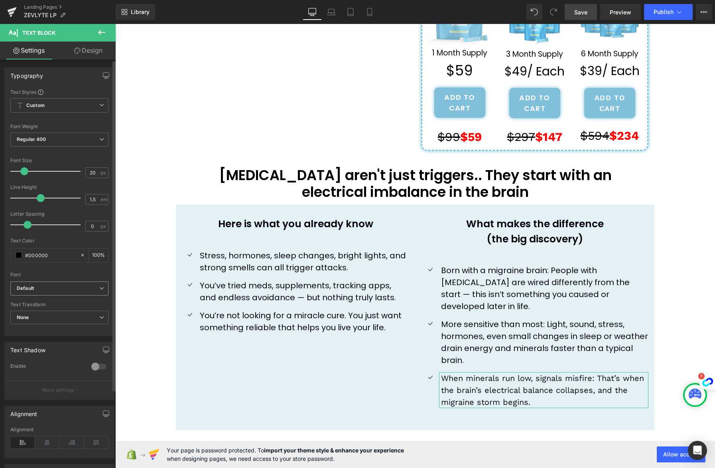
click at [34, 282] on span "Default" at bounding box center [59, 288] width 98 height 14
click at [53, 317] on li "Poppins" at bounding box center [57, 316] width 95 height 13
click at [159, 144] on body "Skip to content Submit Close search Home Catalog ''How one Mother's Last Resort…" at bounding box center [415, 137] width 600 height 820
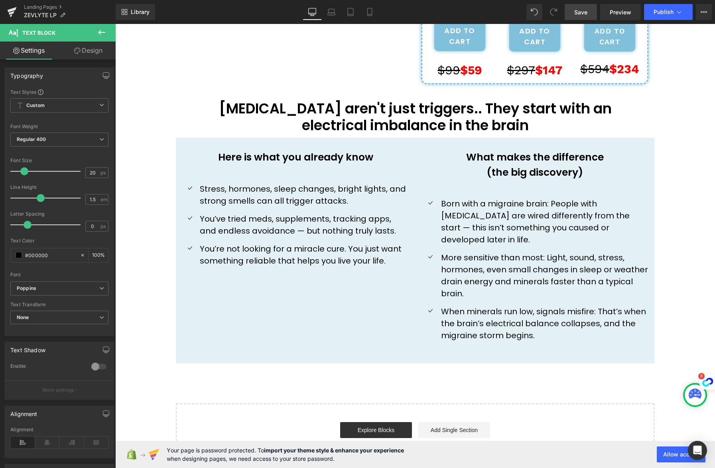
scroll to position [364, 0]
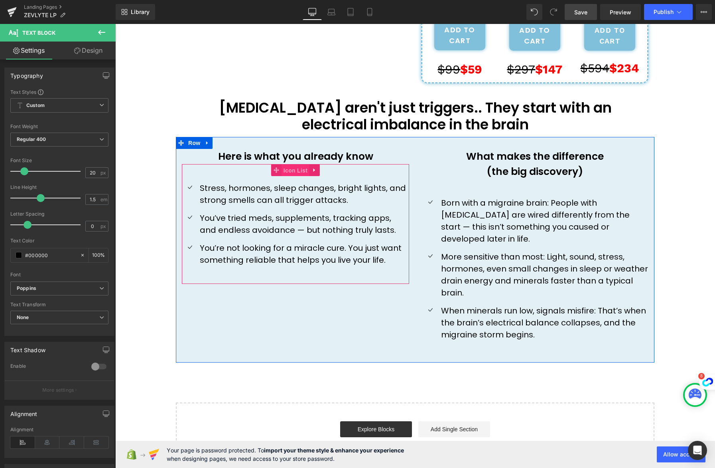
click at [296, 172] on span "Icon List" at bounding box center [296, 170] width 28 height 12
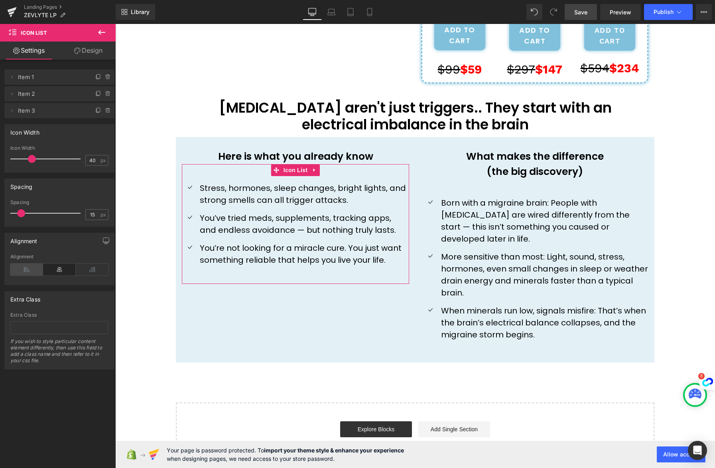
click at [28, 271] on icon at bounding box center [26, 269] width 33 height 12
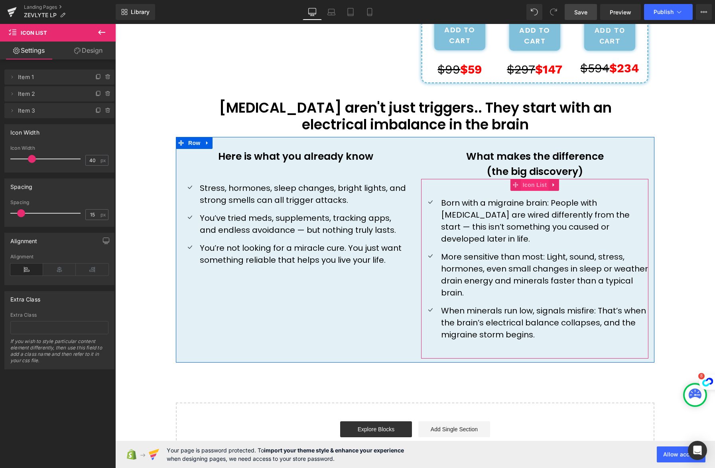
click at [534, 188] on span "Icon List" at bounding box center [535, 185] width 28 height 12
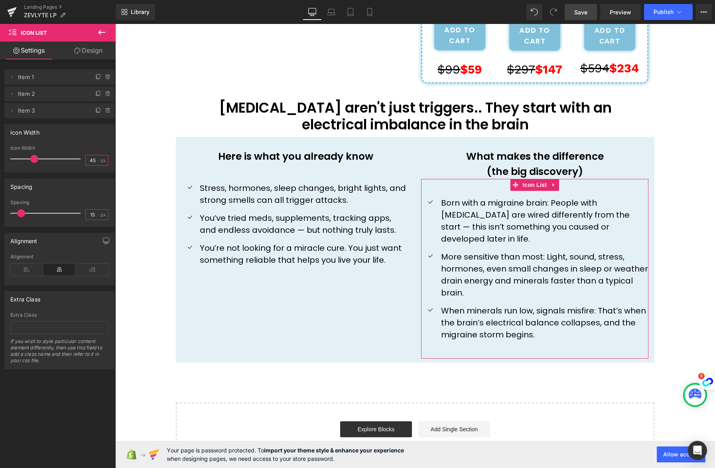
click at [88, 161] on input "45" at bounding box center [93, 160] width 14 height 10
type input "40"
click at [79, 185] on div "Spacing" at bounding box center [59, 186] width 109 height 15
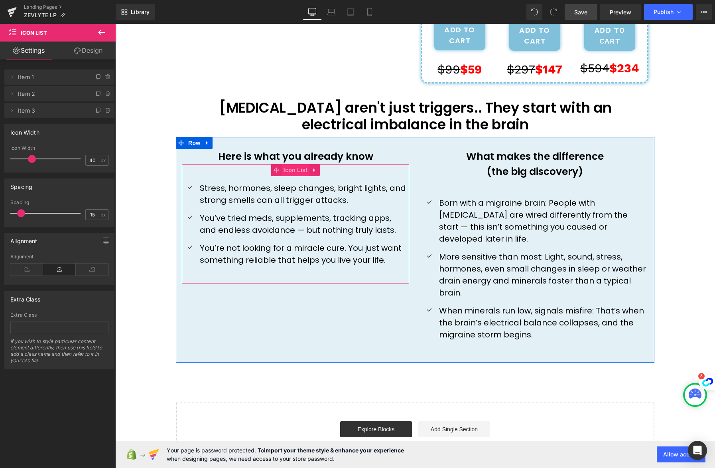
click at [293, 170] on span "Icon List" at bounding box center [296, 170] width 28 height 12
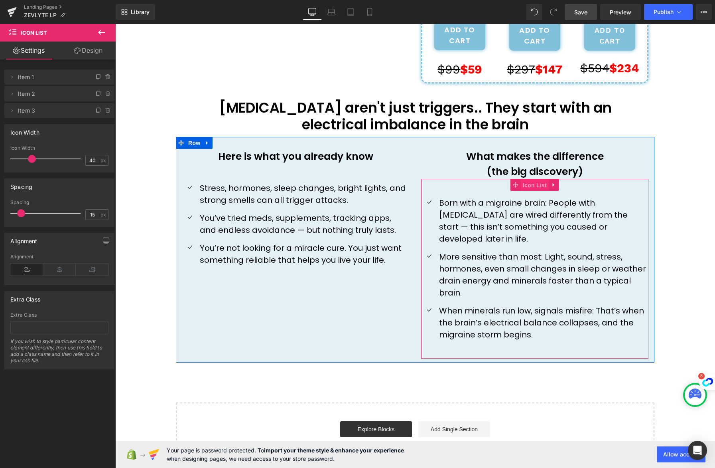
click at [531, 187] on span "Icon List" at bounding box center [535, 185] width 28 height 12
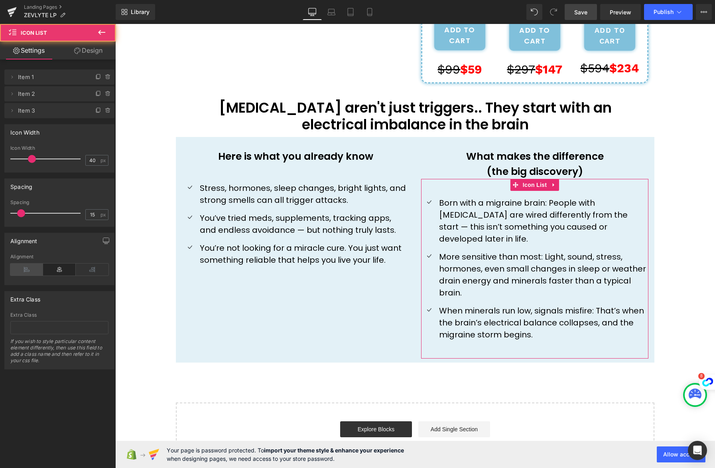
click at [23, 271] on icon at bounding box center [26, 269] width 33 height 12
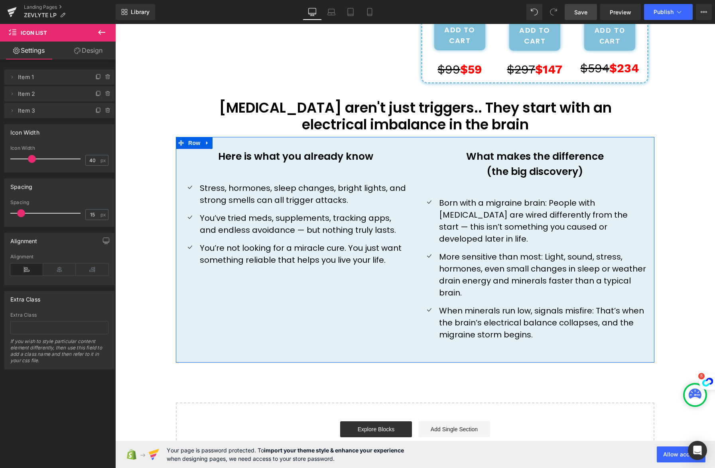
click at [328, 298] on div "Here is what you already know Text Block Icon Stress, hormones, sleep changes, …" at bounding box center [415, 249] width 479 height 225
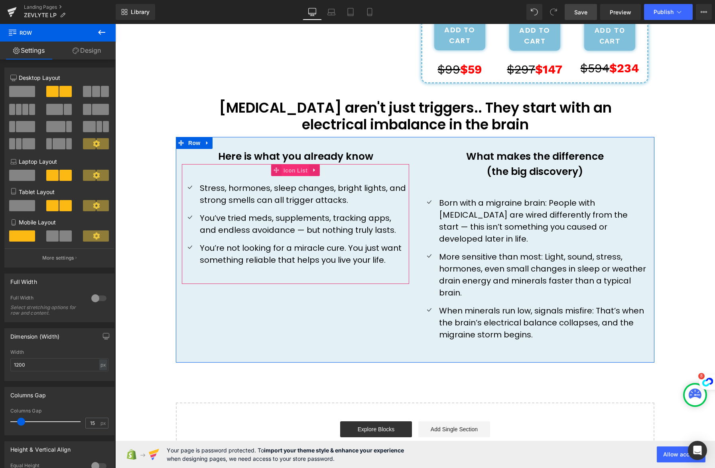
click at [298, 166] on span "Icon List" at bounding box center [296, 170] width 28 height 12
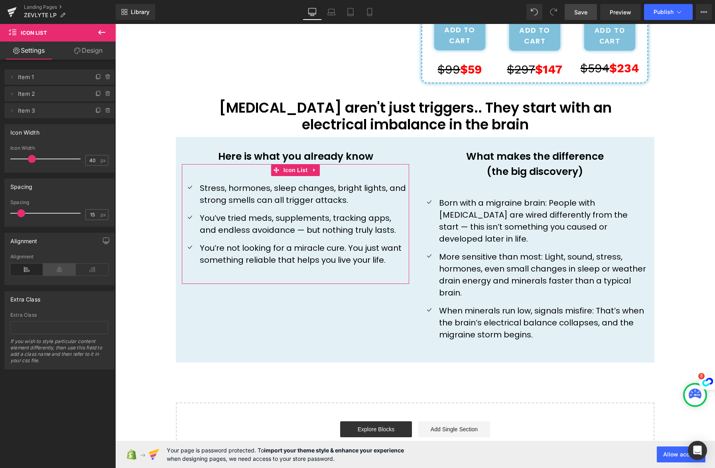
click at [63, 270] on icon at bounding box center [59, 269] width 33 height 12
click at [18, 272] on icon at bounding box center [26, 269] width 33 height 12
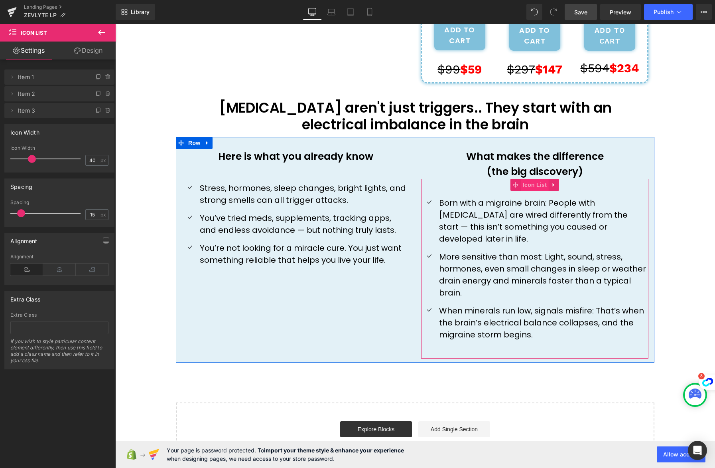
click at [533, 188] on span "Icon List" at bounding box center [535, 185] width 28 height 12
click at [480, 221] on p "Born with a migraine brain: People with [MEDICAL_DATA] are wired differently fr…" at bounding box center [543, 221] width 209 height 48
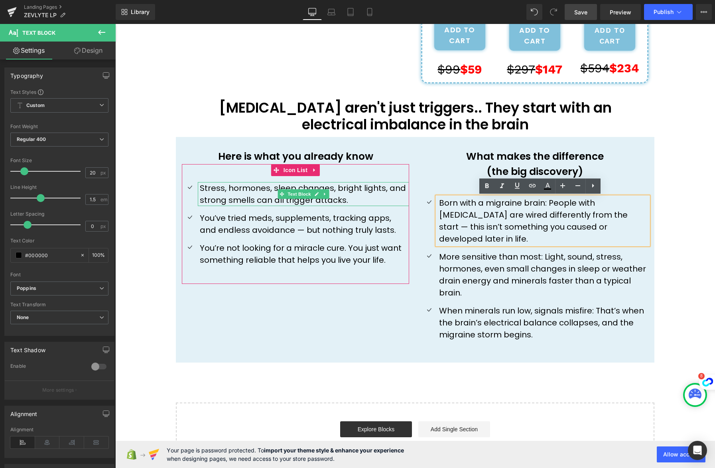
click at [241, 196] on p "Stress, hormones, sleep changes, bright lights, and strong smells can all trigg…" at bounding box center [304, 194] width 209 height 24
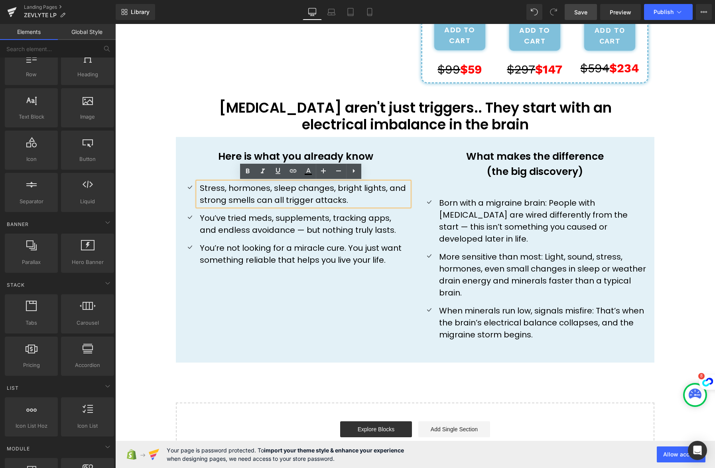
click at [494, 379] on div "''How one Mother's Last Resort Discovery Ended 8 Years of Missing Her Children'…" at bounding box center [415, 75] width 600 height 786
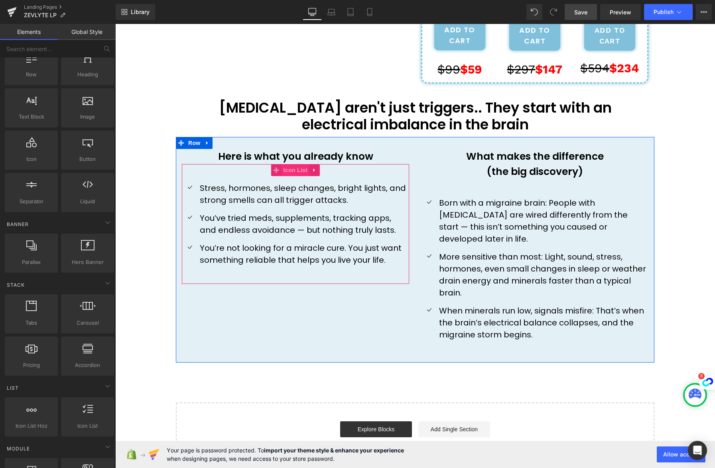
click at [290, 170] on span "Icon List" at bounding box center [296, 170] width 28 height 12
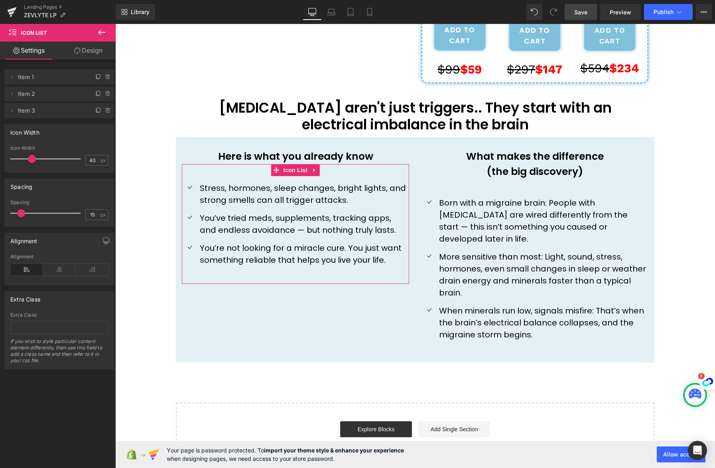
click at [95, 49] on link "Design" at bounding box center [88, 50] width 58 height 18
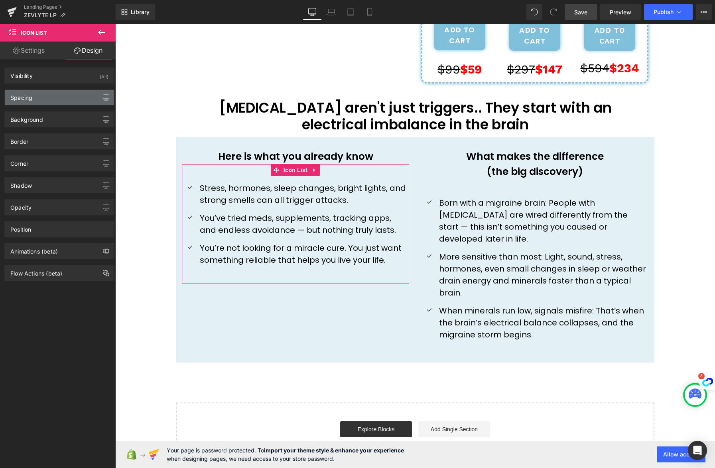
click at [58, 98] on div "Spacing" at bounding box center [59, 97] width 109 height 15
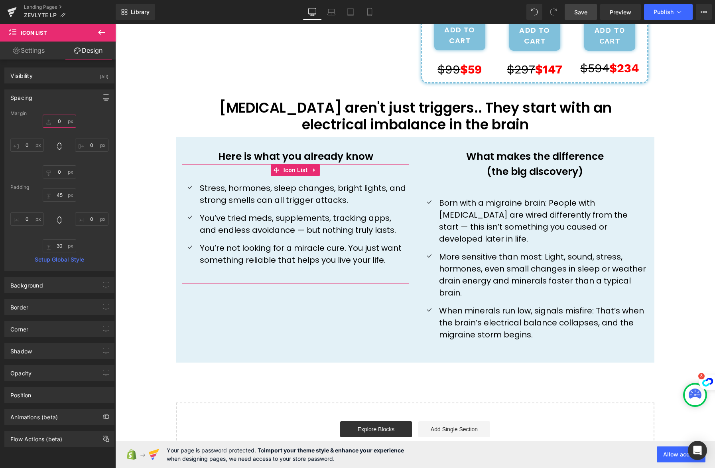
click at [59, 120] on input "0" at bounding box center [60, 121] width 34 height 13
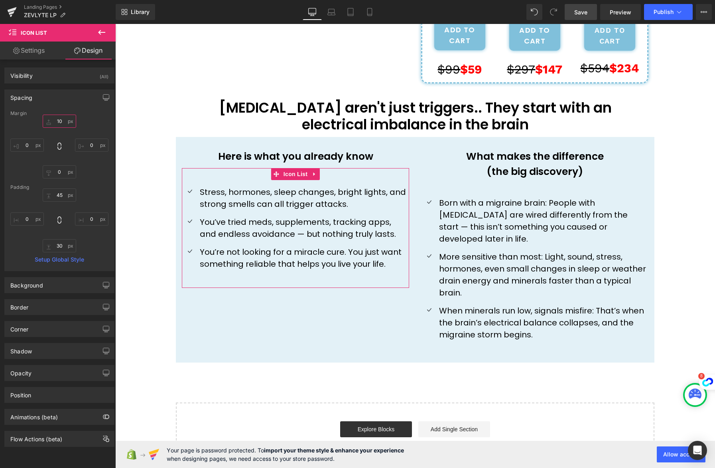
click at [59, 120] on input "10" at bounding box center [60, 121] width 34 height 13
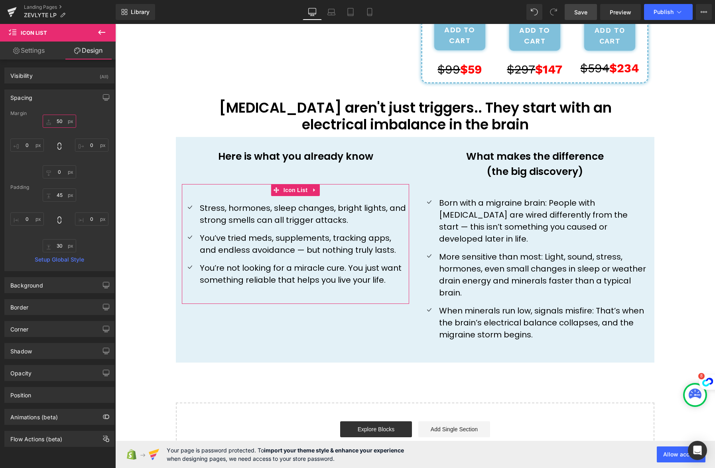
click at [59, 120] on input "50" at bounding box center [60, 121] width 34 height 13
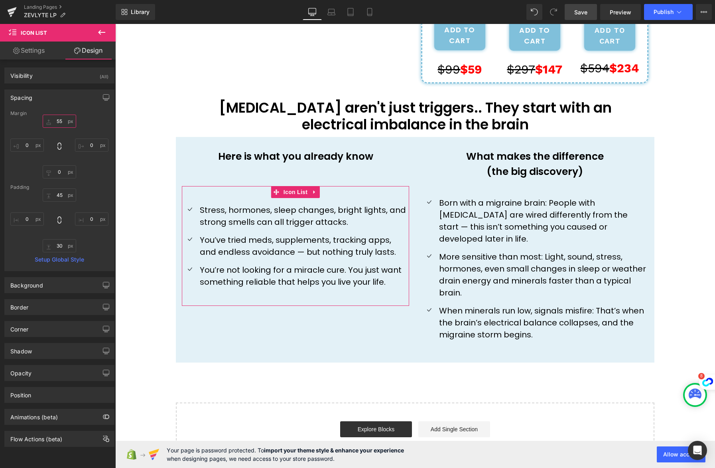
click at [59, 120] on input "55" at bounding box center [60, 121] width 34 height 13
type input "50"
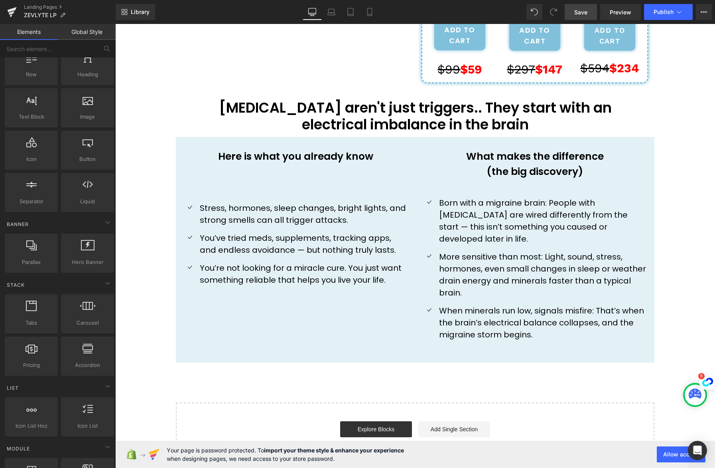
click at [151, 174] on div "''How one Mother's Last Resort Discovery Ended 8 Years of Missing Her Children'…" at bounding box center [415, 75] width 600 height 786
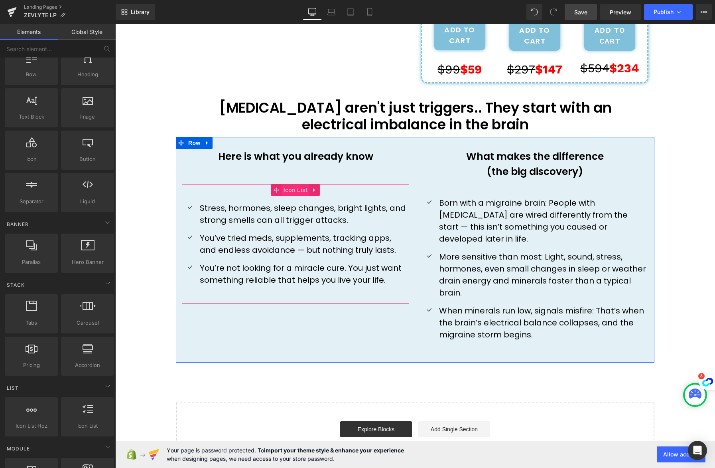
click at [294, 187] on span "Icon List" at bounding box center [296, 190] width 28 height 12
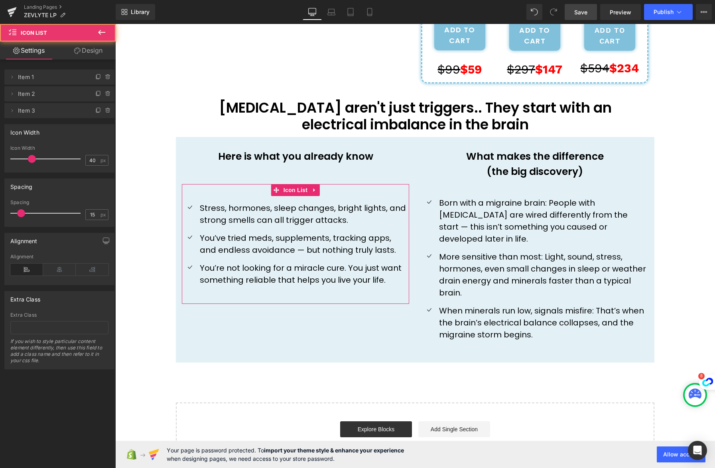
click at [86, 52] on link "Design" at bounding box center [88, 50] width 58 height 18
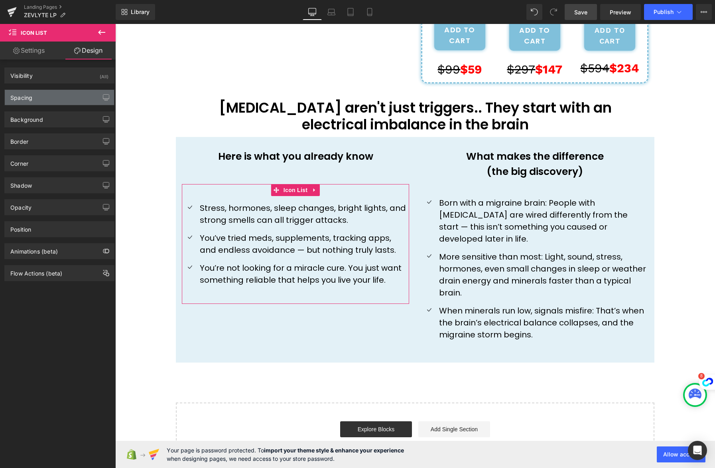
click at [64, 99] on div "Spacing" at bounding box center [59, 97] width 109 height 15
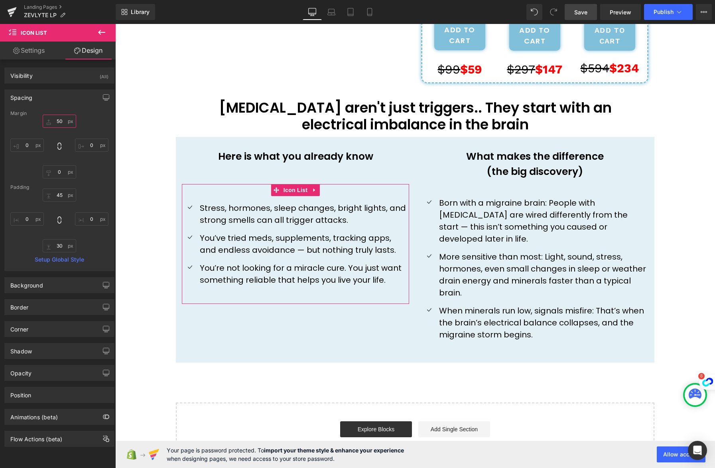
click at [62, 124] on input "50" at bounding box center [60, 121] width 34 height 13
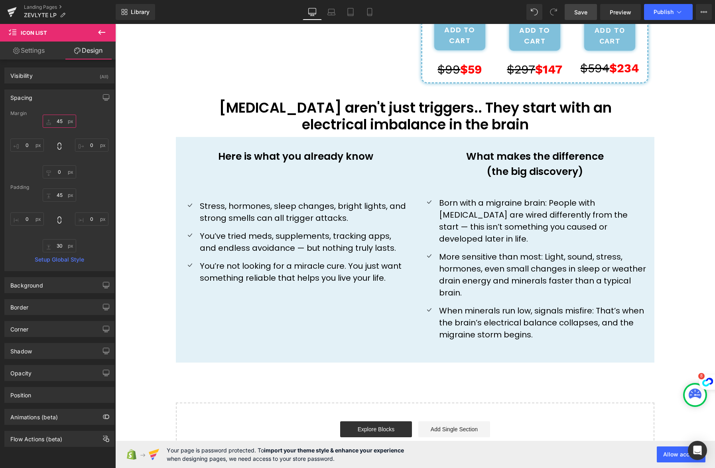
type input "45"
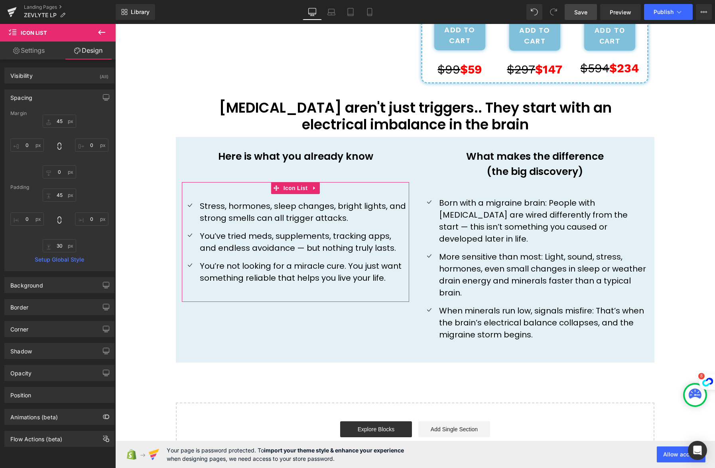
click at [24, 50] on link "Settings" at bounding box center [29, 50] width 58 height 18
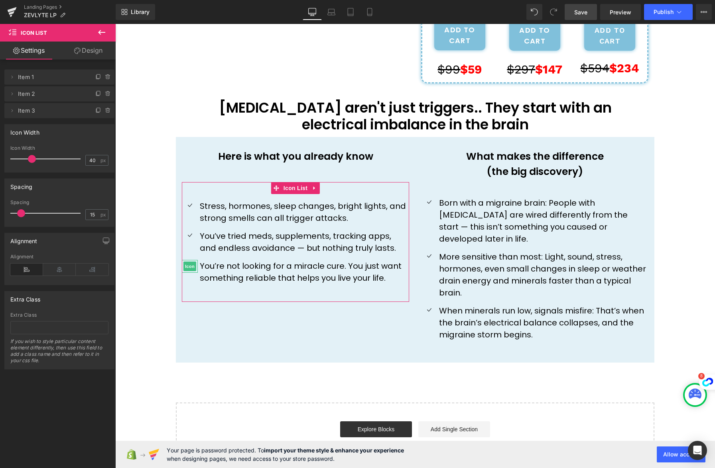
click at [43, 113] on span "Item 3" at bounding box center [51, 110] width 67 height 15
click at [95, 109] on icon at bounding box center [98, 110] width 6 height 6
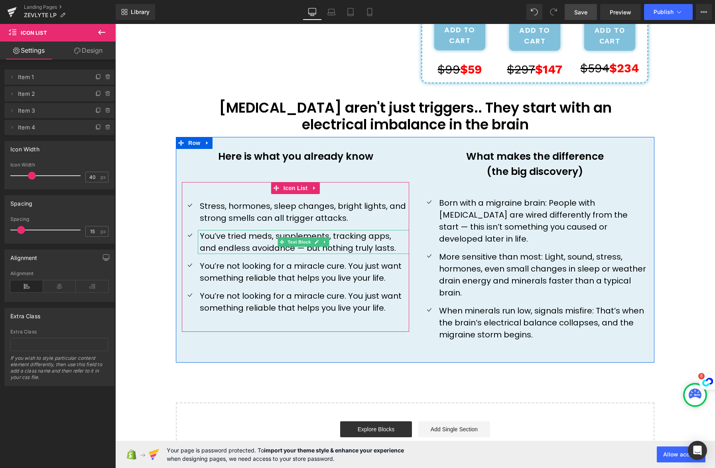
click at [375, 249] on p "You’ve tried meds, supplements, tracking apps, and endless avoidance — but noth…" at bounding box center [304, 242] width 209 height 24
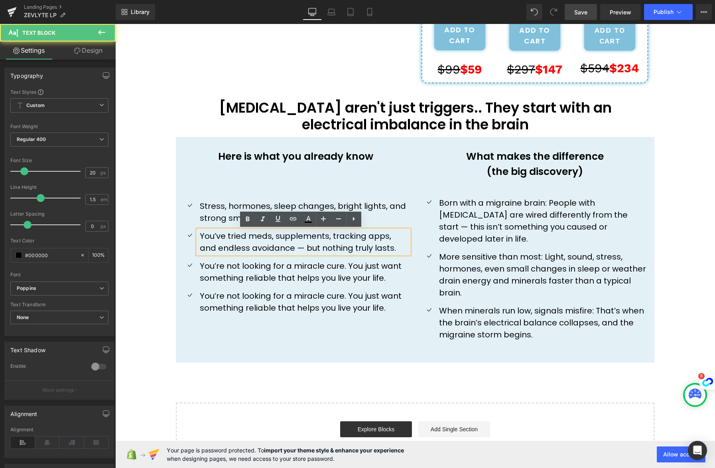
click at [374, 248] on p "You’ve tried meds, supplements, tracking apps, and endless avoidance — but noth…" at bounding box center [304, 242] width 209 height 24
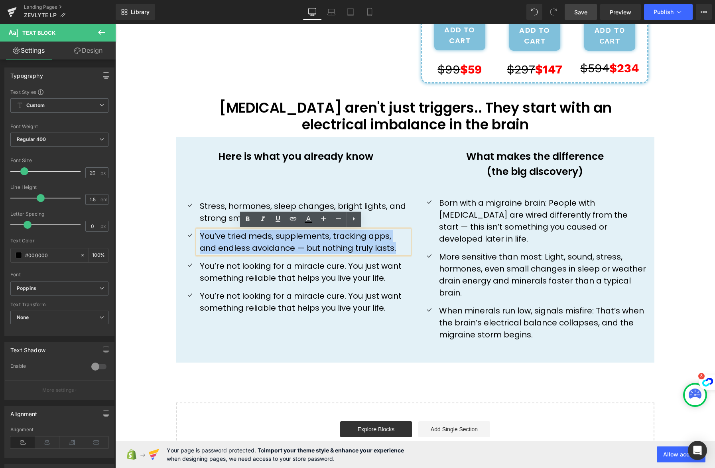
drag, startPoint x: 374, startPoint y: 248, endPoint x: 198, endPoint y: 235, distance: 177.3
click at [200, 235] on p "You’ve tried meds, supplements, tracking apps, and endless avoidance — but noth…" at bounding box center [304, 242] width 209 height 24
copy p "You’ve tried meds, supplements, tracking apps, and endless avoidance — but noth…"
click at [247, 278] on p "You’re not looking for a miracle cure. You just want something reliable that he…" at bounding box center [304, 272] width 209 height 24
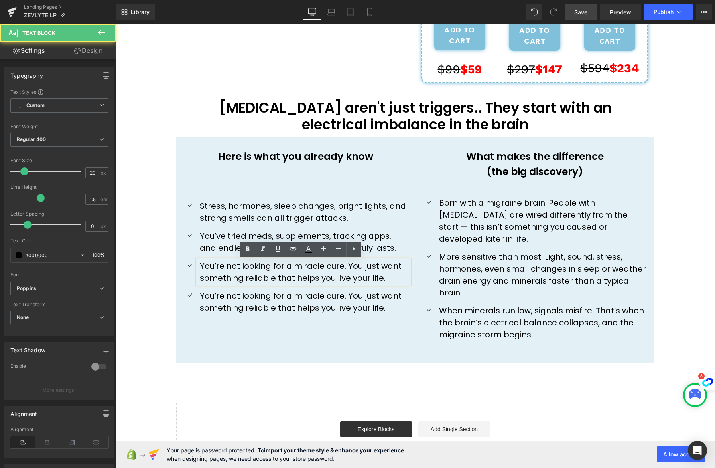
click at [247, 278] on p "You’re not looking for a miracle cure. You just want something reliable that he…" at bounding box center [304, 272] width 209 height 24
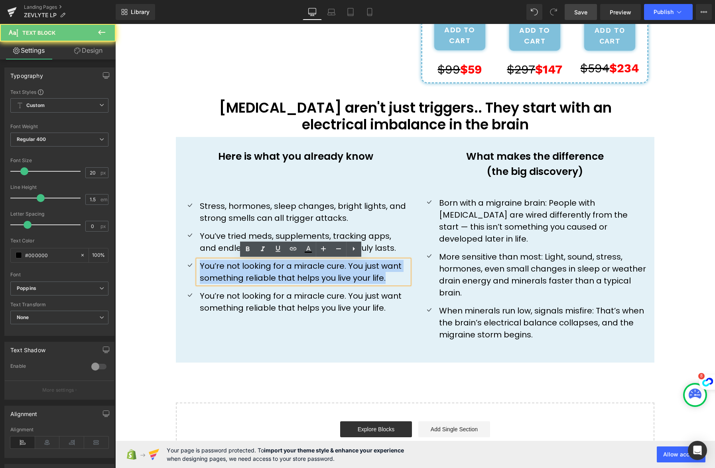
click at [247, 278] on p "You’re not looking for a miracle cure. You just want something reliable that he…" at bounding box center [304, 272] width 209 height 24
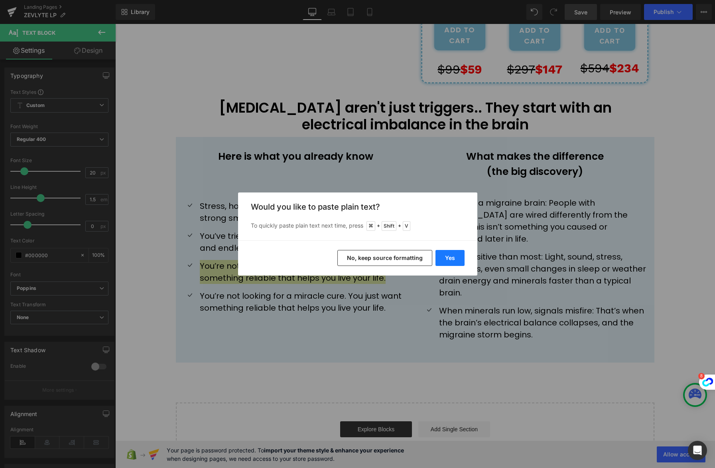
click at [446, 258] on button "Yes" at bounding box center [450, 258] width 29 height 16
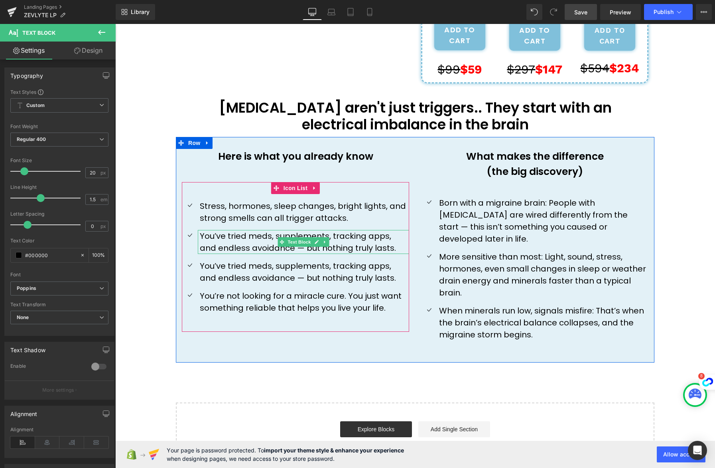
click at [381, 250] on p "You’ve tried meds, supplements, tracking apps, and endless avoidance — but noth…" at bounding box center [304, 242] width 209 height 24
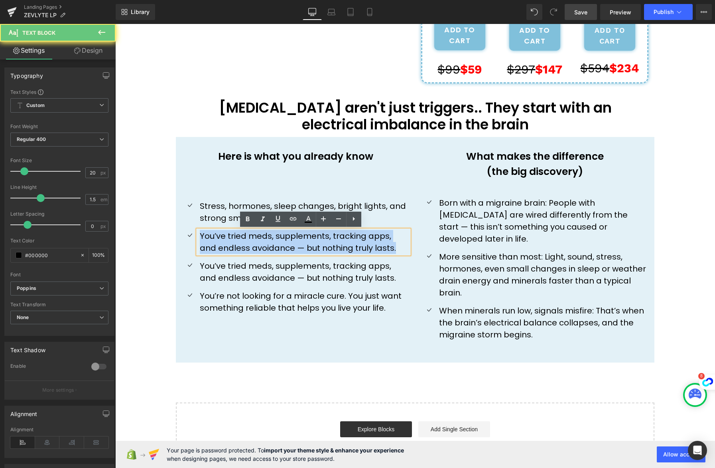
drag, startPoint x: 380, startPoint y: 249, endPoint x: 161, endPoint y: 231, distance: 219.8
click at [161, 231] on div "''How one Mother's Last Resort Discovery Ended 8 Years of Missing Her Children'…" at bounding box center [415, 75] width 600 height 786
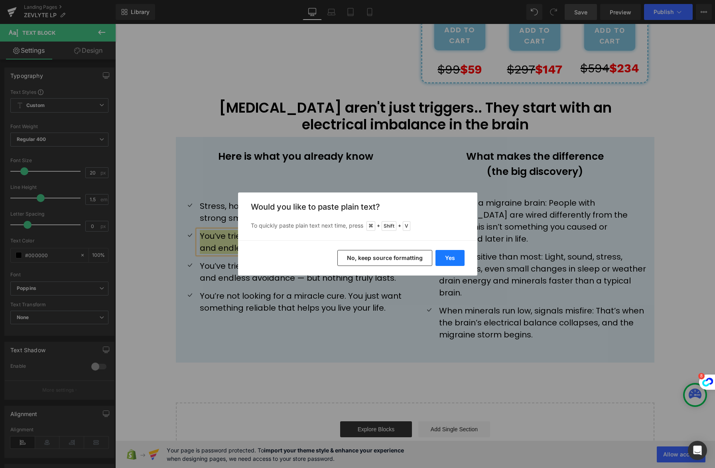
click at [454, 255] on button "Yes" at bounding box center [450, 258] width 29 height 16
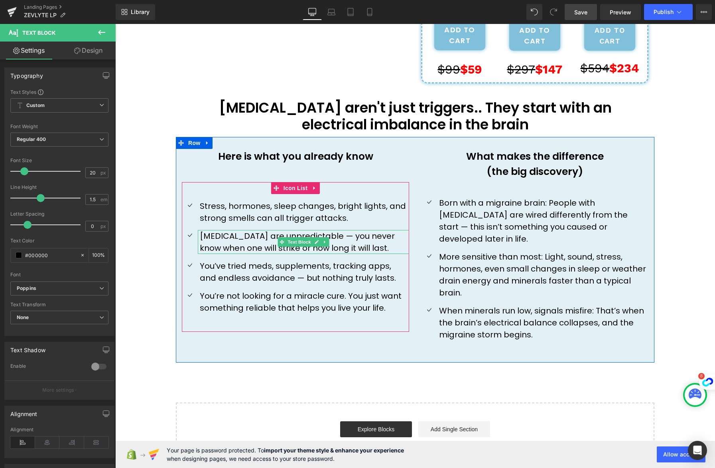
click at [323, 234] on p "[MEDICAL_DATA] are unpredictable — you never know when one will strike or how l…" at bounding box center [304, 242] width 209 height 24
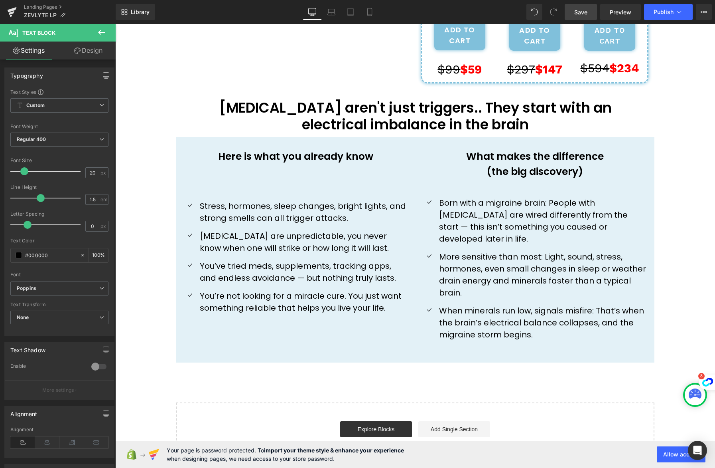
click at [143, 369] on div "''How one Mother's Last Resort Discovery Ended 8 Years of Missing Her Children'…" at bounding box center [415, 75] width 600 height 786
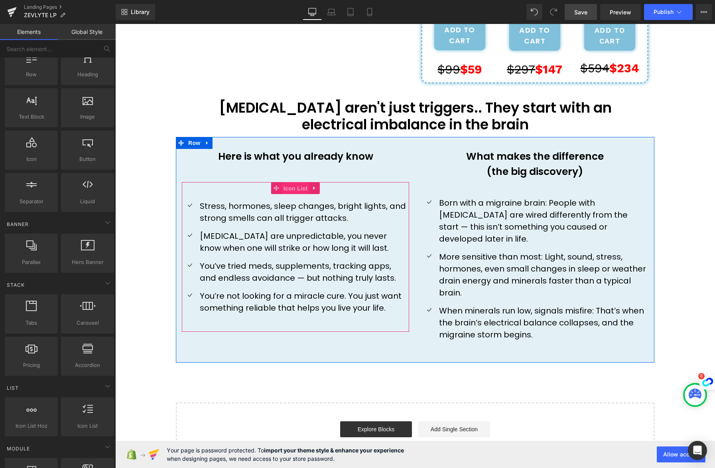
click at [289, 188] on span "Icon List" at bounding box center [296, 188] width 28 height 12
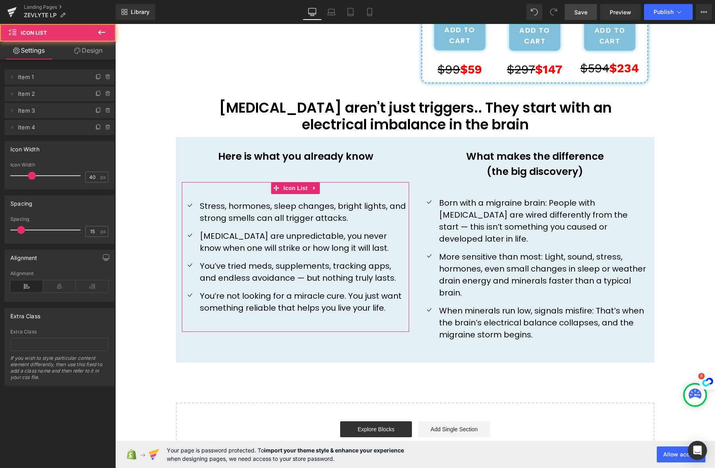
click at [97, 53] on link "Design" at bounding box center [88, 50] width 58 height 18
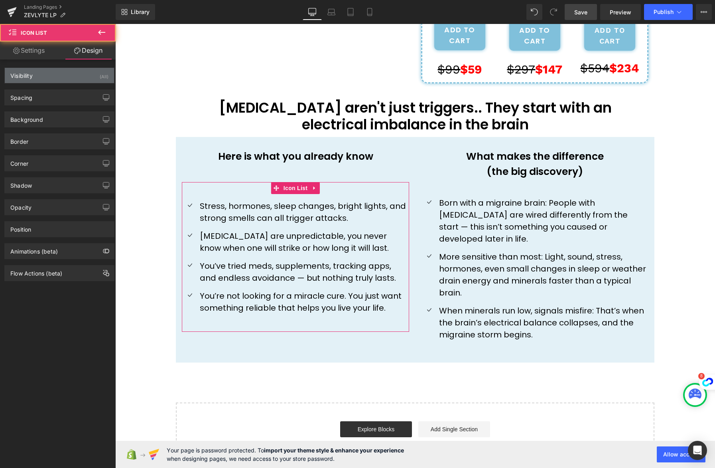
type input "45"
type input "0"
type input "45"
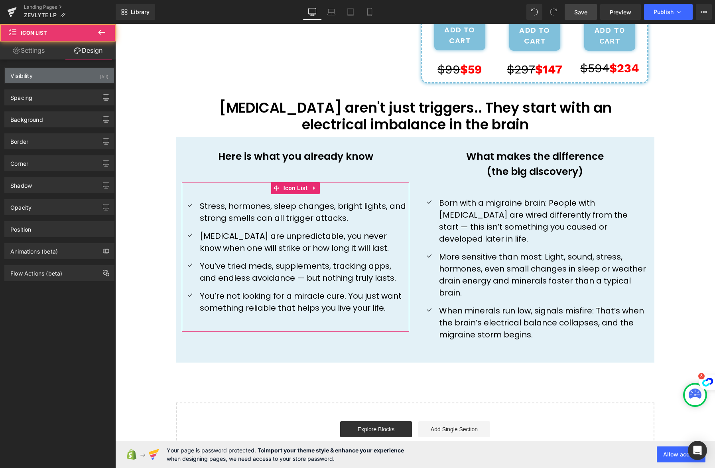
type input "0"
type input "30"
type input "0"
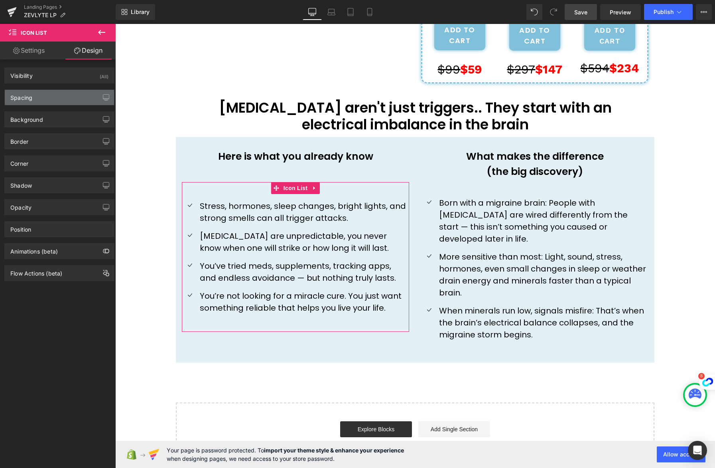
click at [57, 101] on div "Spacing" at bounding box center [59, 97] width 109 height 15
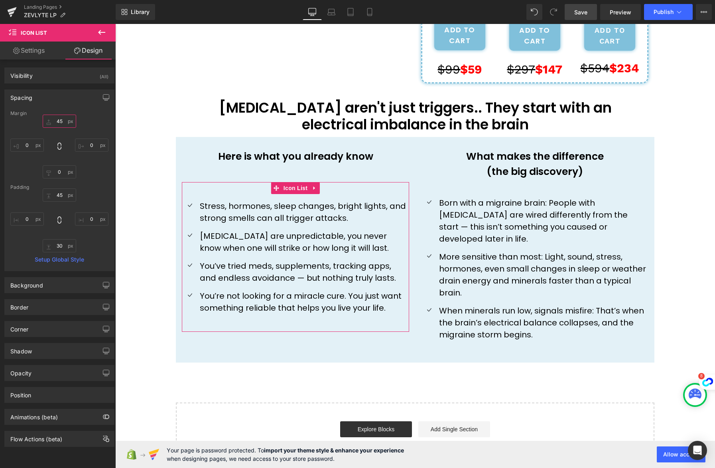
click at [62, 126] on input "45" at bounding box center [60, 121] width 34 height 13
click at [62, 124] on input "45" at bounding box center [60, 121] width 34 height 13
click at [62, 123] on input "45" at bounding box center [60, 121] width 34 height 13
click at [61, 121] on input "45" at bounding box center [60, 121] width 34 height 13
click at [55, 119] on input "45" at bounding box center [60, 121] width 34 height 13
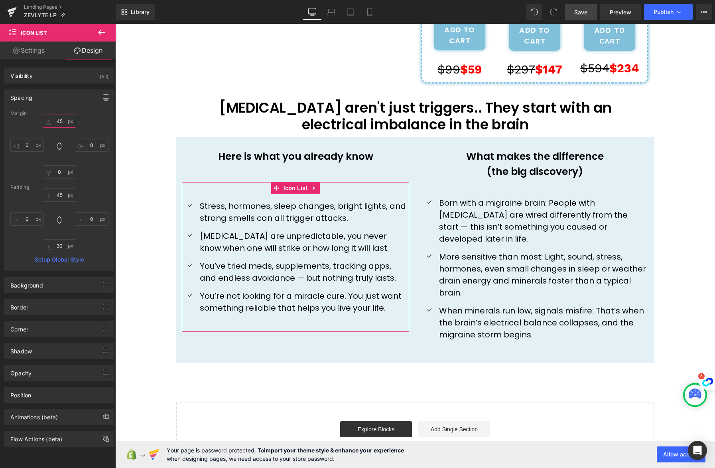
click at [55, 120] on input "45" at bounding box center [60, 121] width 34 height 13
click at [57, 121] on input "45" at bounding box center [60, 121] width 34 height 13
type input "50"
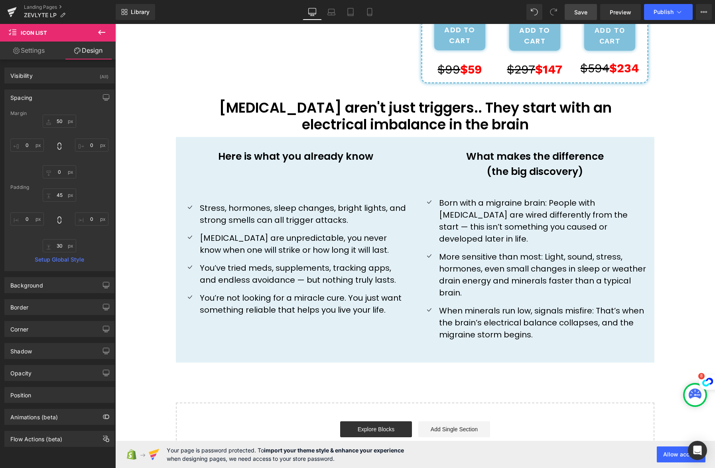
click at [143, 198] on div "''How one Mother's Last Resort Discovery Ended 8 Years of Missing Her Children'…" at bounding box center [415, 75] width 600 height 786
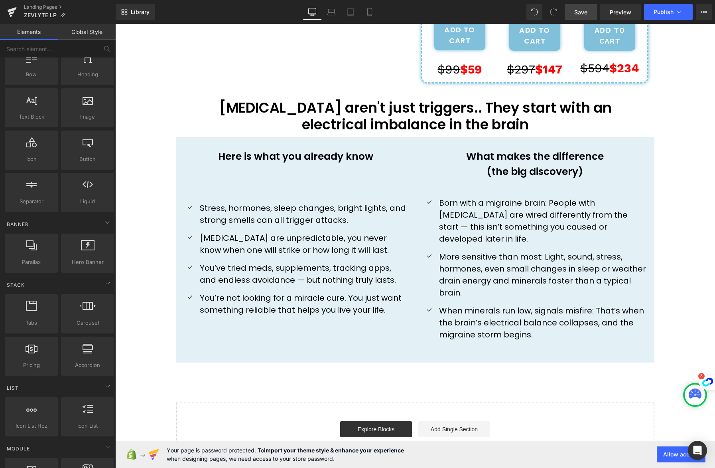
drag, startPoint x: 582, startPoint y: 14, endPoint x: 508, endPoint y: 250, distance: 247.7
click at [582, 14] on span "Save" at bounding box center [581, 12] width 13 height 8
click at [590, 12] on link "Save" at bounding box center [581, 12] width 32 height 16
click at [672, 11] on span "Publish" at bounding box center [664, 12] width 20 height 6
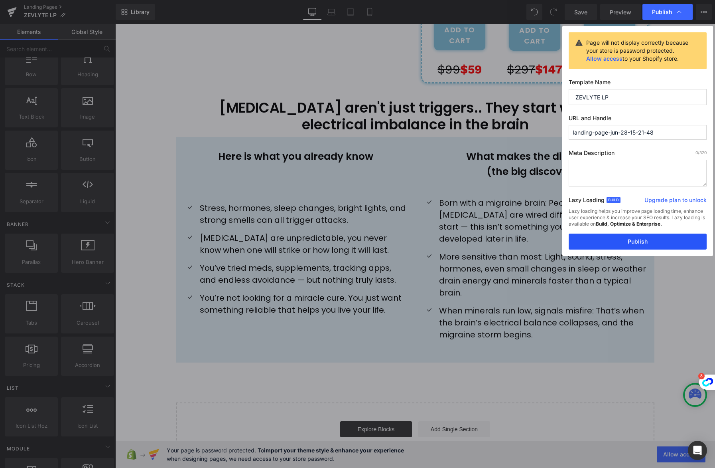
drag, startPoint x: 645, startPoint y: 242, endPoint x: 537, endPoint y: 243, distance: 108.1
click at [645, 242] on button "Publish" at bounding box center [638, 241] width 138 height 16
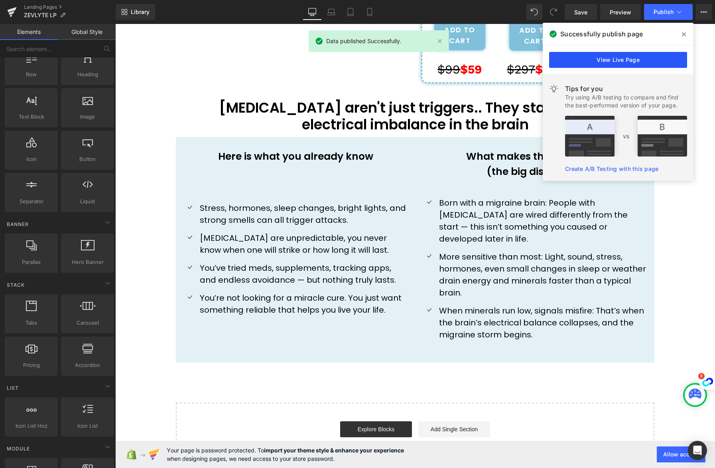
click at [629, 57] on link "View Live Page" at bounding box center [618, 60] width 138 height 16
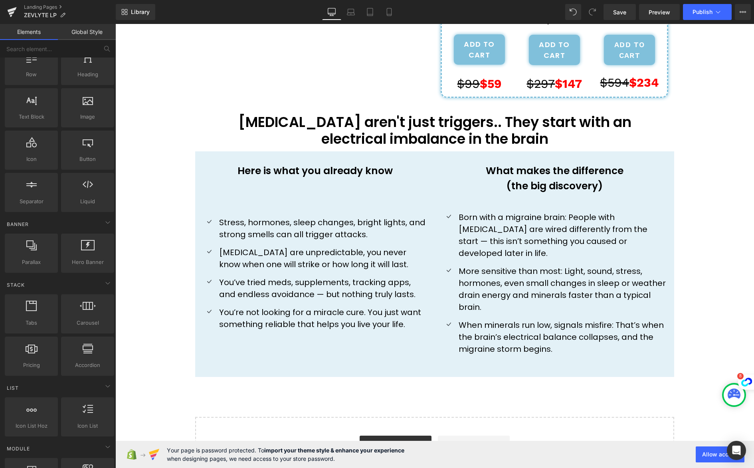
scroll to position [215, 0]
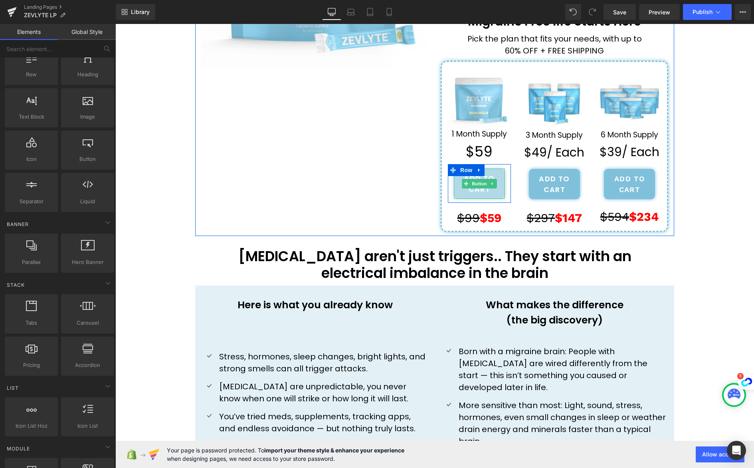
click at [478, 188] on span "Button" at bounding box center [479, 184] width 18 height 10
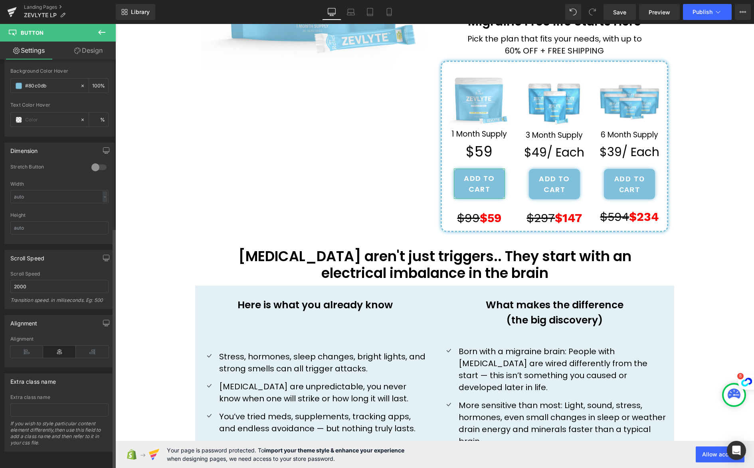
scroll to position [494, 0]
click at [393, 14] on link "Mobile" at bounding box center [388, 12] width 19 height 16
type input "100"
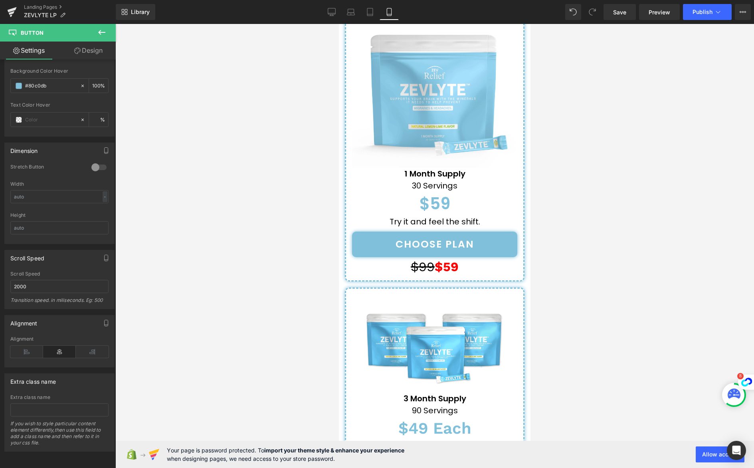
scroll to position [3263, 0]
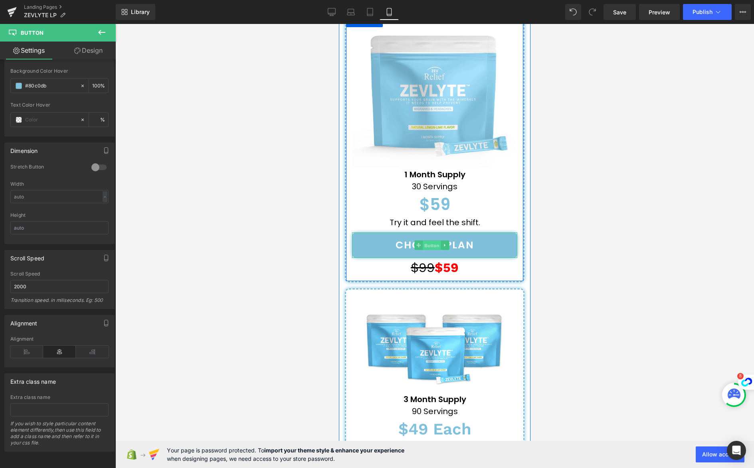
click at [433, 241] on span "Button" at bounding box center [432, 246] width 18 height 10
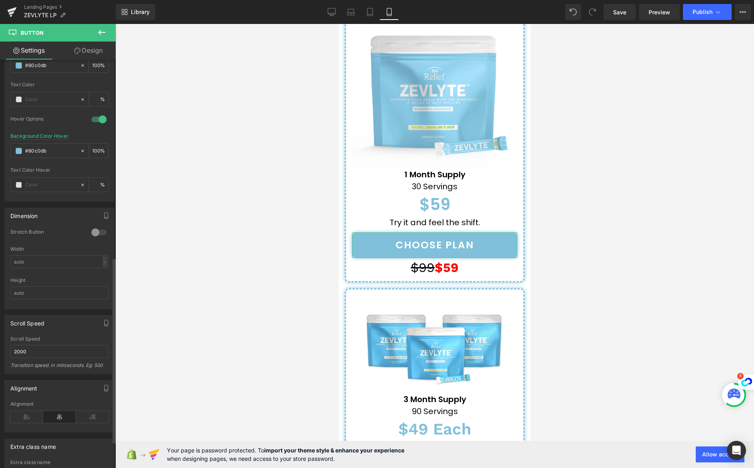
scroll to position [423, 0]
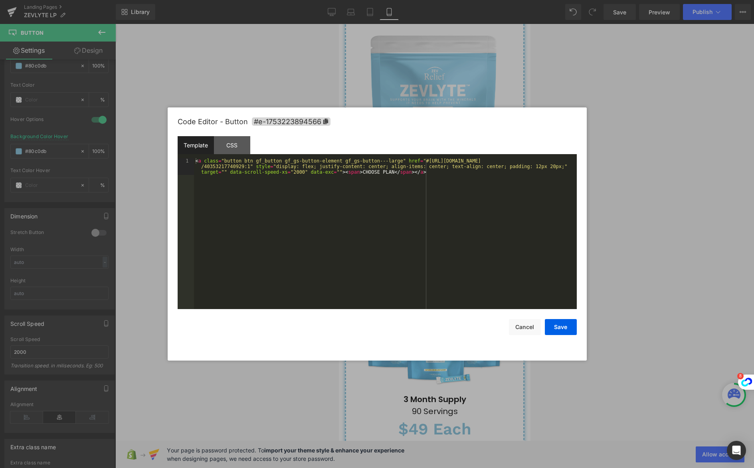
click at [427, 0] on div "Button You are previewing how the will restyle your page. You can not edit Elem…" at bounding box center [377, 0] width 754 height 0
click at [563, 325] on button "Save" at bounding box center [561, 327] width 32 height 16
